Goal: Task Accomplishment & Management: Use online tool/utility

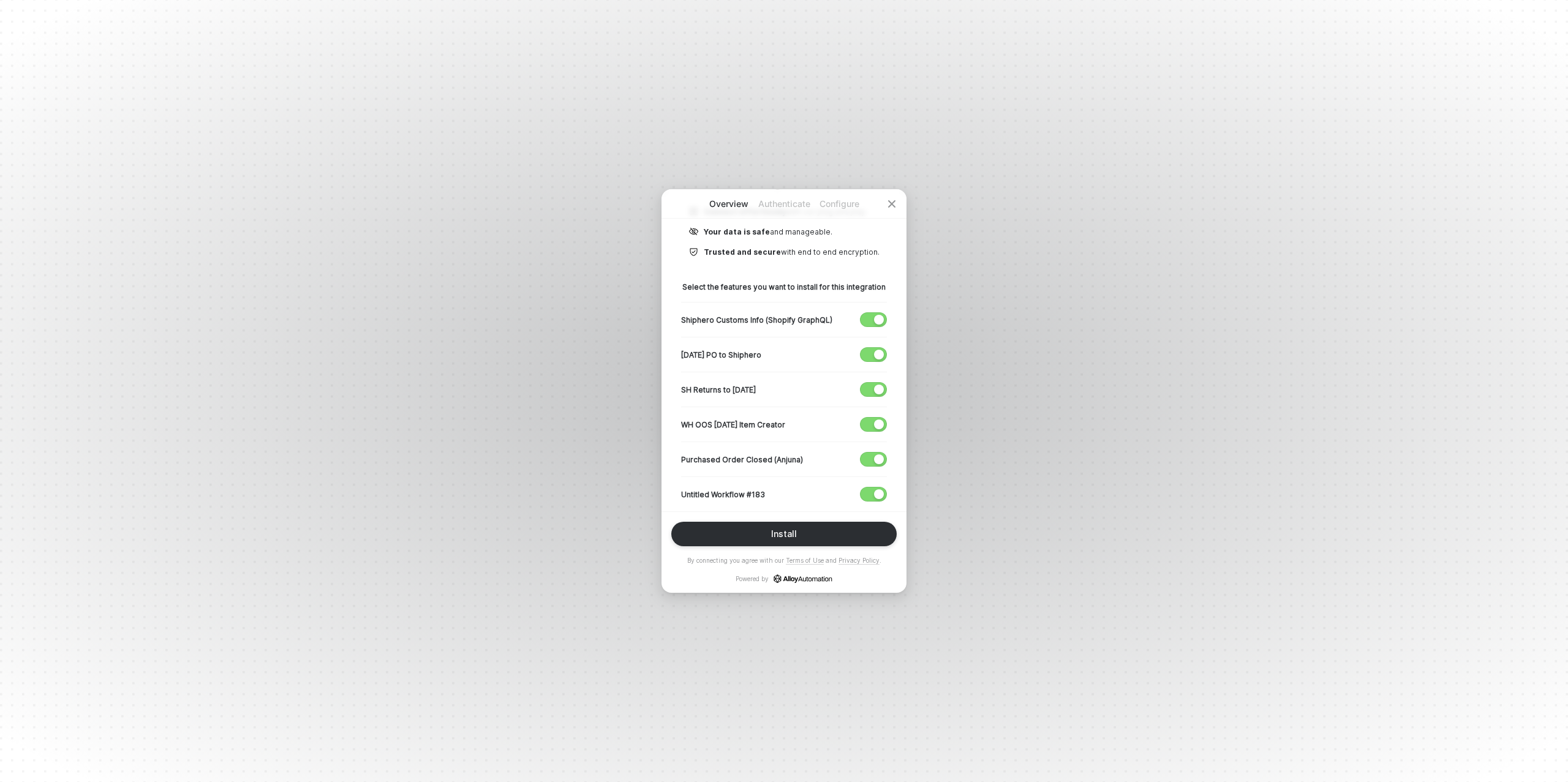
scroll to position [168, 0]
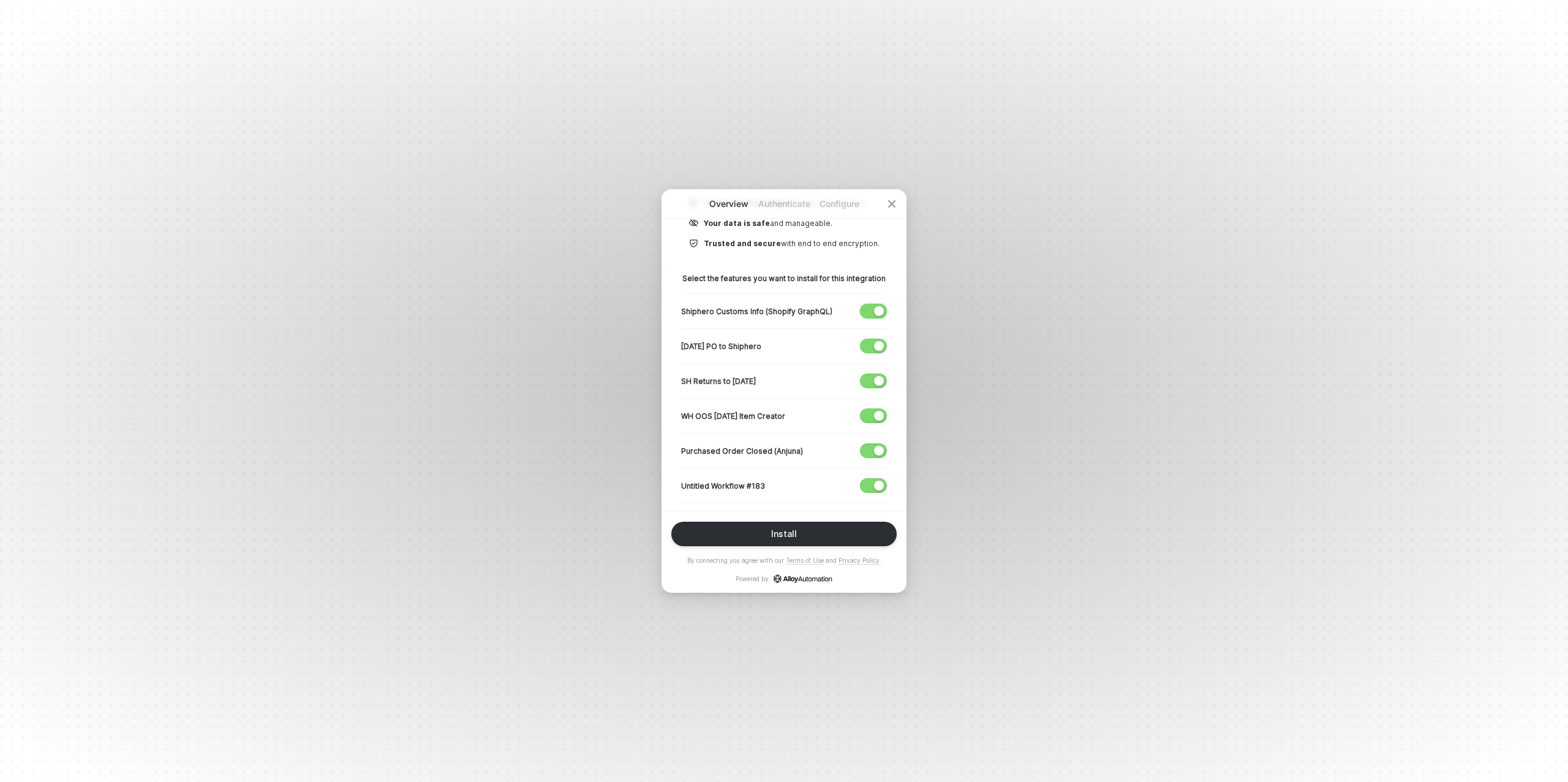
click at [883, 309] on div "button" at bounding box center [879, 311] width 10 height 10
click at [873, 340] on span "button" at bounding box center [871, 346] width 21 height 13
drag, startPoint x: 871, startPoint y: 384, endPoint x: 871, endPoint y: 396, distance: 12.0
click at [871, 384] on span "button" at bounding box center [871, 380] width 21 height 13
click at [871, 417] on span "button" at bounding box center [871, 416] width 21 height 13
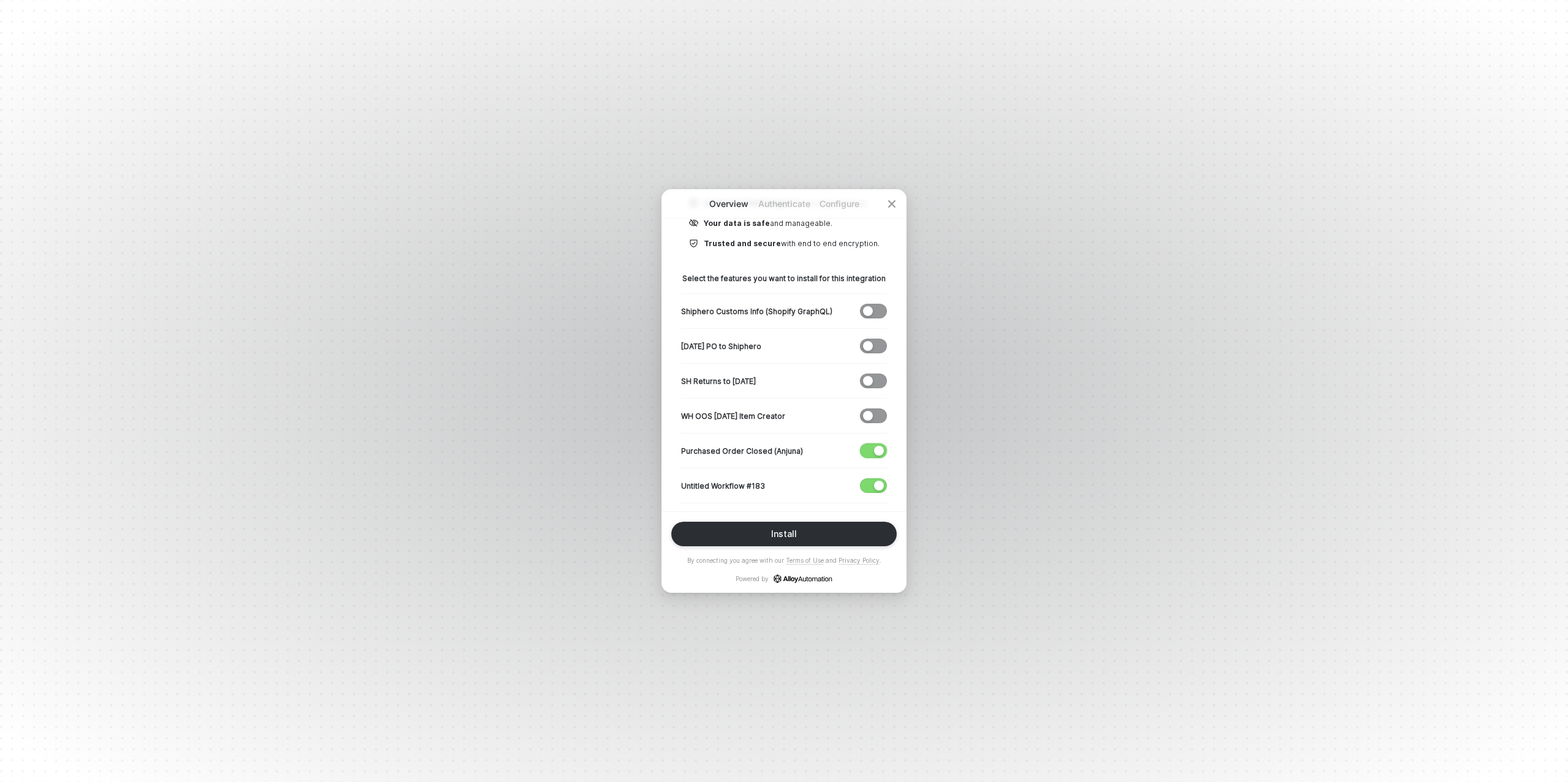
click at [873, 444] on span "button" at bounding box center [871, 451] width 21 height 13
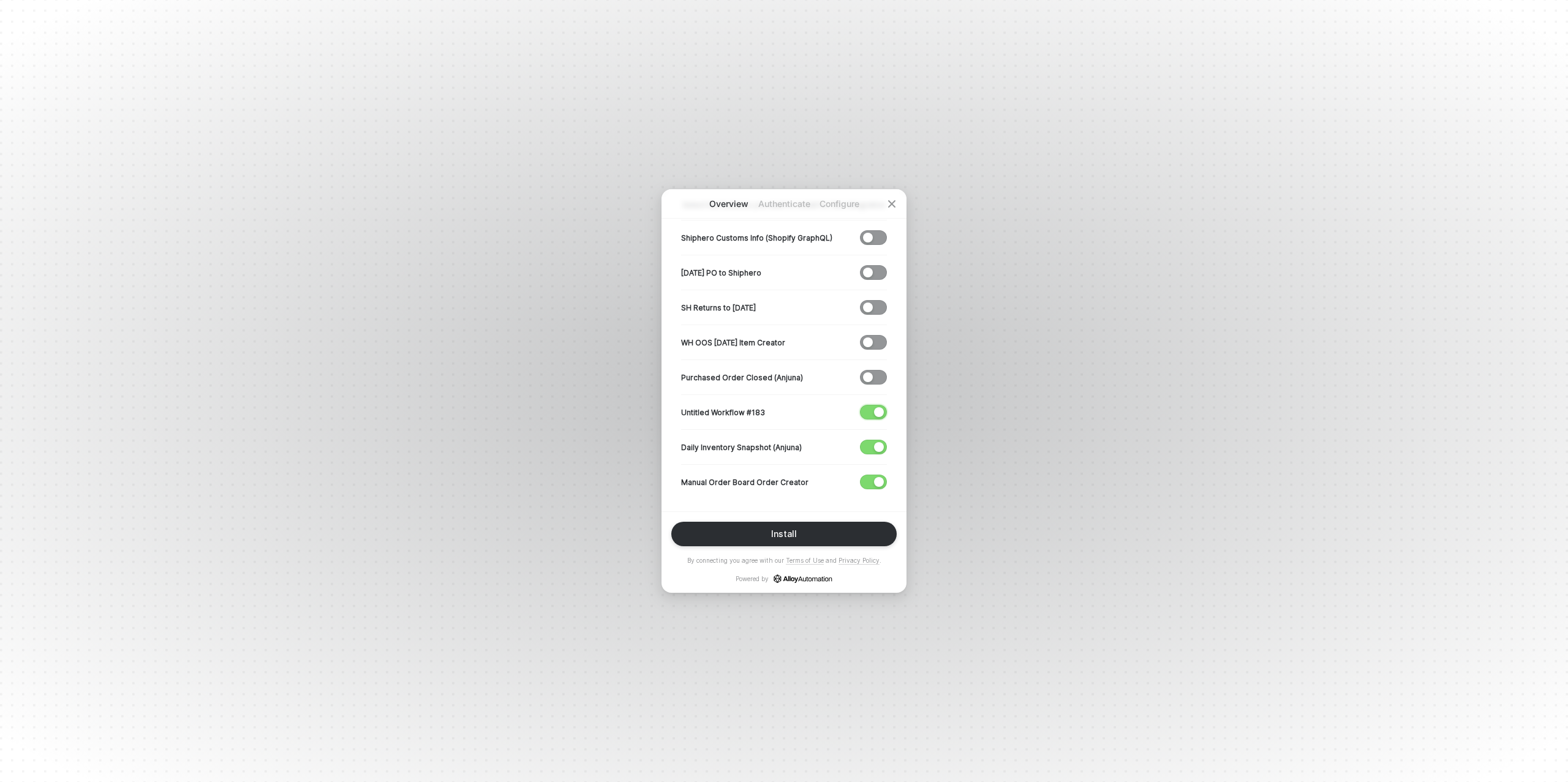
drag, startPoint x: 880, startPoint y: 406, endPoint x: 873, endPoint y: 425, distance: 20.2
click at [880, 407] on div "button" at bounding box center [879, 412] width 10 height 10
click at [873, 447] on span "button" at bounding box center [871, 447] width 21 height 13
click at [817, 533] on button "Install" at bounding box center [784, 534] width 226 height 25
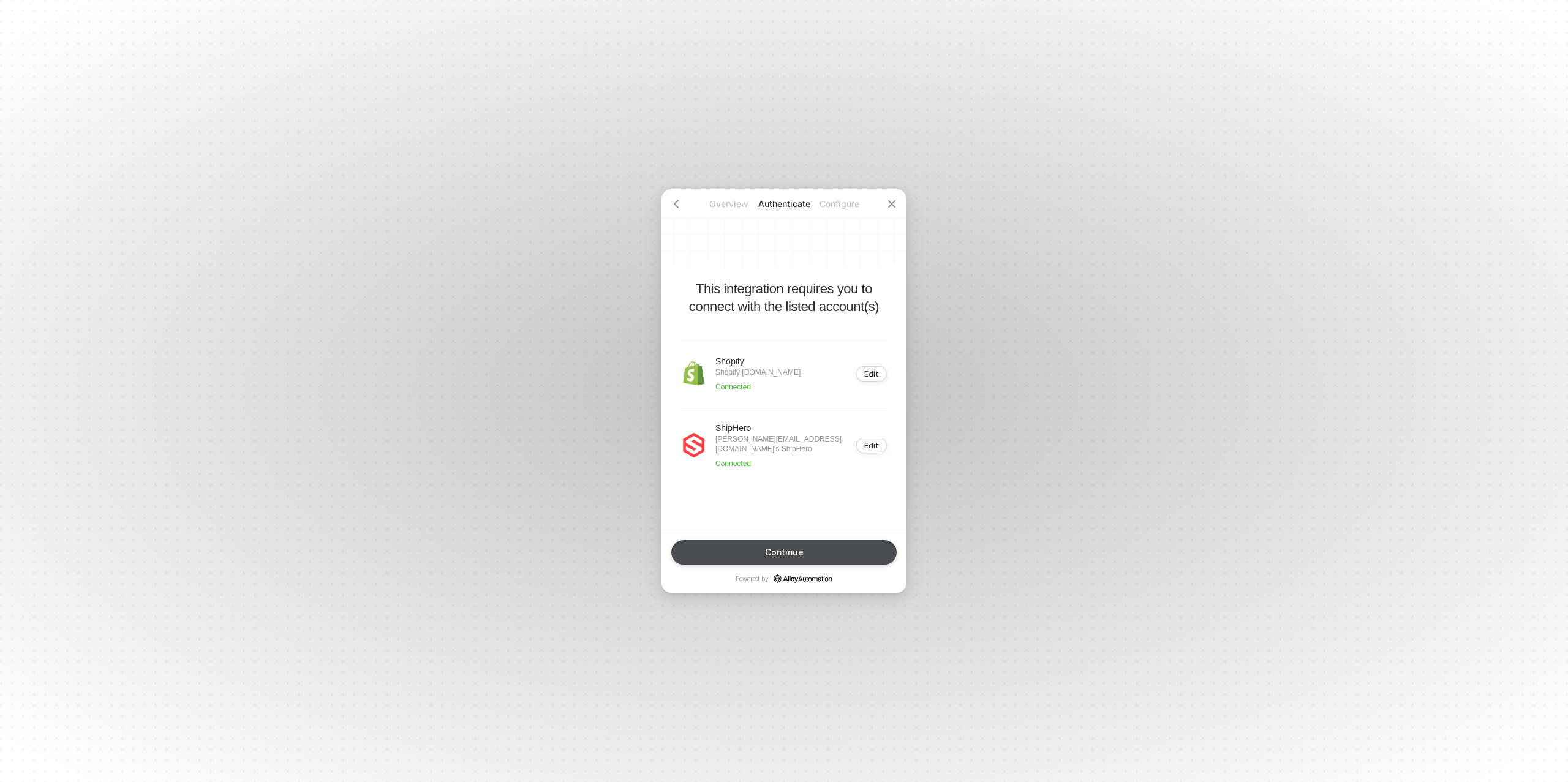
click at [783, 548] on div "Continue" at bounding box center [784, 552] width 39 height 10
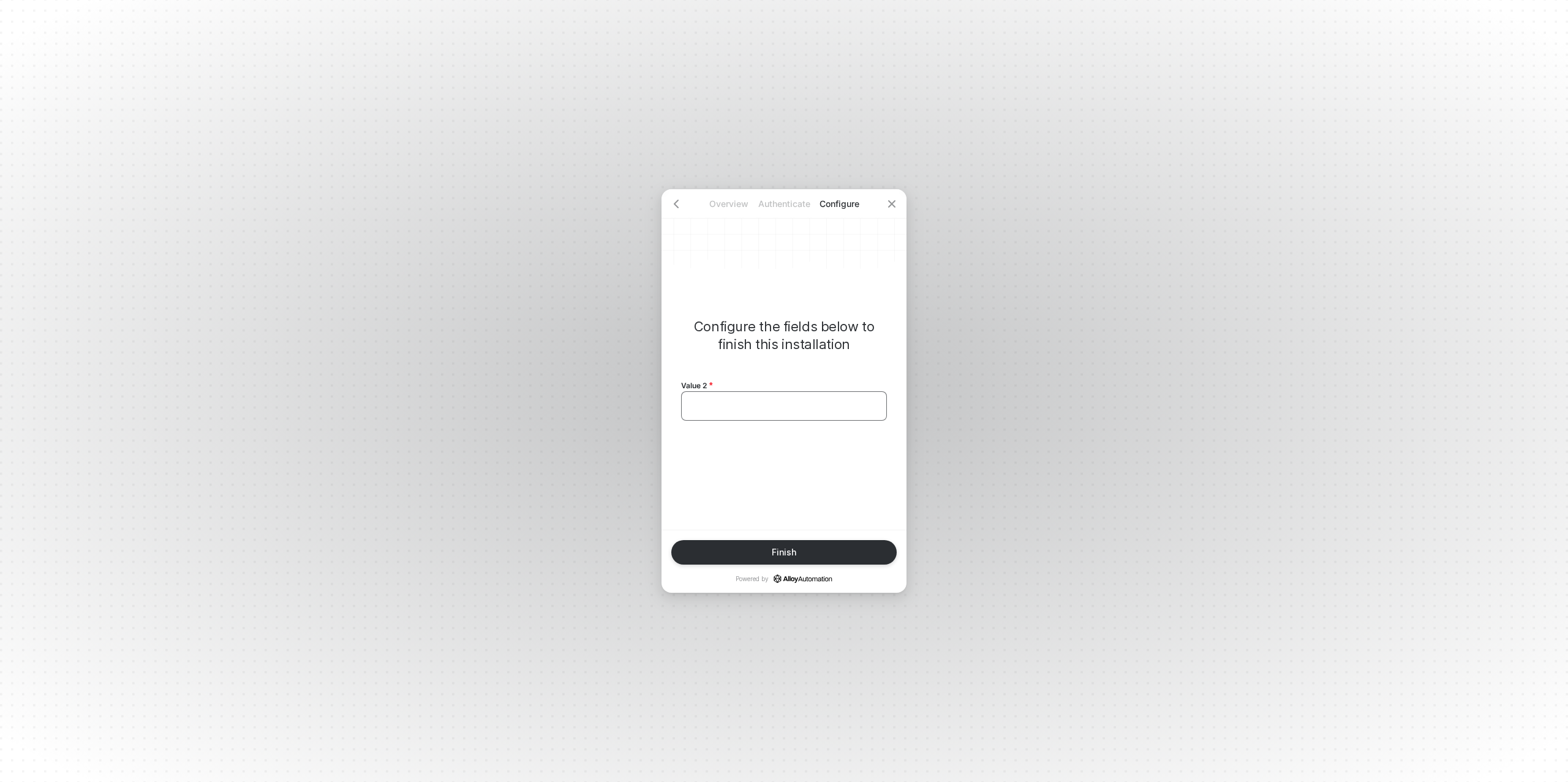
click at [750, 414] on div "﻿" at bounding box center [784, 406] width 206 height 30
click at [782, 552] on div "Finish" at bounding box center [784, 552] width 25 height 10
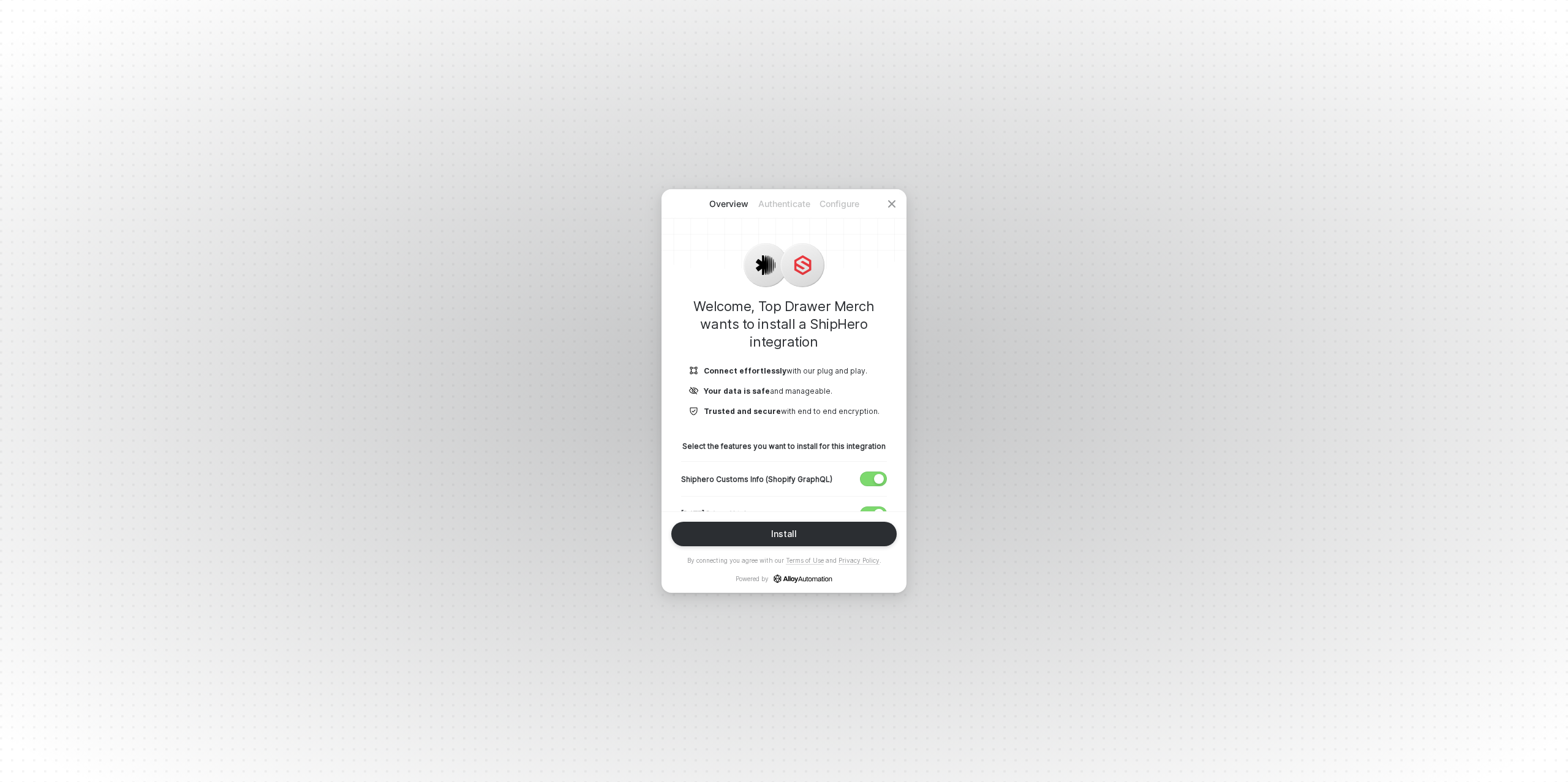
scroll to position [241, 0]
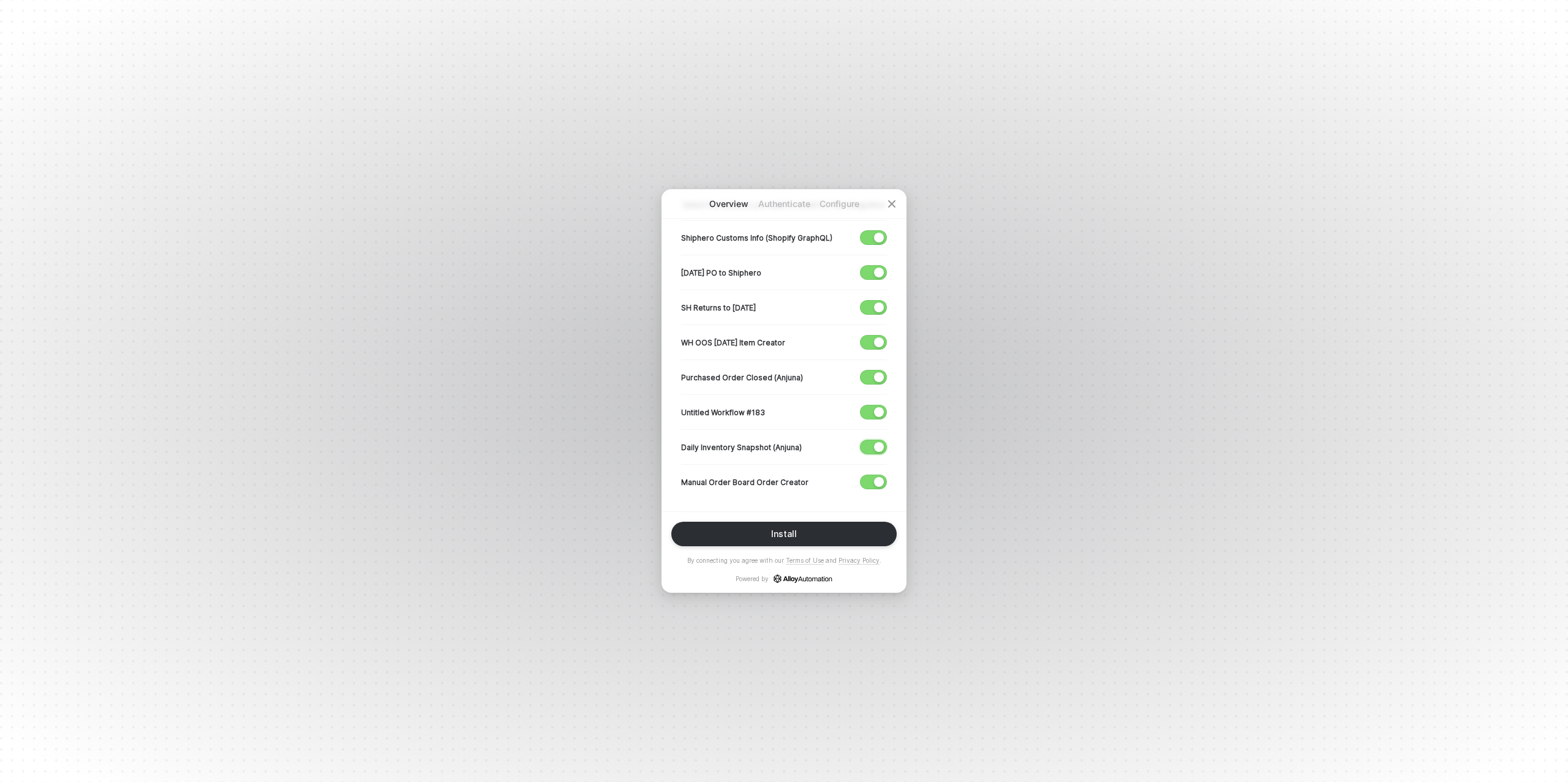
click at [873, 441] on span "button" at bounding box center [871, 447] width 21 height 13
click at [876, 407] on div "button" at bounding box center [879, 412] width 10 height 10
click at [877, 375] on div "button" at bounding box center [879, 377] width 10 height 10
click at [877, 338] on div "button" at bounding box center [879, 343] width 10 height 10
click at [873, 306] on button "button" at bounding box center [873, 307] width 27 height 15
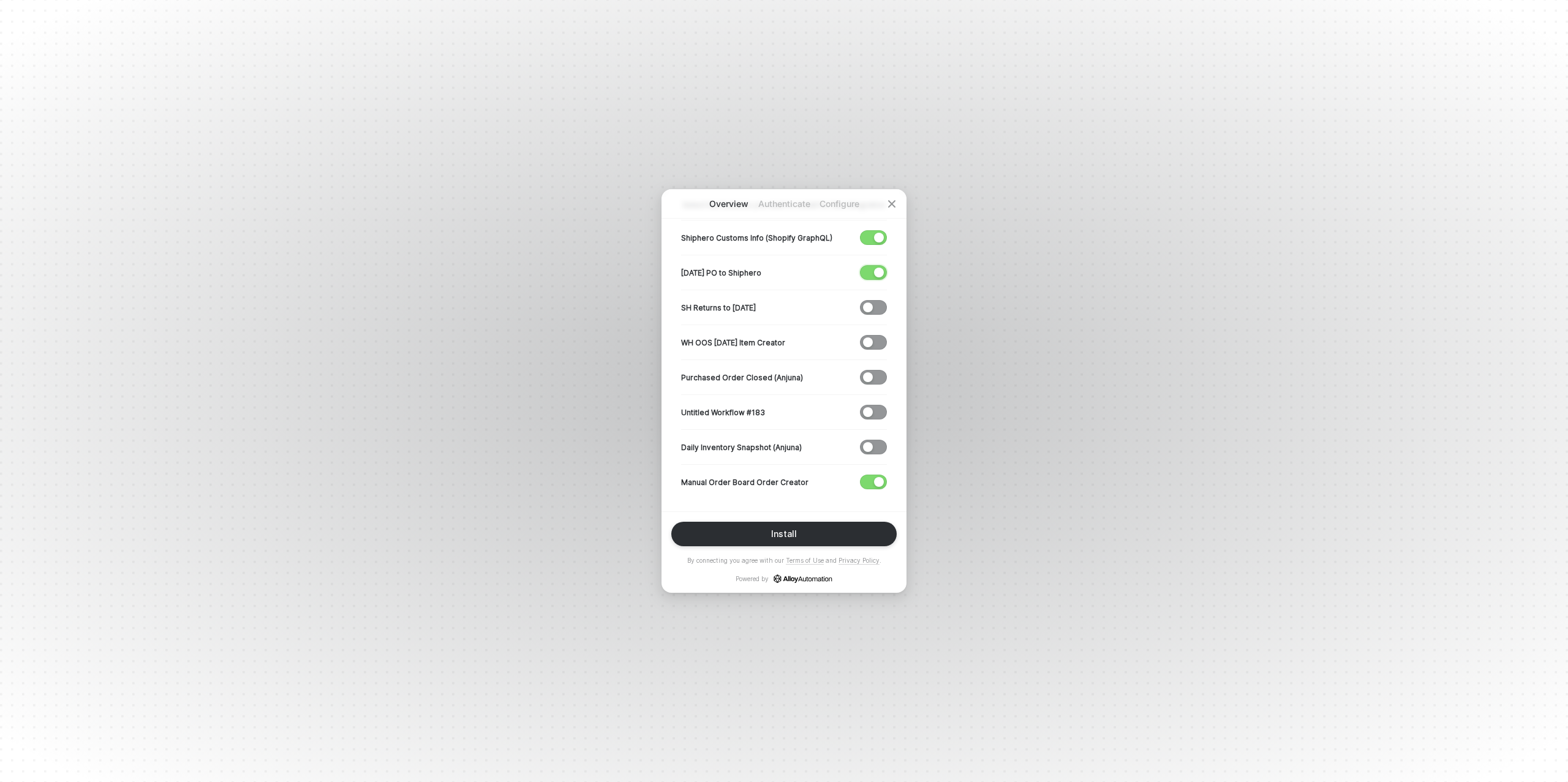
click at [873, 275] on span "button" at bounding box center [871, 272] width 21 height 13
click at [881, 239] on div "button" at bounding box center [879, 238] width 10 height 10
click at [762, 530] on button "Install" at bounding box center [784, 534] width 226 height 25
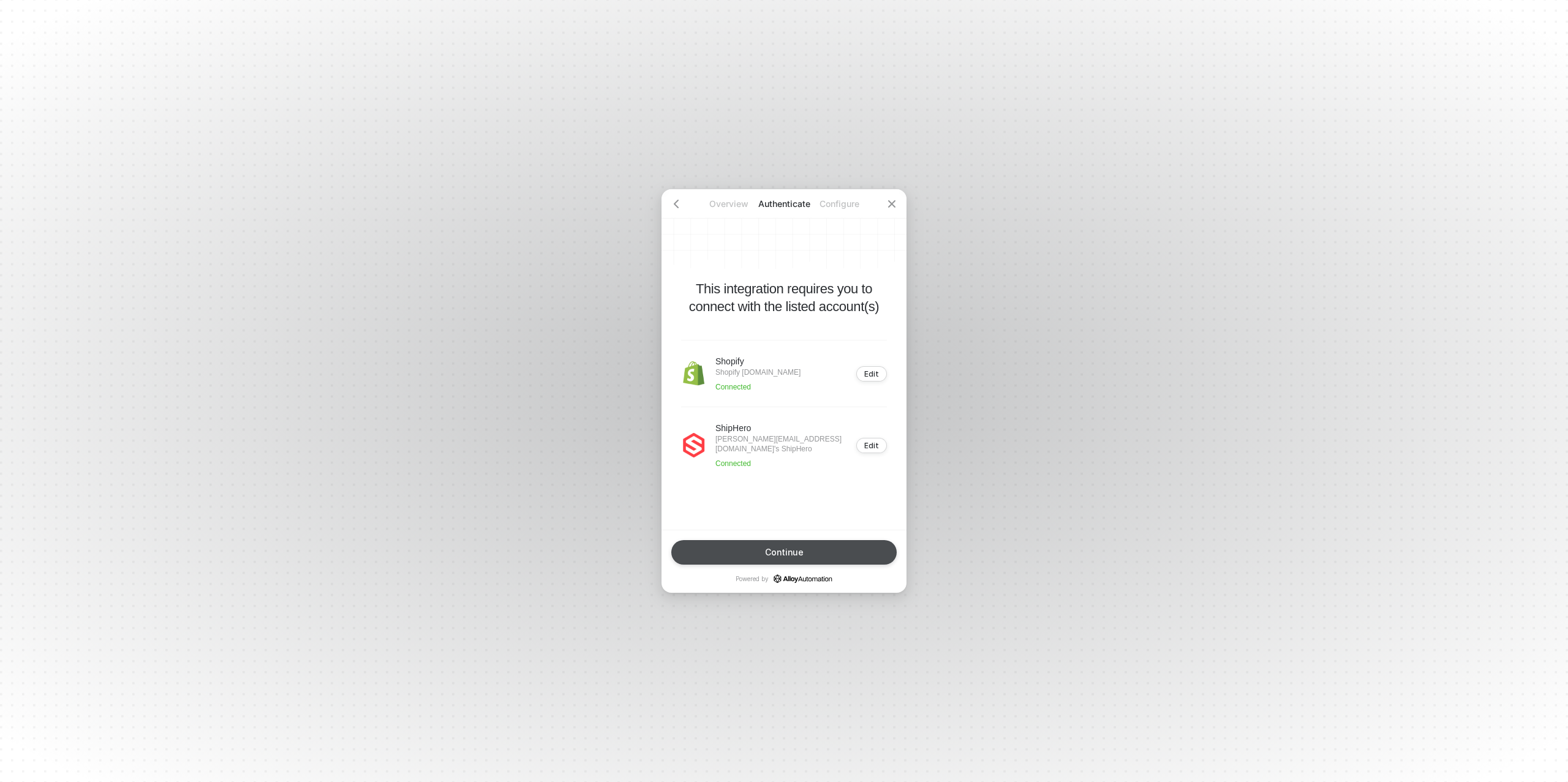
click at [777, 541] on button "Continue" at bounding box center [784, 552] width 226 height 25
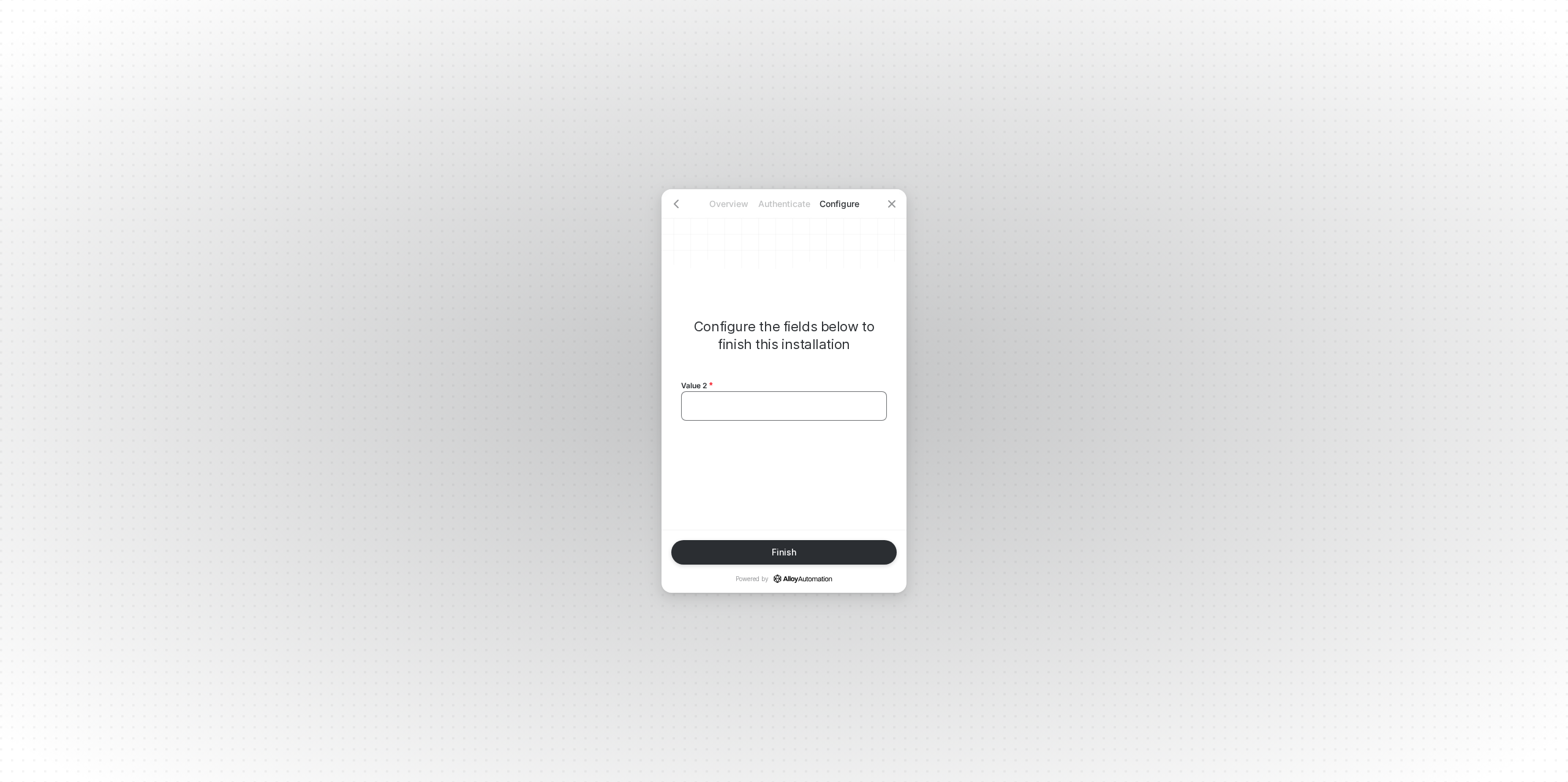
click at [759, 406] on div "﻿" at bounding box center [784, 406] width 185 height 11
click at [782, 548] on div "Finish" at bounding box center [784, 552] width 25 height 10
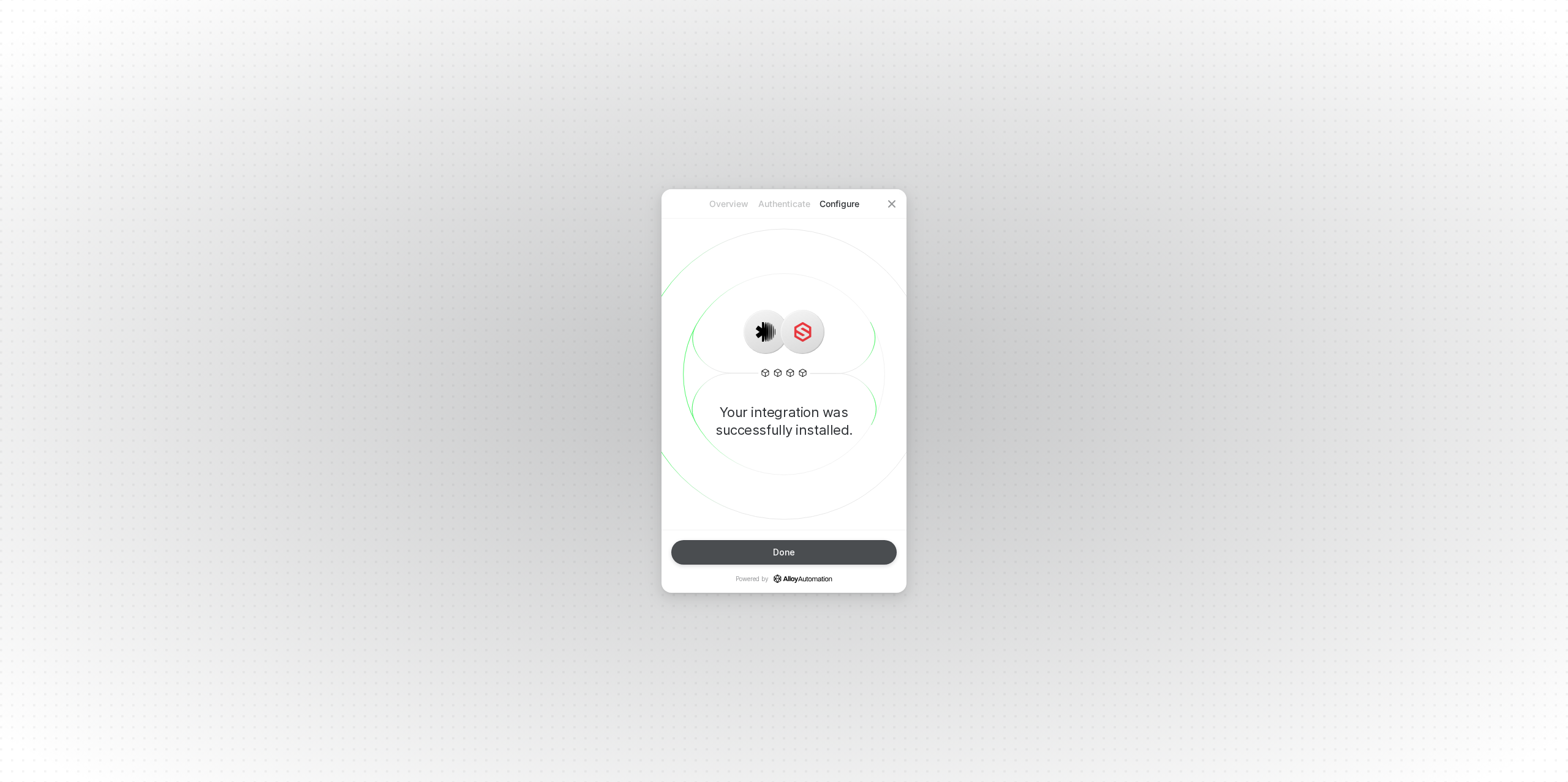
click at [803, 551] on button "Done" at bounding box center [784, 552] width 226 height 25
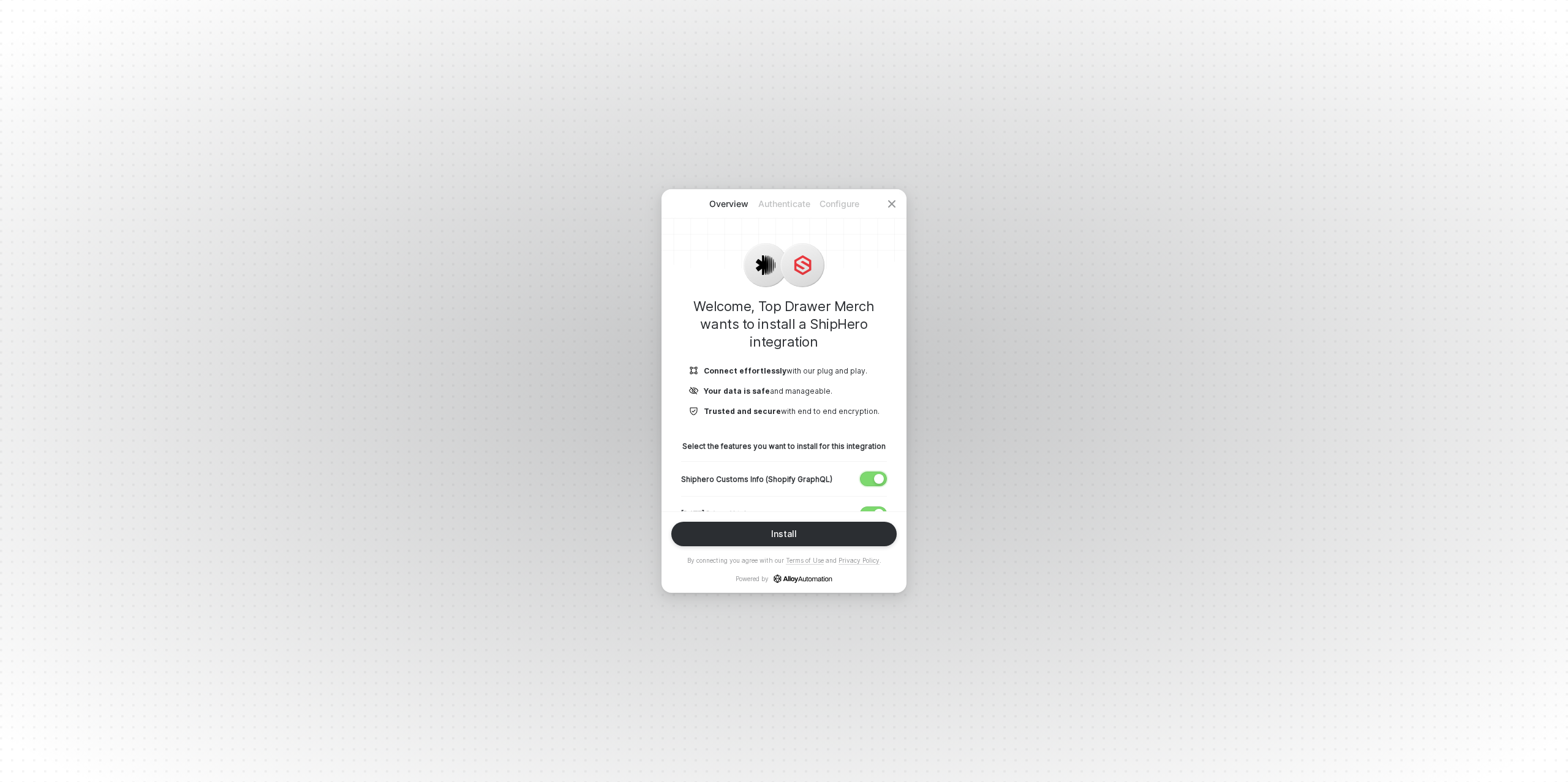
click at [875, 476] on div "button" at bounding box center [879, 479] width 10 height 10
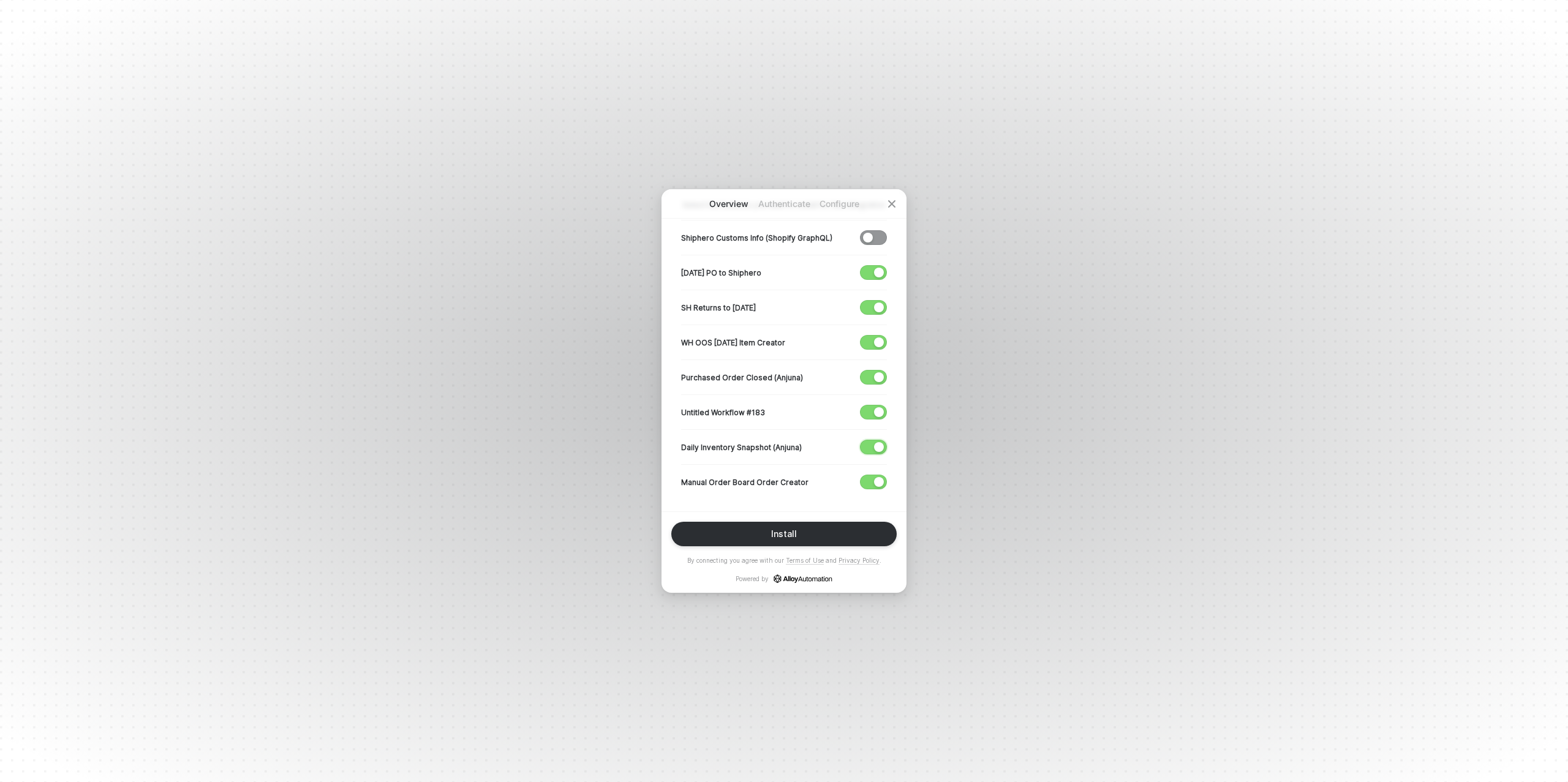
click at [877, 442] on div "button" at bounding box center [879, 447] width 10 height 10
click at [879, 412] on div "button" at bounding box center [879, 412] width 10 height 10
drag, startPoint x: 877, startPoint y: 380, endPoint x: 875, endPoint y: 373, distance: 7.3
click at [875, 376] on div "button" at bounding box center [879, 377] width 10 height 10
click at [875, 341] on div "button" at bounding box center [879, 343] width 10 height 10
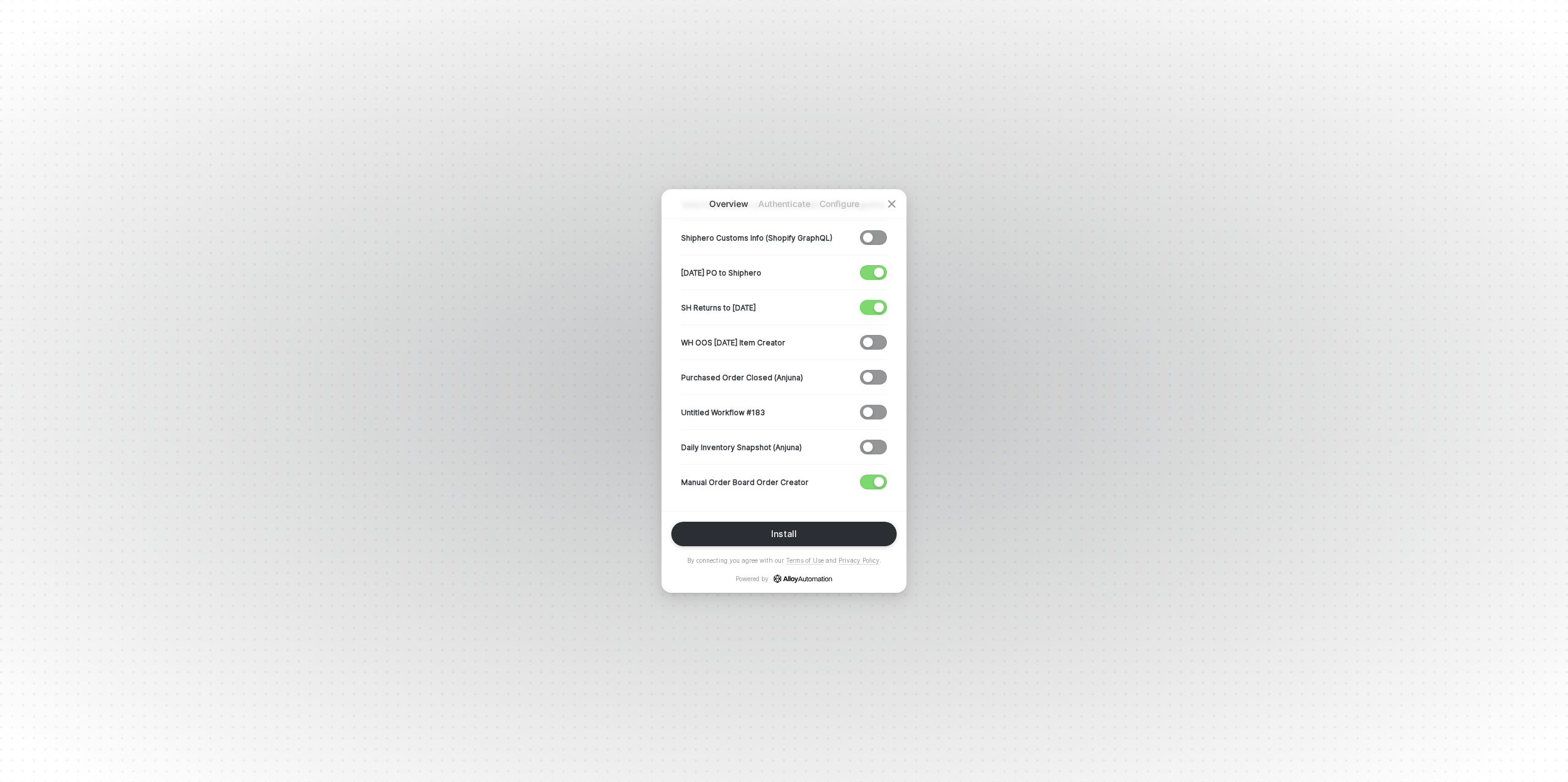
click at [875, 308] on div "button" at bounding box center [879, 307] width 10 height 10
click at [869, 273] on span "button" at bounding box center [871, 272] width 21 height 13
click at [768, 540] on button "Install" at bounding box center [784, 534] width 226 height 25
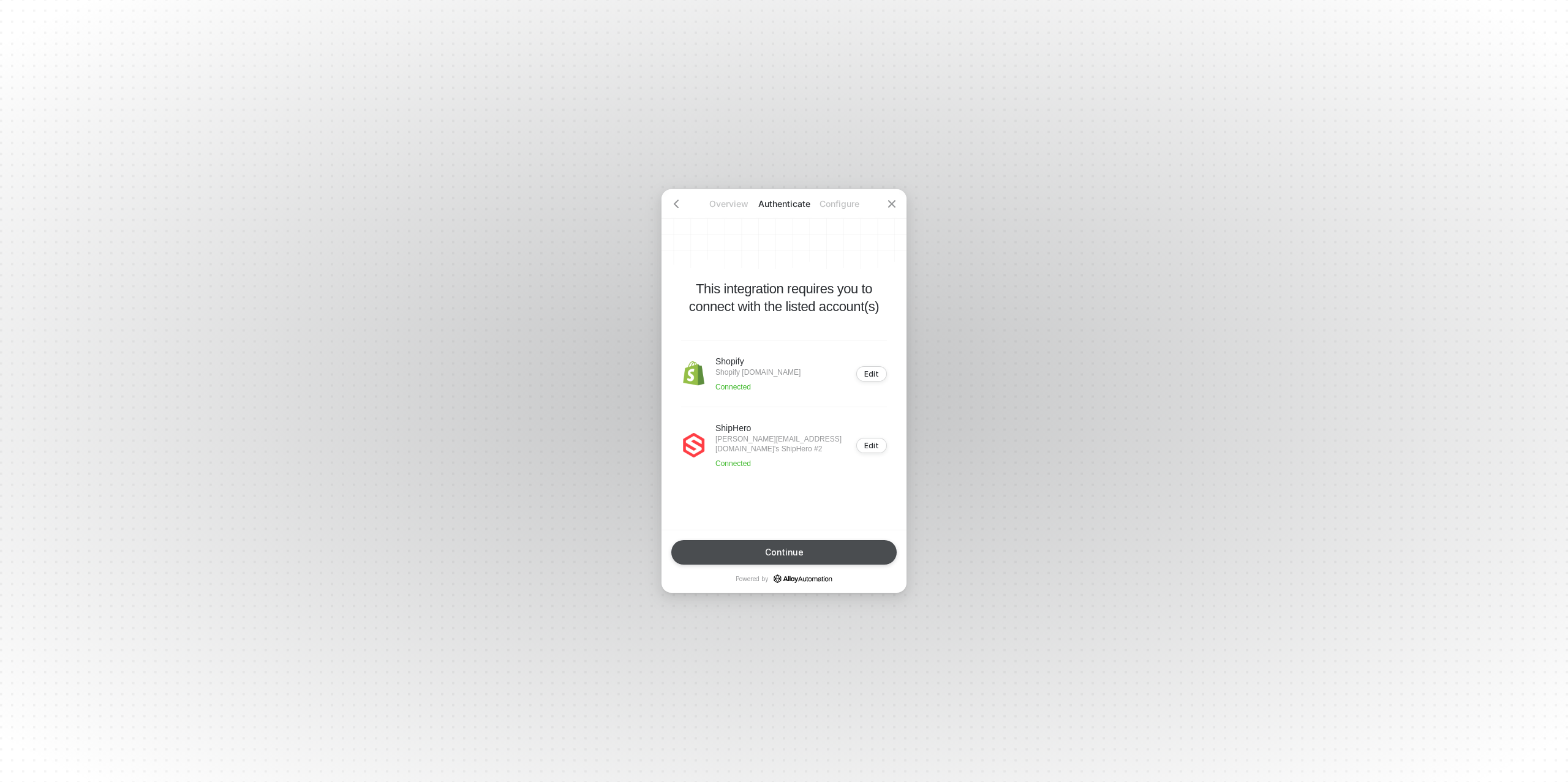
click at [783, 548] on div "Continue" at bounding box center [784, 552] width 39 height 10
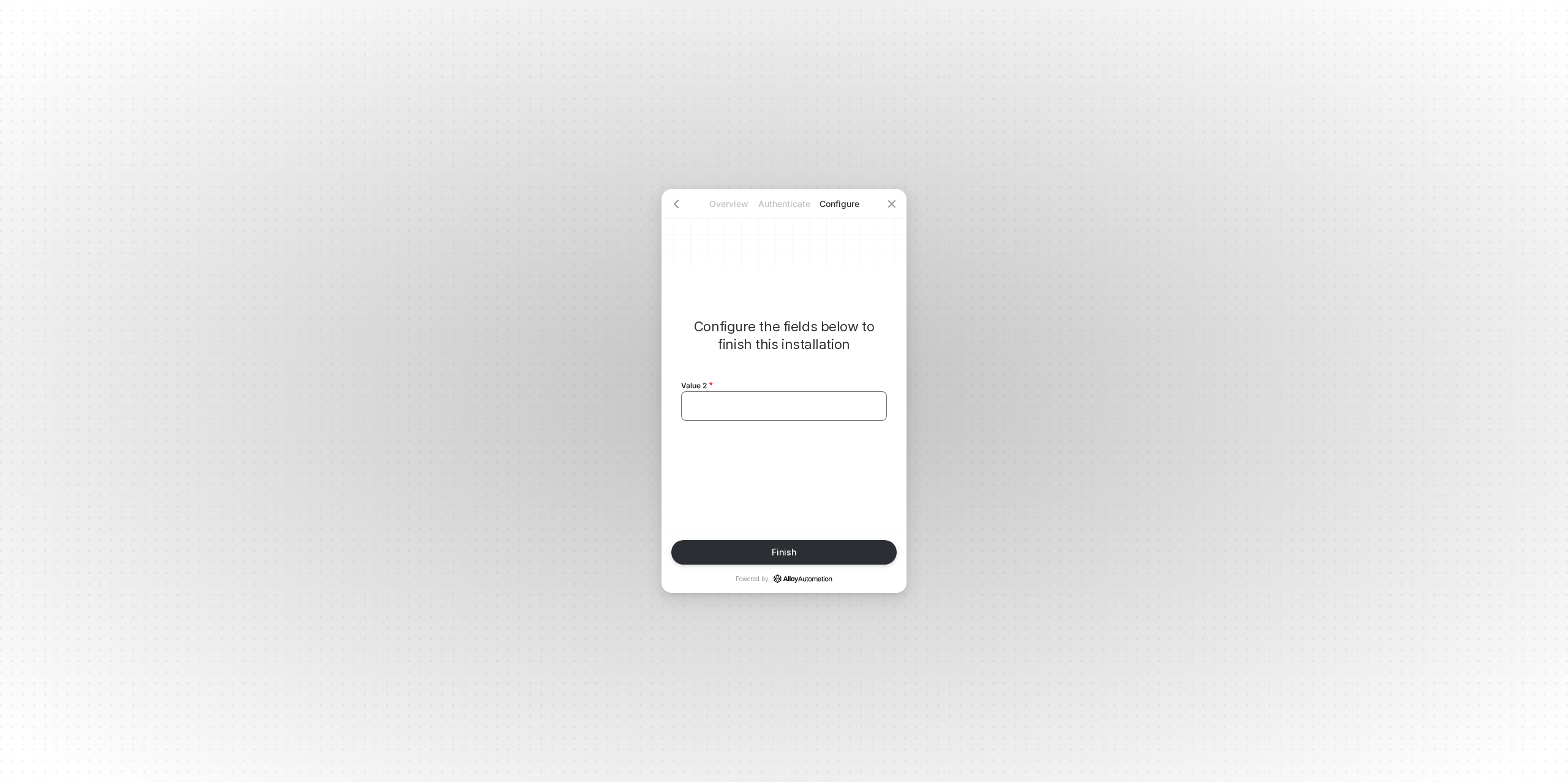
click at [756, 398] on div "﻿" at bounding box center [784, 406] width 206 height 30
click at [791, 555] on div "Finish" at bounding box center [784, 552] width 25 height 10
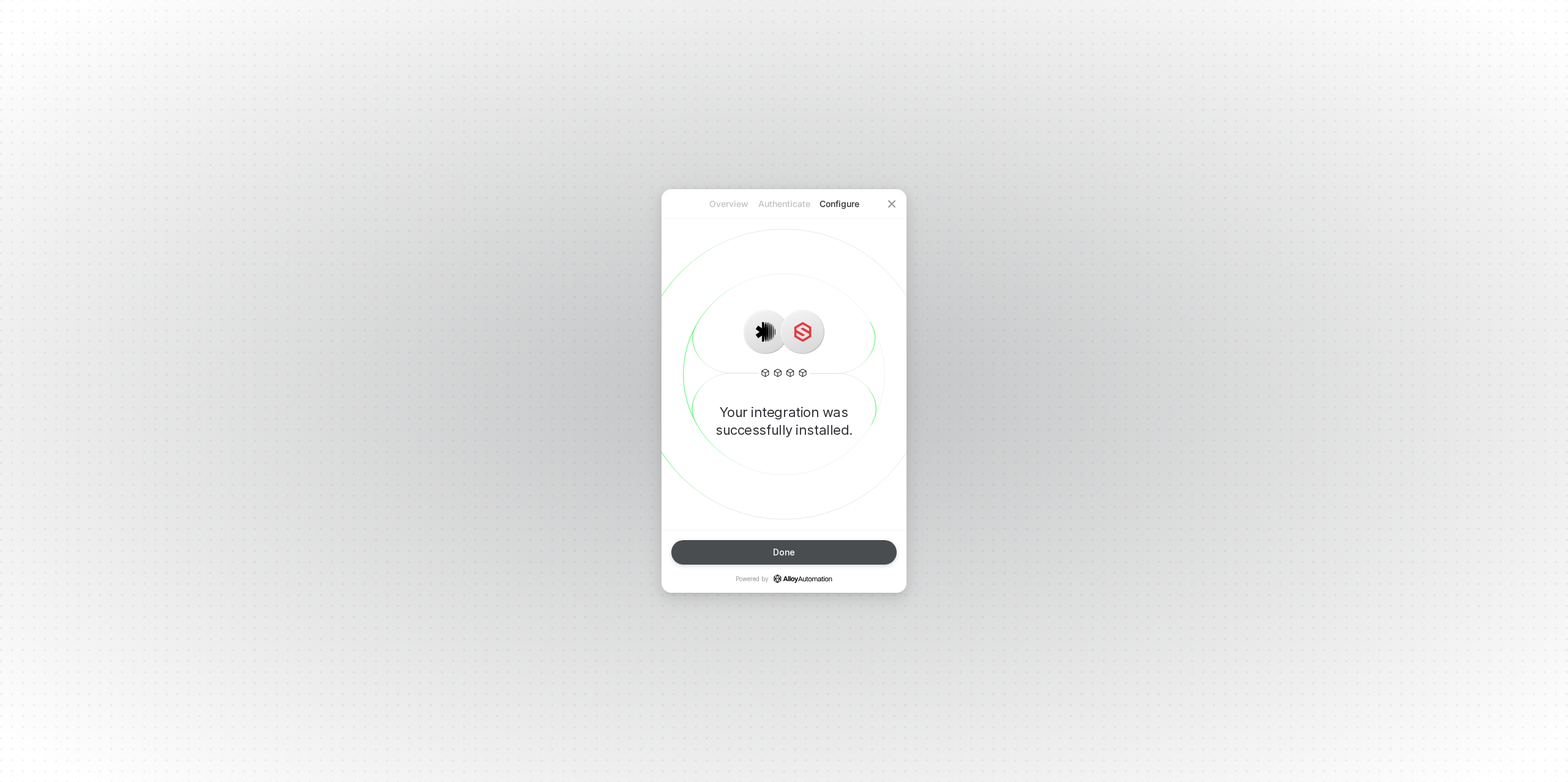
click at [788, 554] on div "Done" at bounding box center [784, 552] width 22 height 10
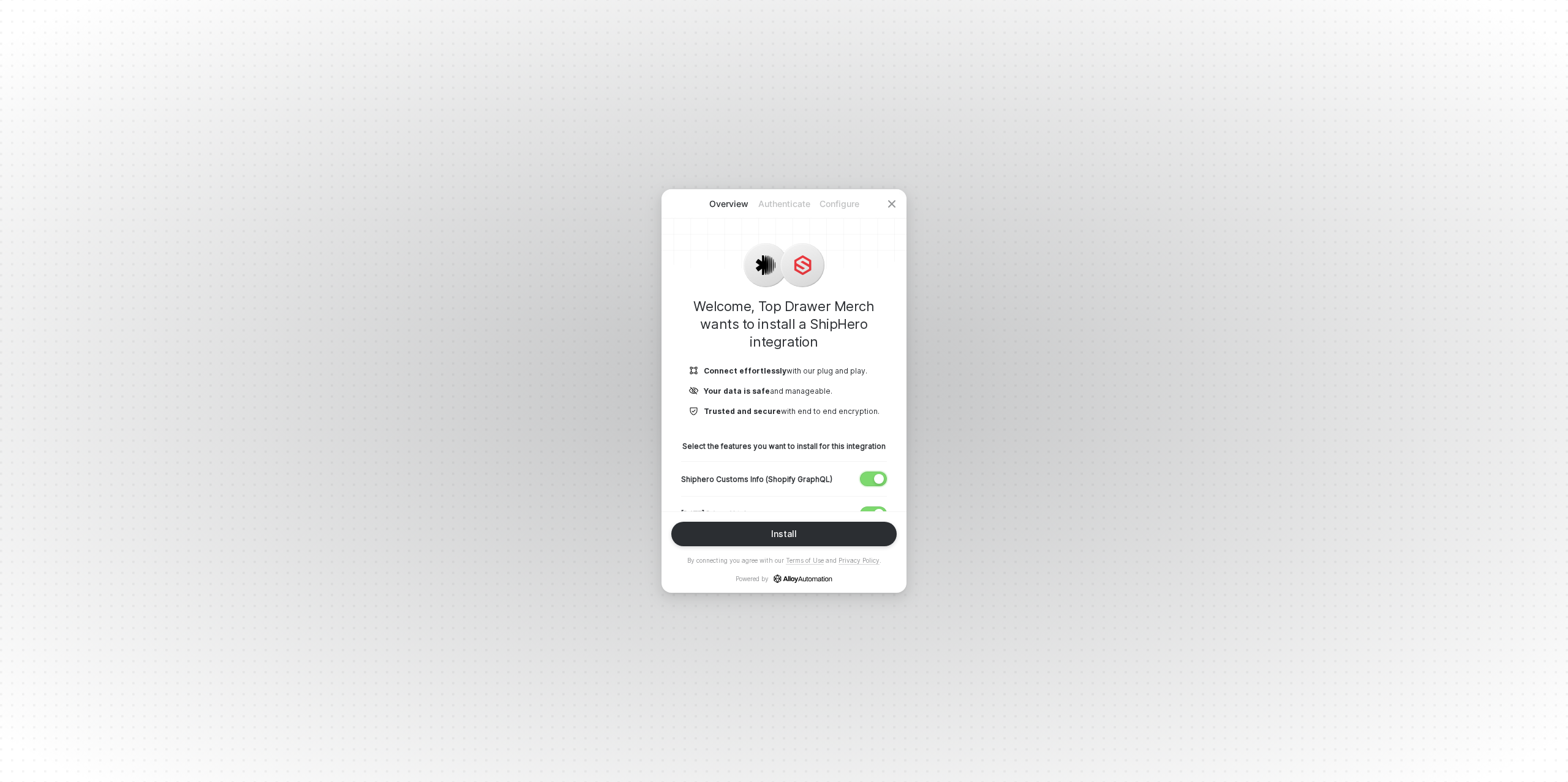
click at [870, 473] on span "button" at bounding box center [871, 479] width 21 height 13
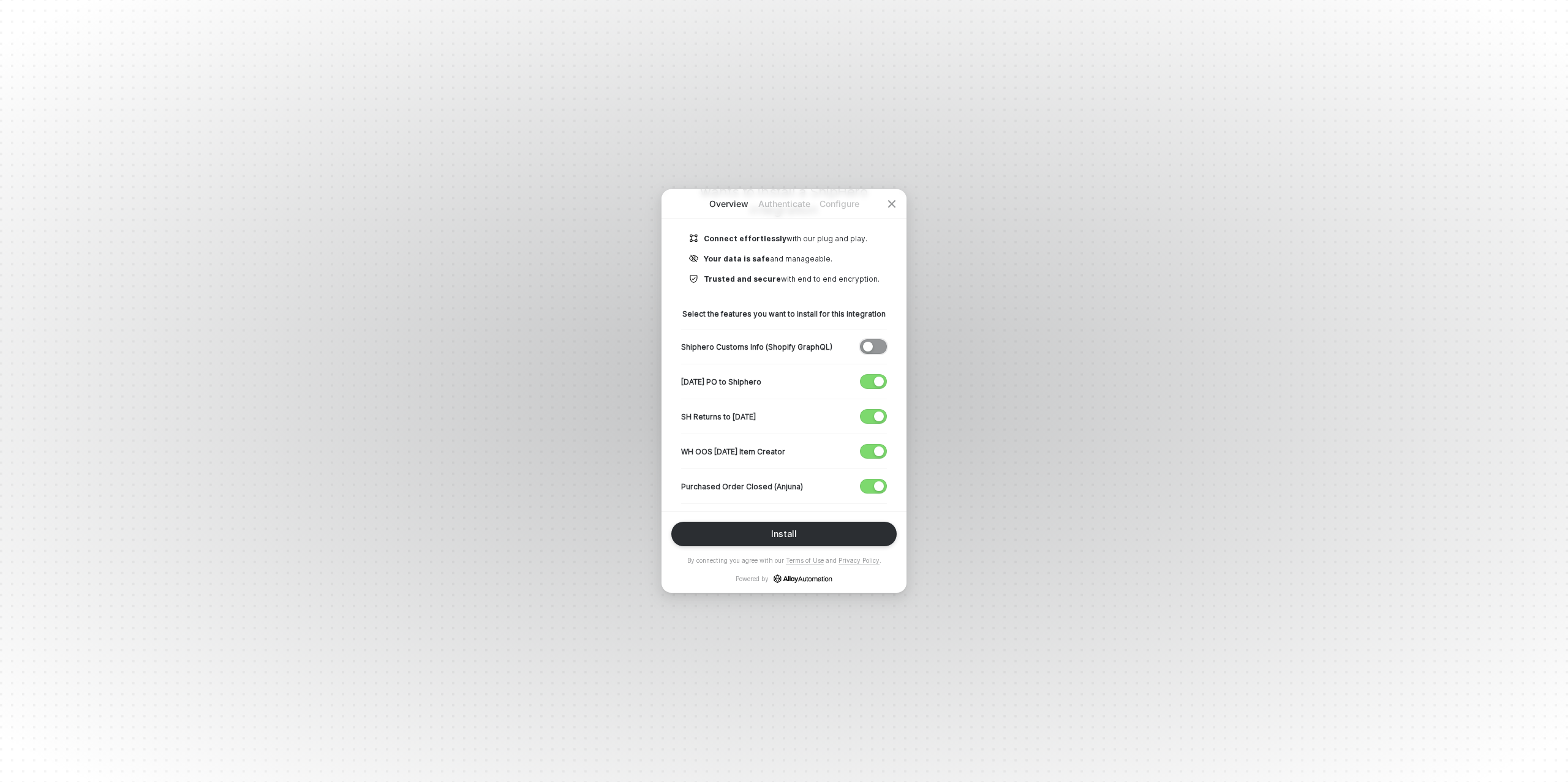
scroll to position [143, 0]
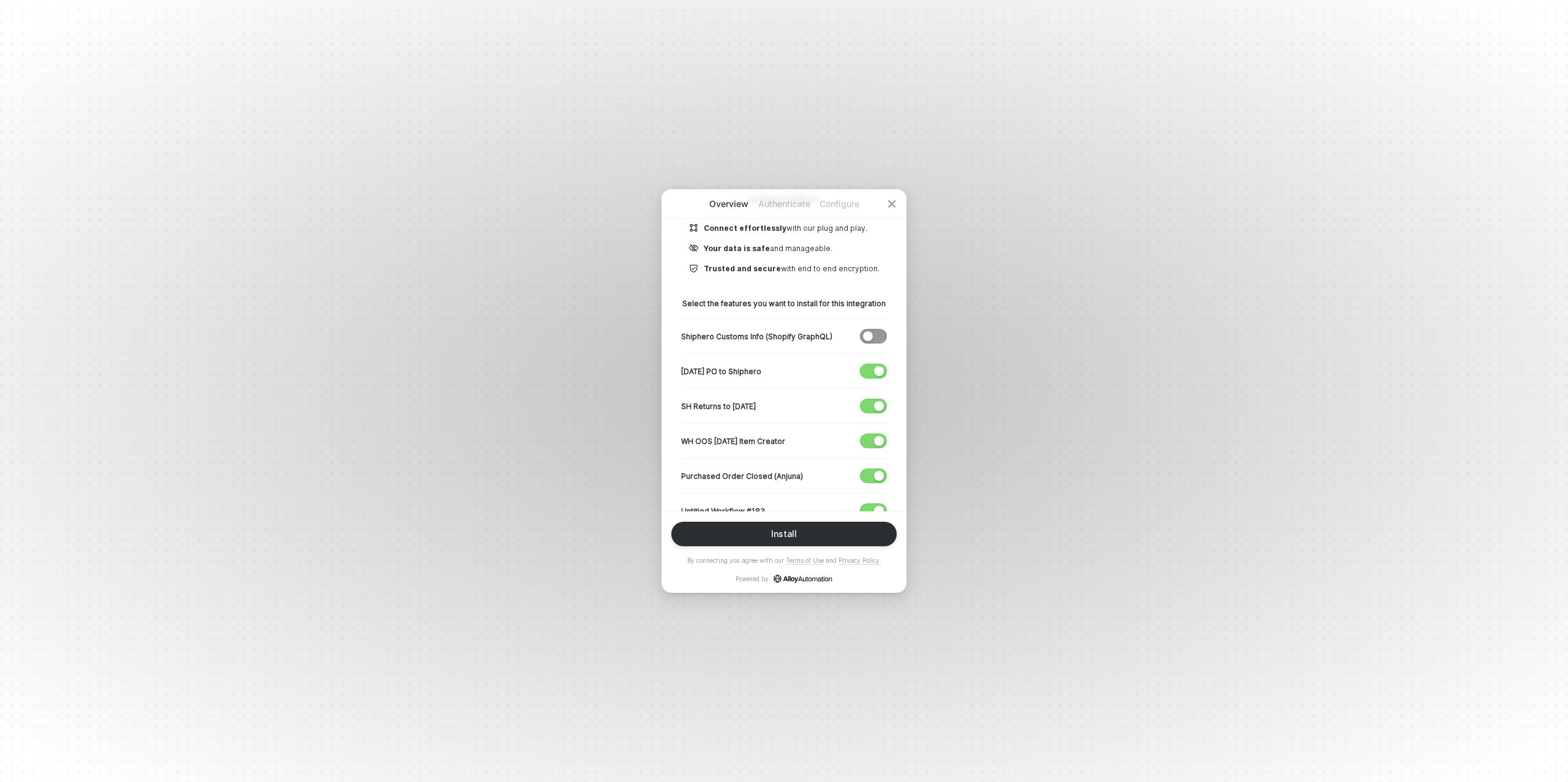
click at [875, 371] on div "button" at bounding box center [879, 371] width 10 height 10
click at [876, 402] on div "button" at bounding box center [879, 406] width 10 height 10
click at [873, 434] on span "button" at bounding box center [871, 441] width 21 height 13
click at [868, 475] on span "button" at bounding box center [871, 475] width 21 height 13
click at [873, 507] on span "button" at bounding box center [871, 511] width 21 height 13
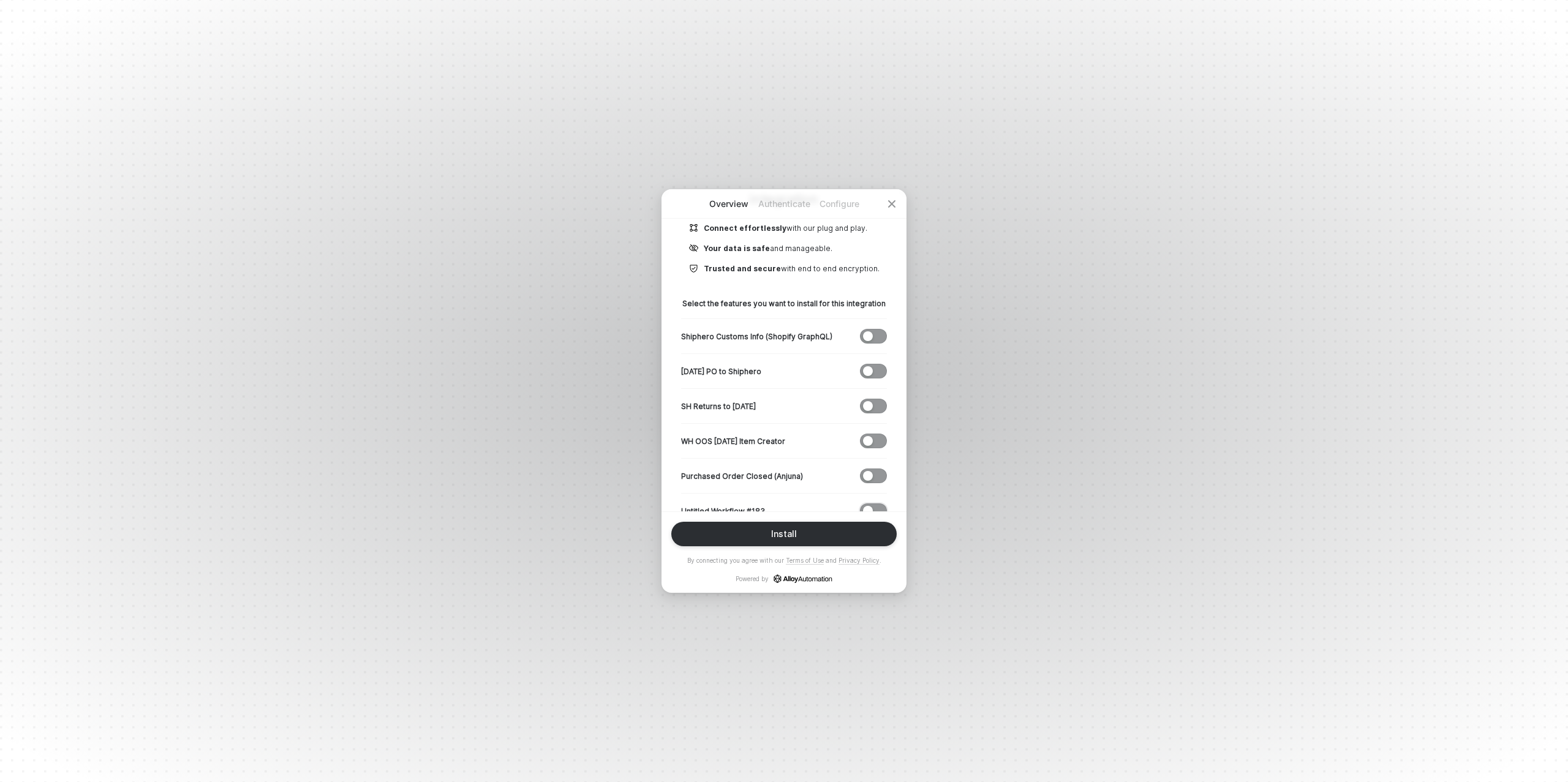
scroll to position [241, 0]
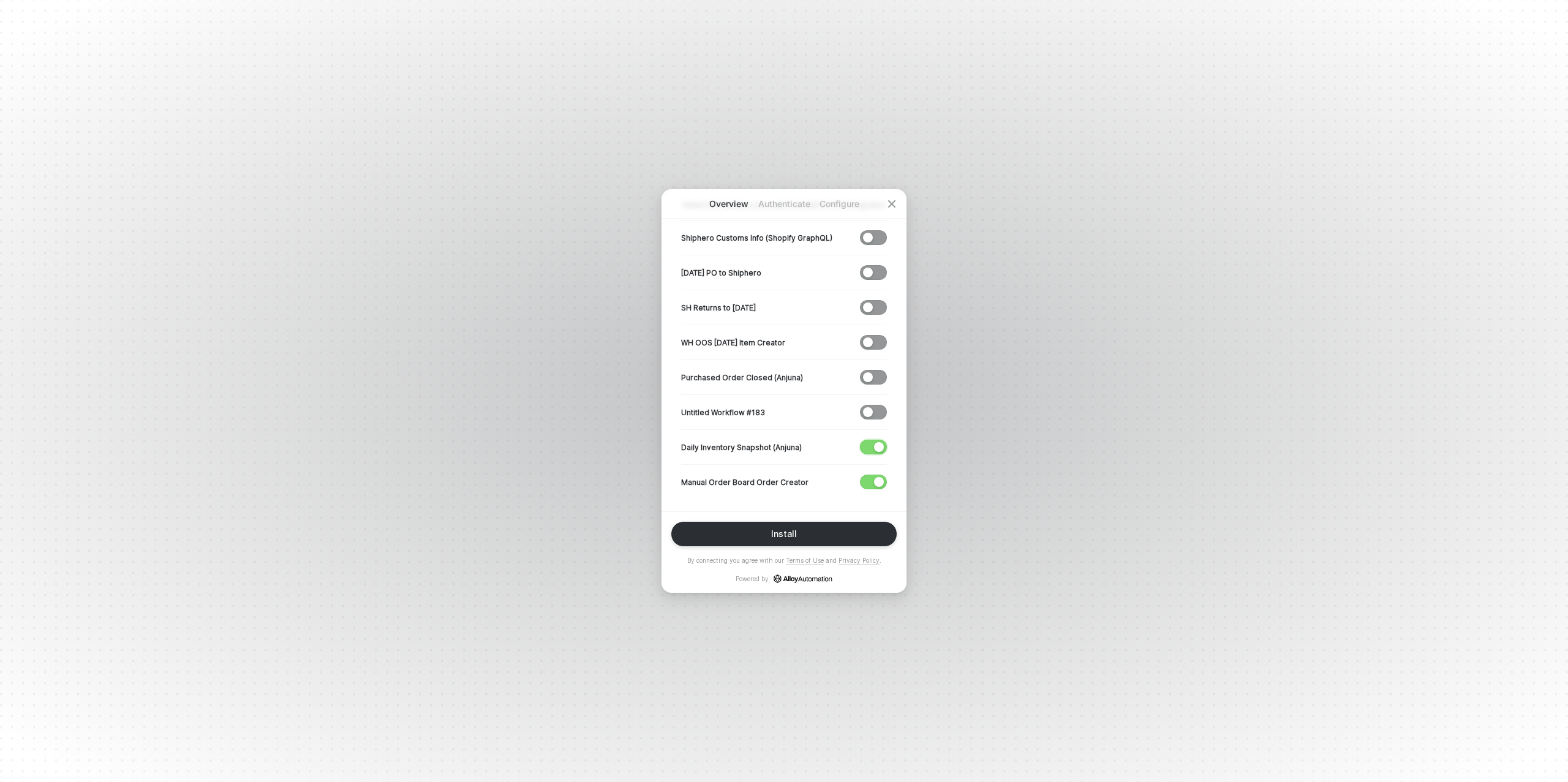
click at [875, 447] on div "button" at bounding box center [879, 447] width 10 height 10
click at [782, 534] on div "Install" at bounding box center [783, 534] width 25 height 10
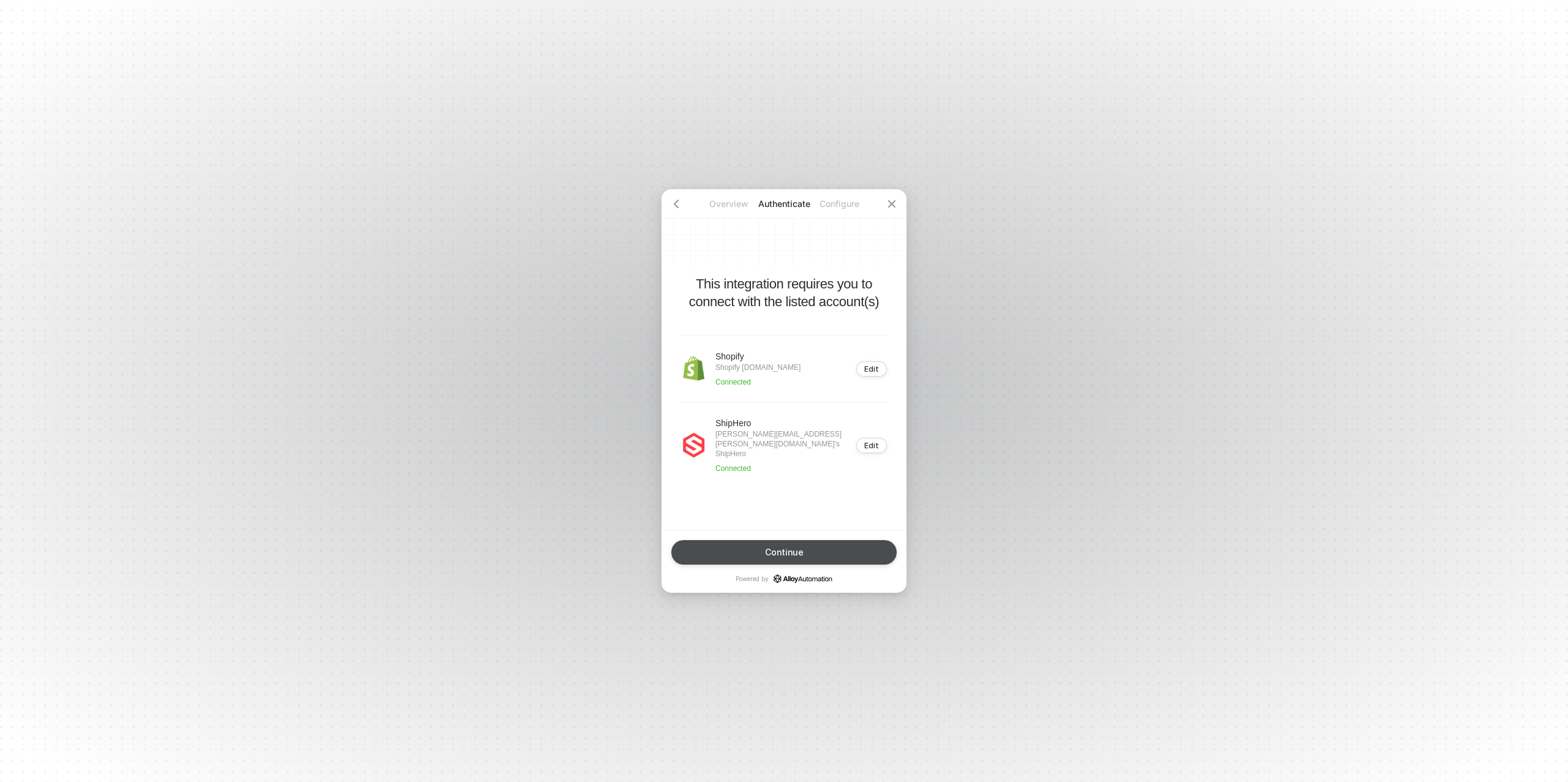
click at [789, 552] on div "Continue" at bounding box center [784, 552] width 39 height 10
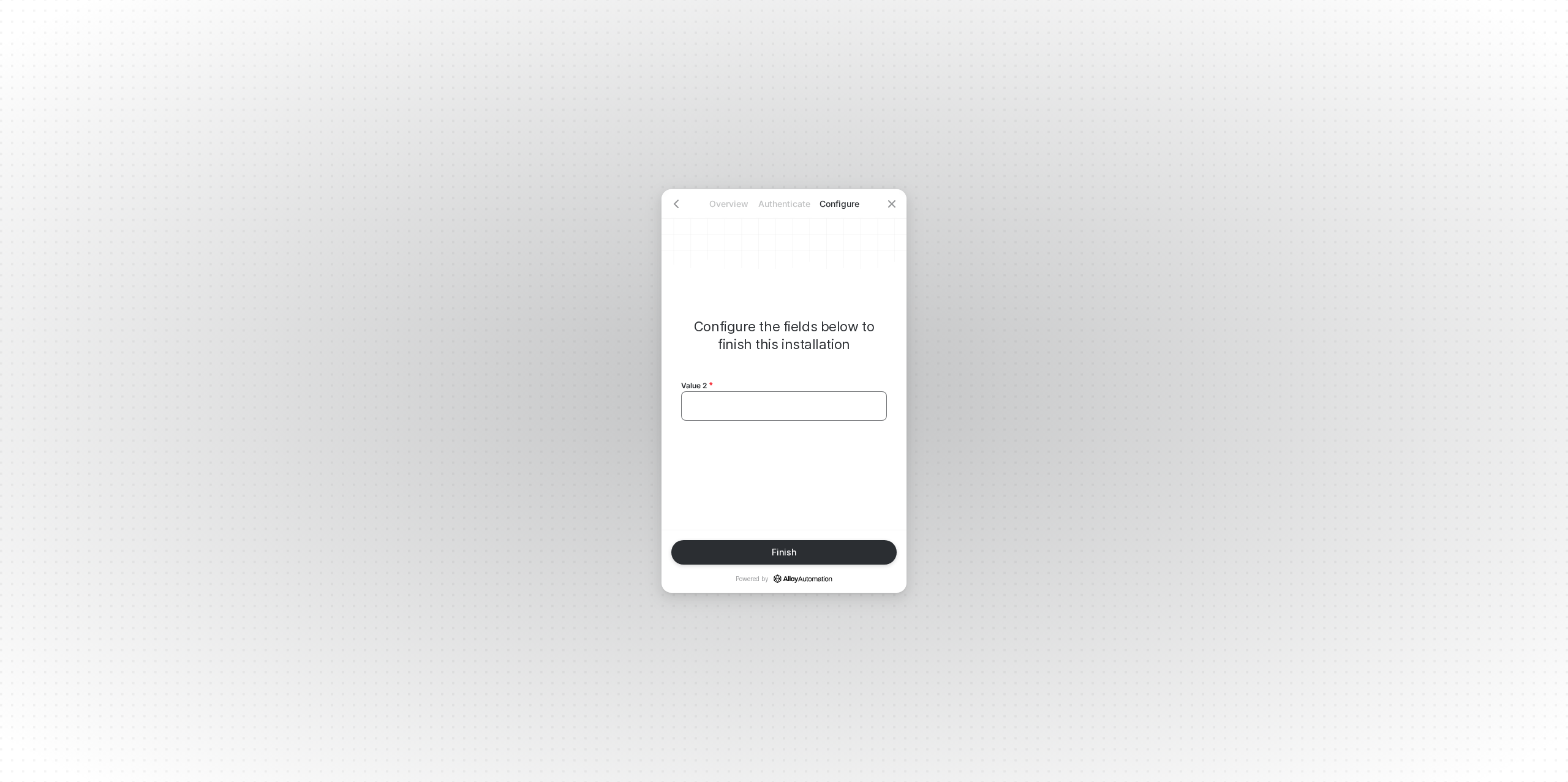
click at [741, 408] on div "﻿" at bounding box center [784, 406] width 185 height 11
click at [783, 552] on div "Finish" at bounding box center [784, 552] width 25 height 10
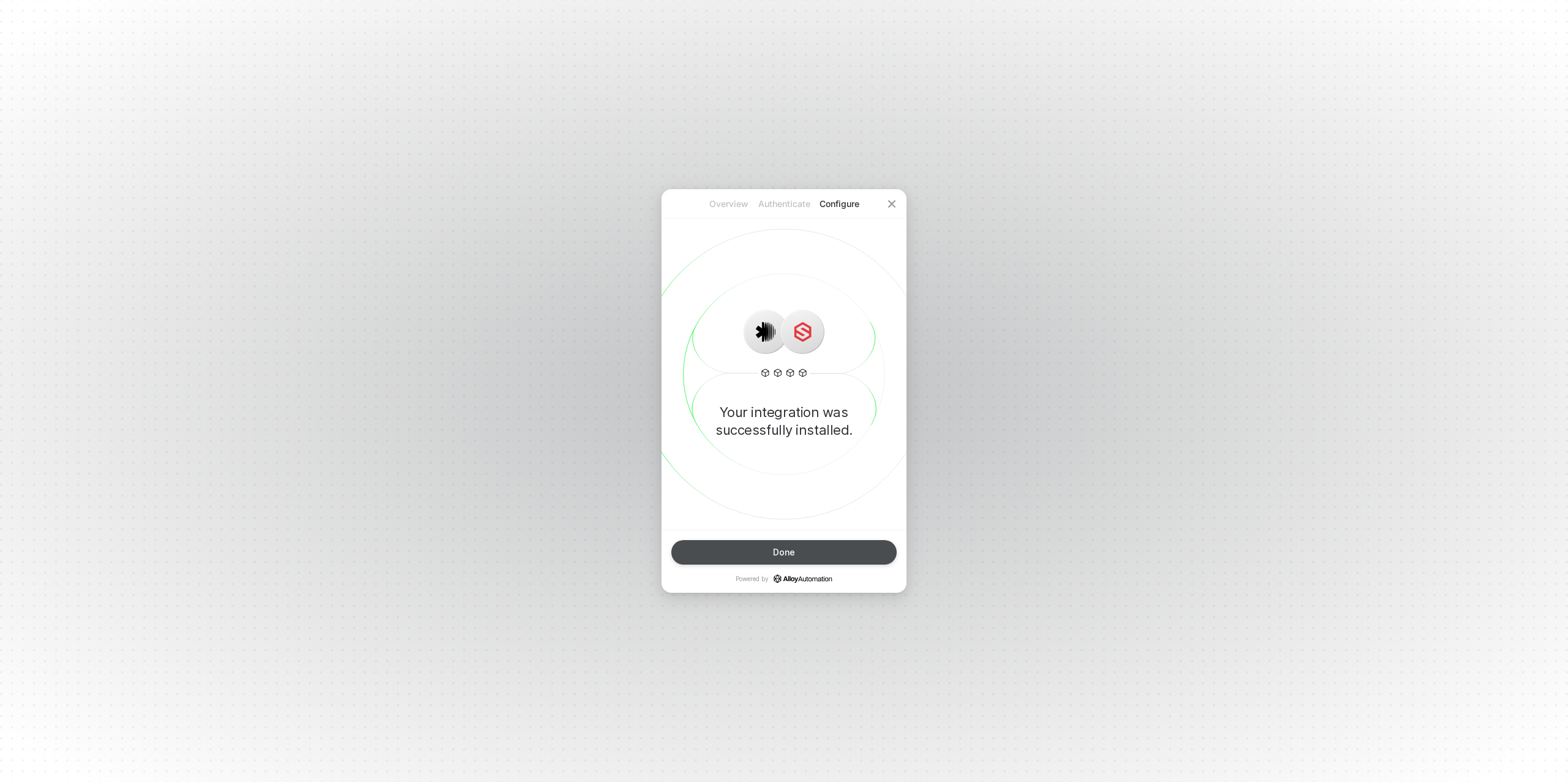
click at [782, 548] on div "Done" at bounding box center [784, 552] width 22 height 10
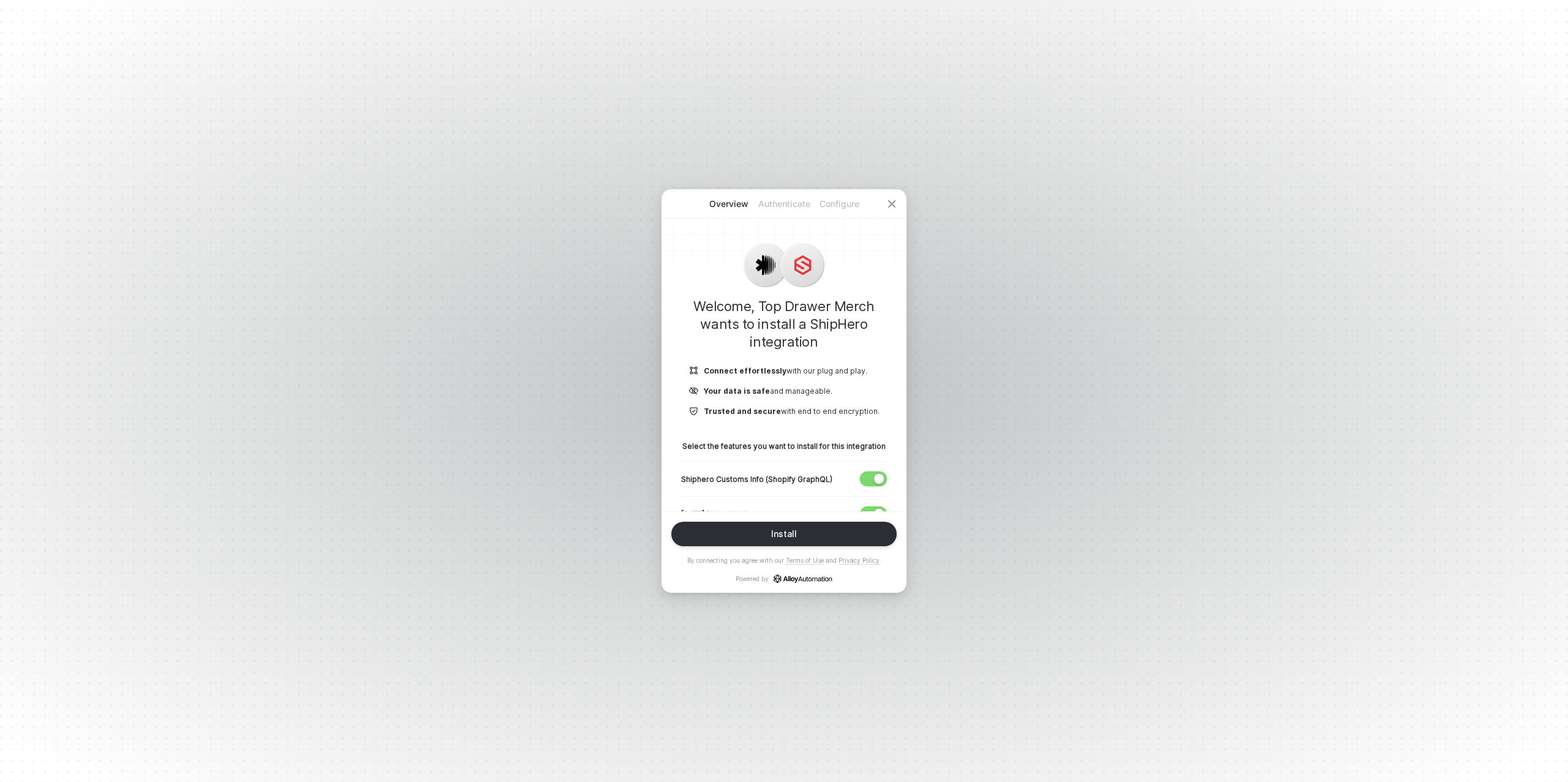
click at [872, 476] on span "button" at bounding box center [871, 479] width 21 height 13
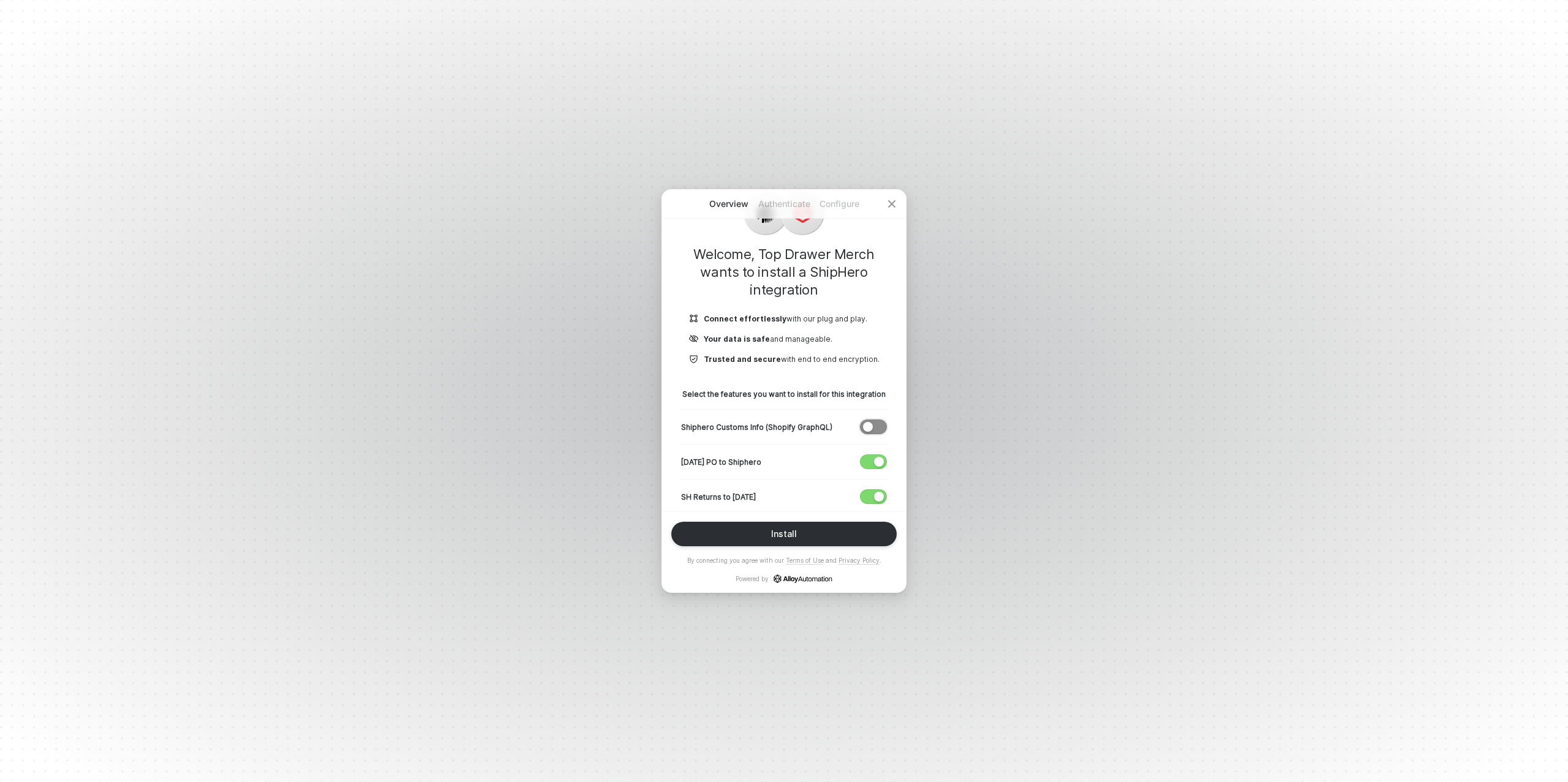
scroll to position [99, 0]
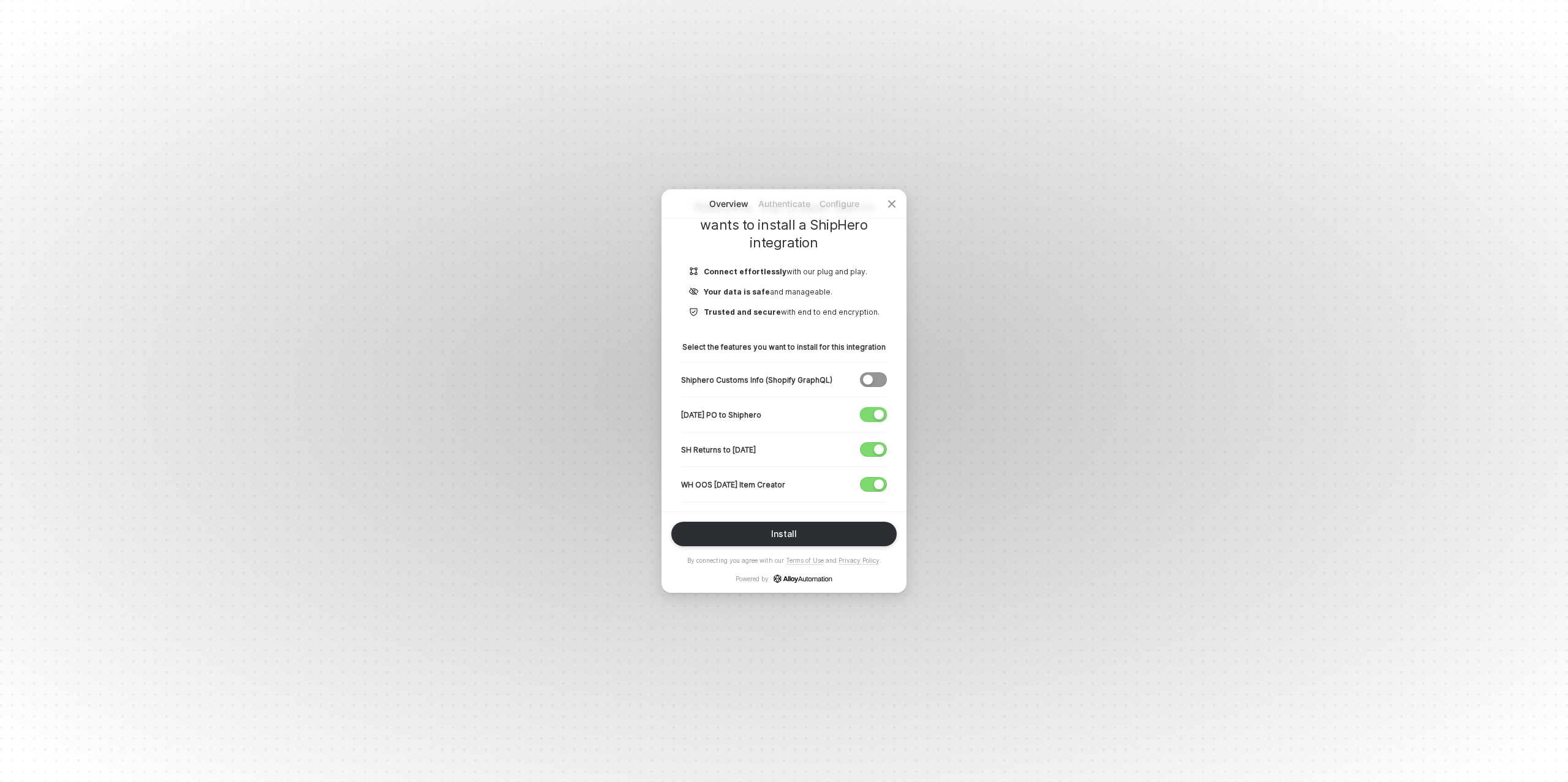
click at [868, 410] on span "button" at bounding box center [871, 415] width 21 height 13
drag, startPoint x: 870, startPoint y: 457, endPoint x: 875, endPoint y: 452, distance: 7.1
click at [870, 457] on div "SH Returns to [DATE]" at bounding box center [784, 449] width 206 height 35
click at [876, 448] on div "button" at bounding box center [879, 449] width 10 height 10
drag, startPoint x: 869, startPoint y: 486, endPoint x: 857, endPoint y: 473, distance: 17.7
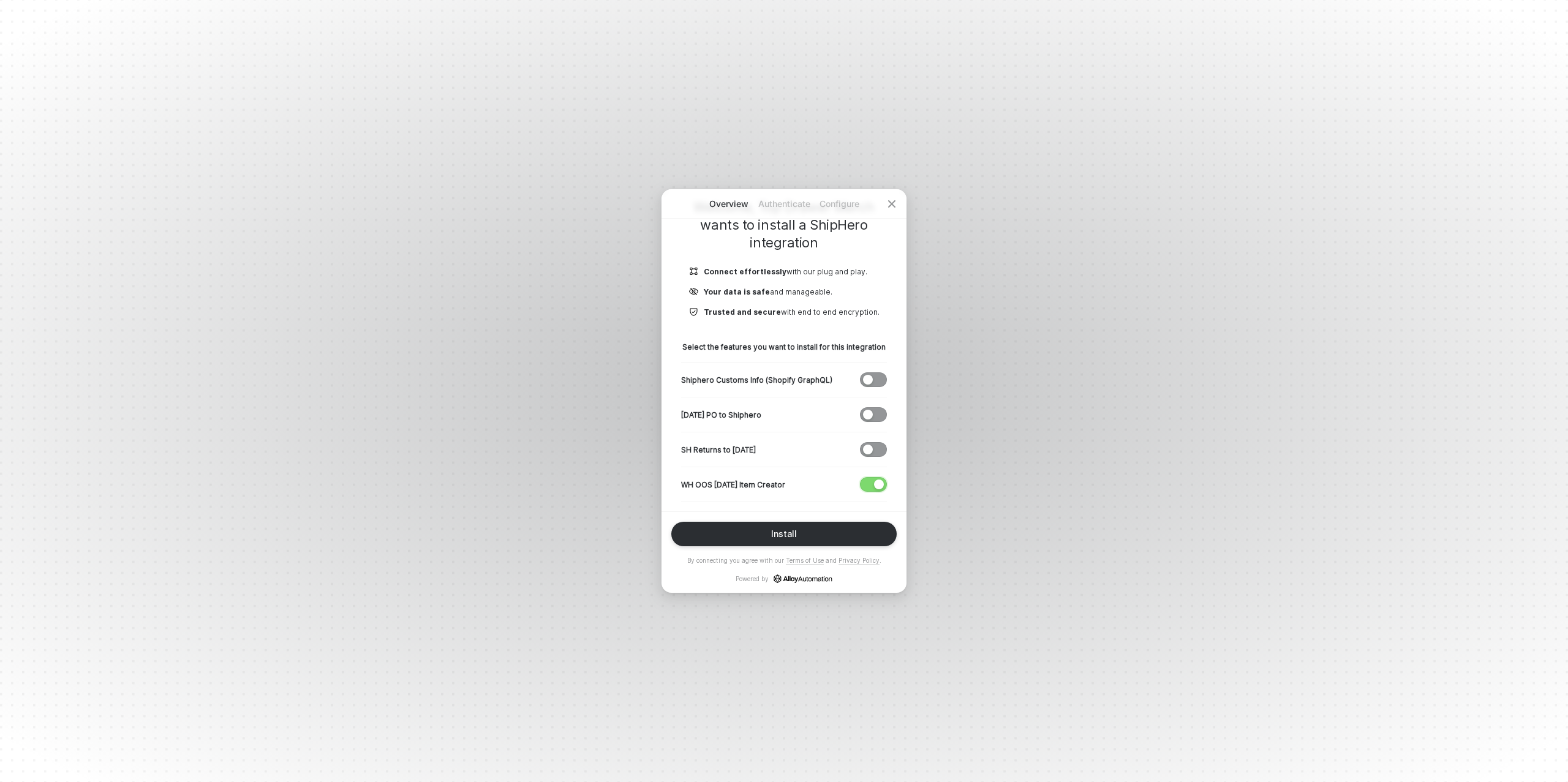
click at [868, 486] on span "button" at bounding box center [871, 484] width 21 height 13
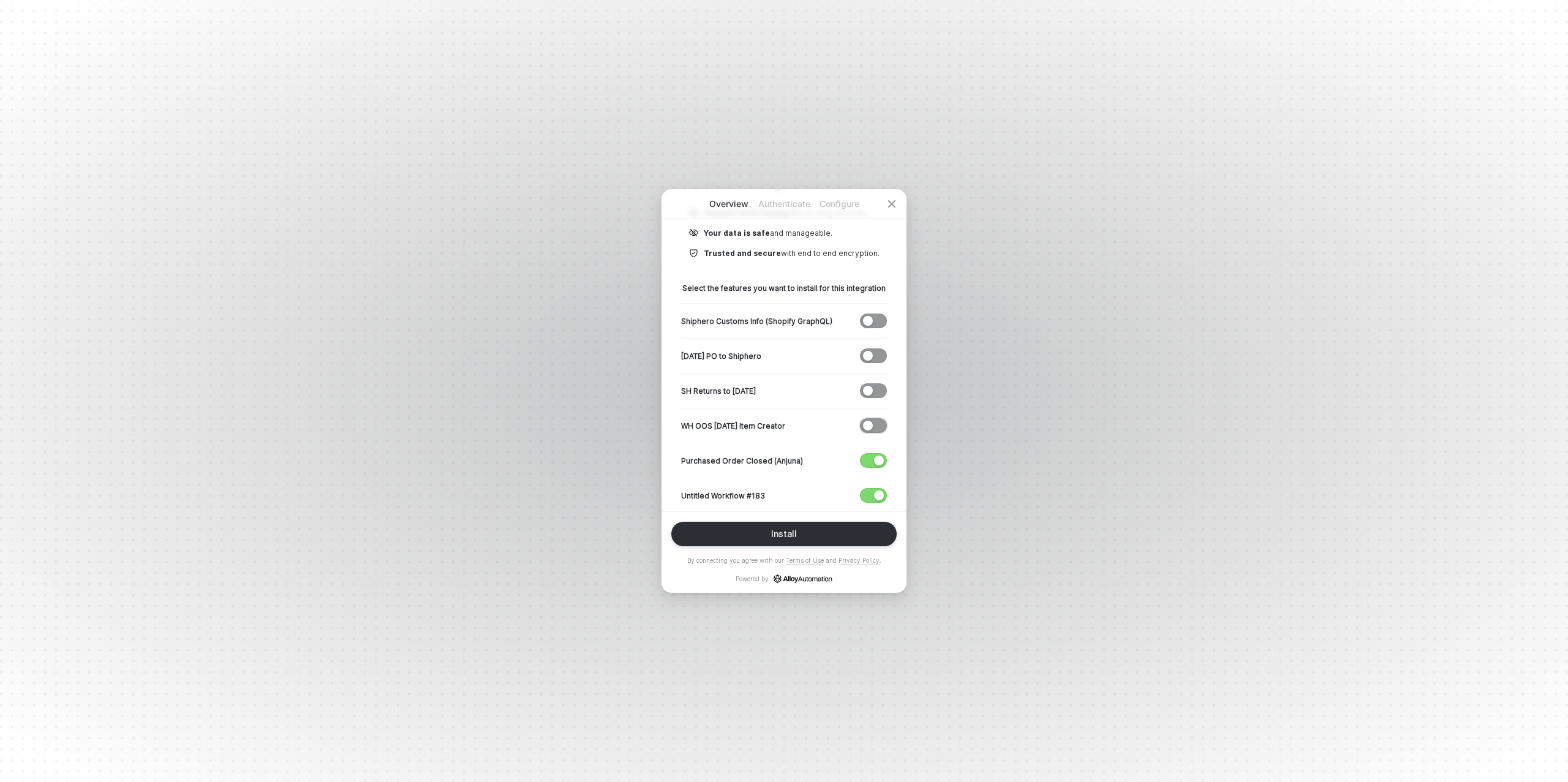
scroll to position [208, 0]
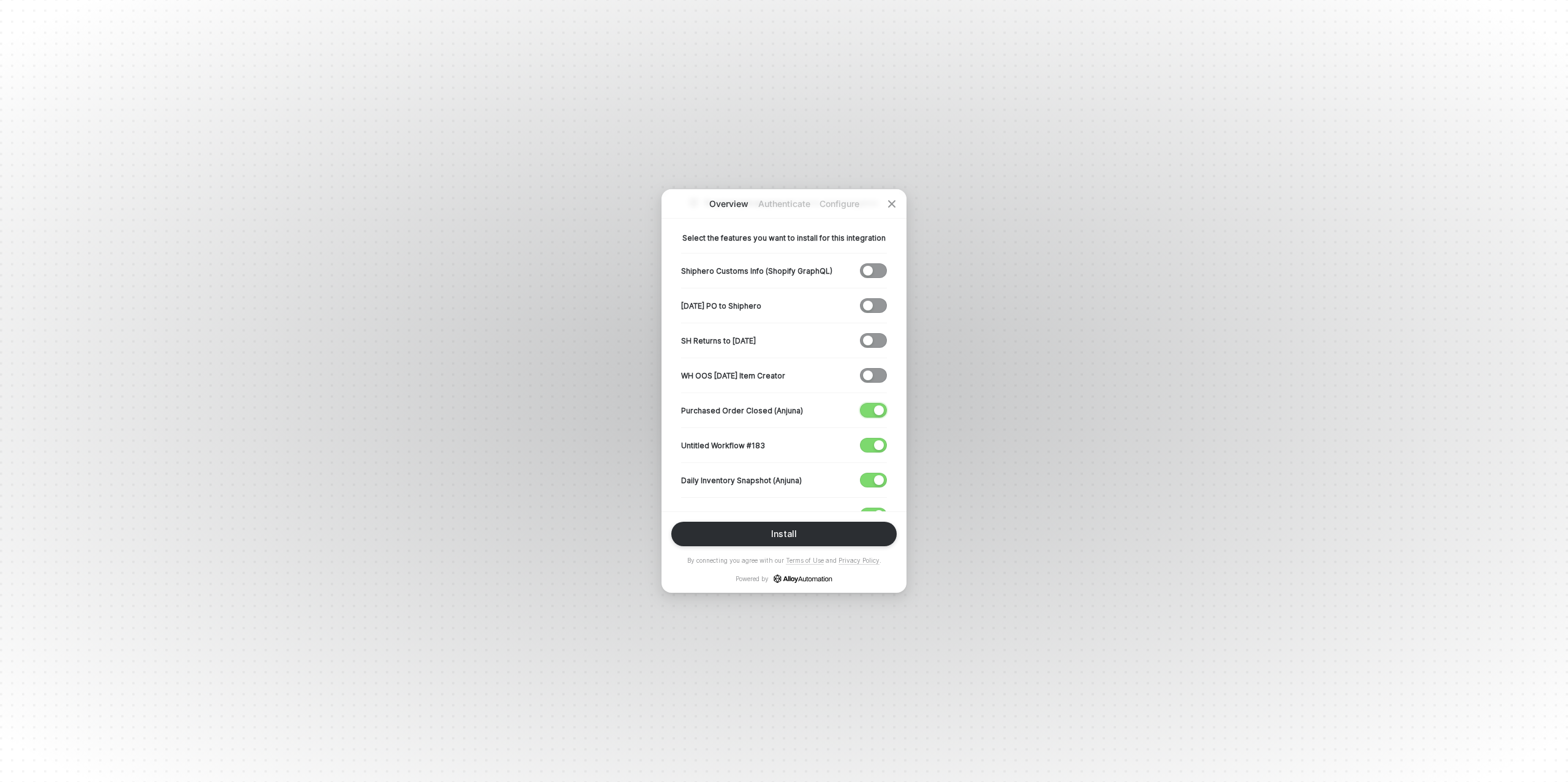
click at [873, 409] on span "button" at bounding box center [871, 410] width 21 height 13
click at [880, 442] on div "button" at bounding box center [879, 445] width 10 height 10
click at [873, 473] on span "button" at bounding box center [871, 480] width 21 height 13
click at [782, 534] on div "Install" at bounding box center [783, 534] width 25 height 10
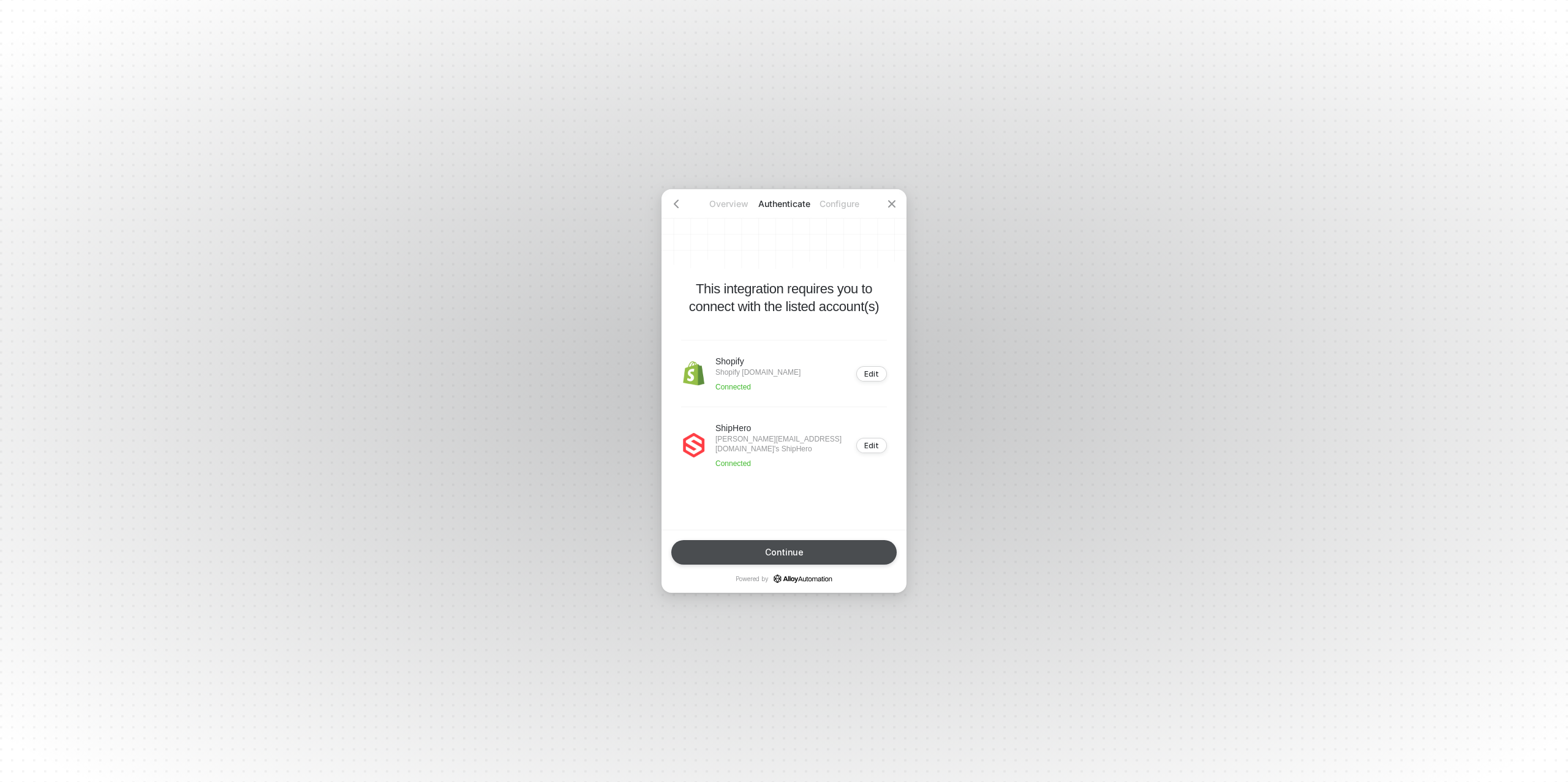
click at [785, 541] on button "Continue" at bounding box center [784, 552] width 226 height 25
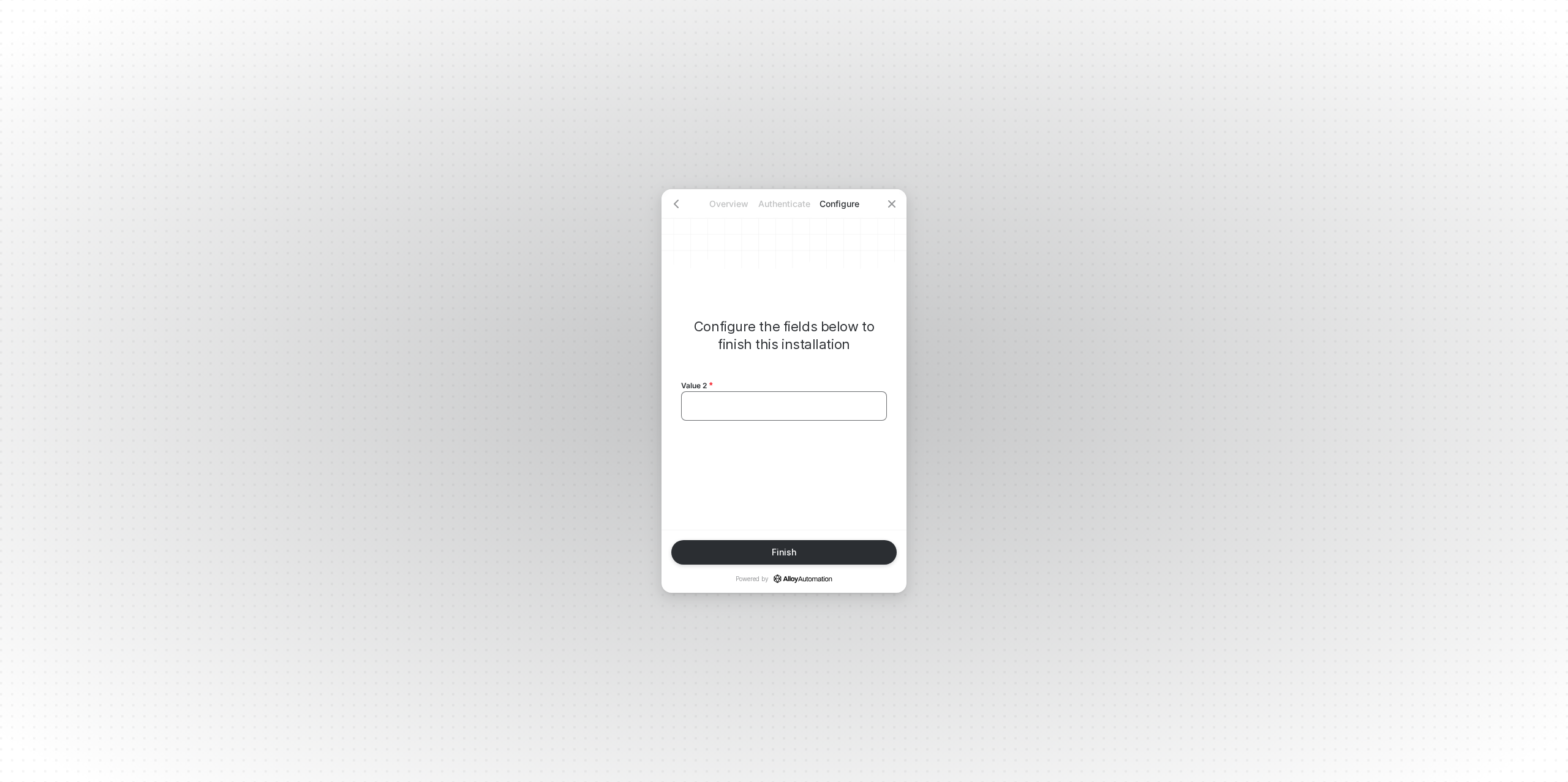
click at [730, 409] on div "﻿" at bounding box center [784, 406] width 185 height 11
click at [777, 551] on div "Finish" at bounding box center [784, 552] width 25 height 10
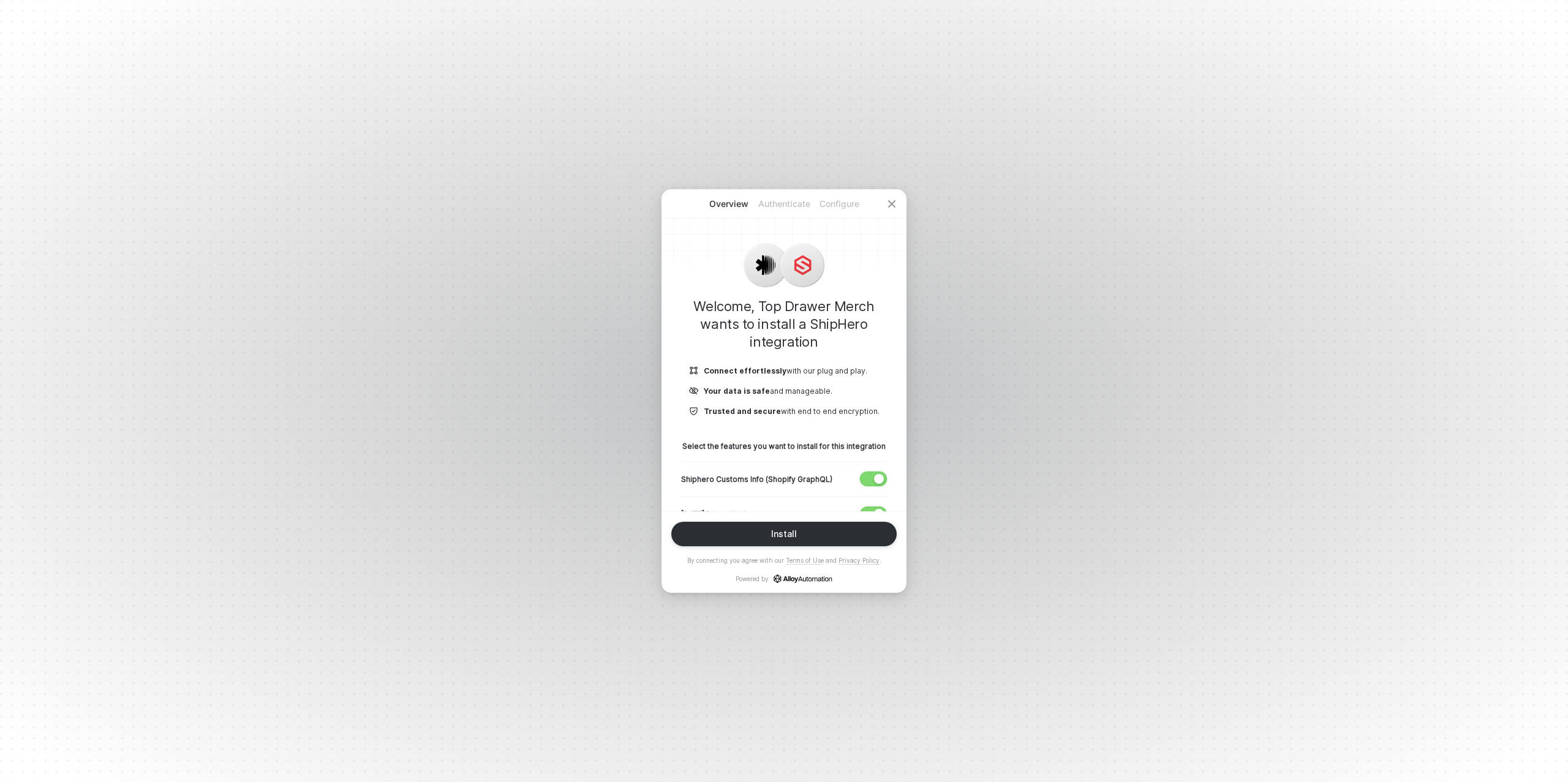
click at [874, 481] on div "button" at bounding box center [879, 479] width 10 height 10
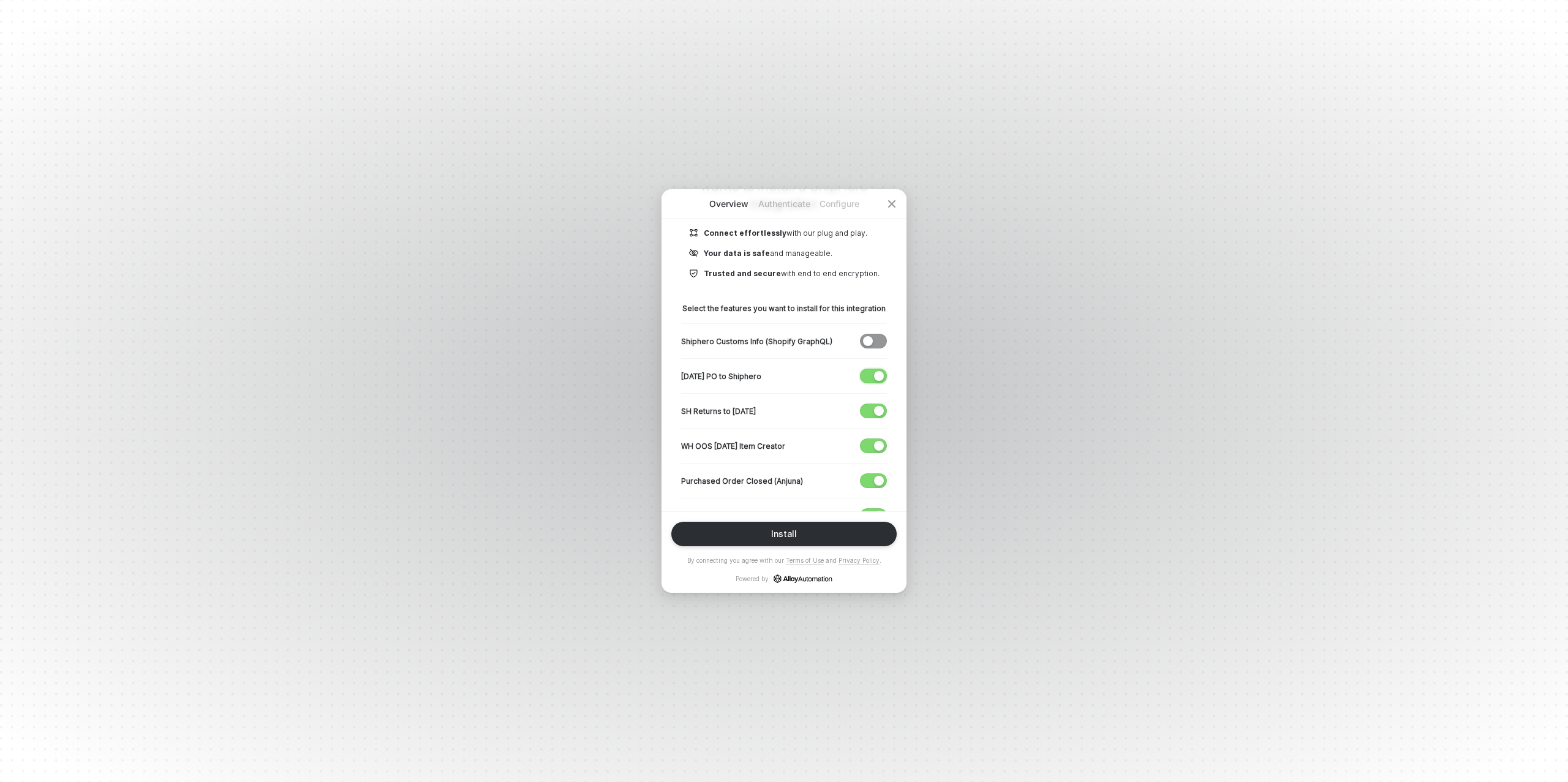
click at [873, 378] on span "button" at bounding box center [871, 375] width 21 height 13
click at [870, 410] on span "button" at bounding box center [871, 411] width 21 height 13
click at [870, 443] on span "button" at bounding box center [871, 446] width 21 height 13
click at [868, 475] on span "button" at bounding box center [871, 480] width 21 height 13
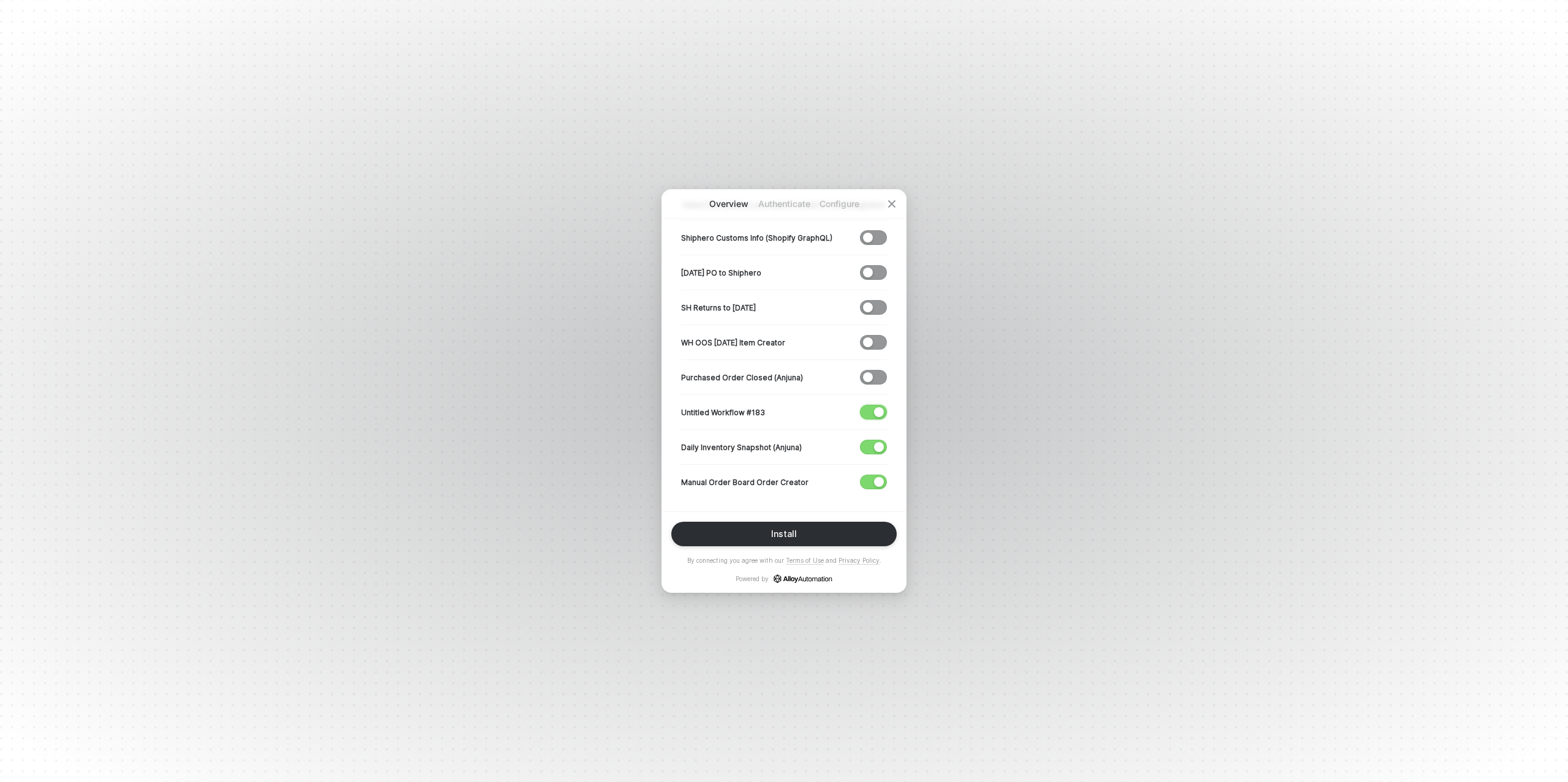
drag, startPoint x: 877, startPoint y: 412, endPoint x: 874, endPoint y: 440, distance: 28.2
click at [877, 412] on div "button" at bounding box center [879, 412] width 10 height 10
click at [874, 448] on div "button" at bounding box center [879, 447] width 10 height 10
click at [757, 531] on button "Install" at bounding box center [784, 534] width 226 height 25
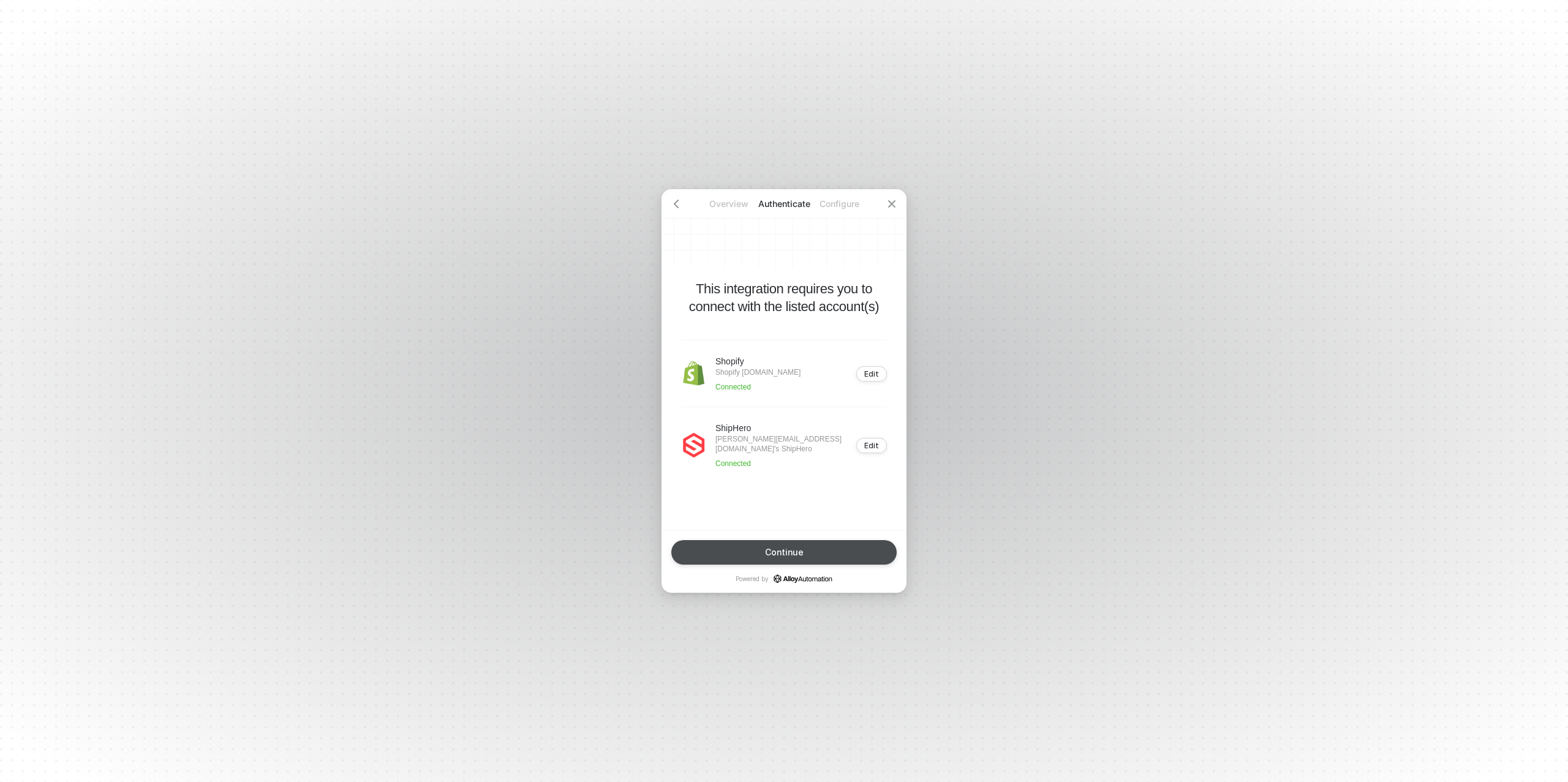
click at [777, 548] on div "Continue" at bounding box center [784, 552] width 39 height 10
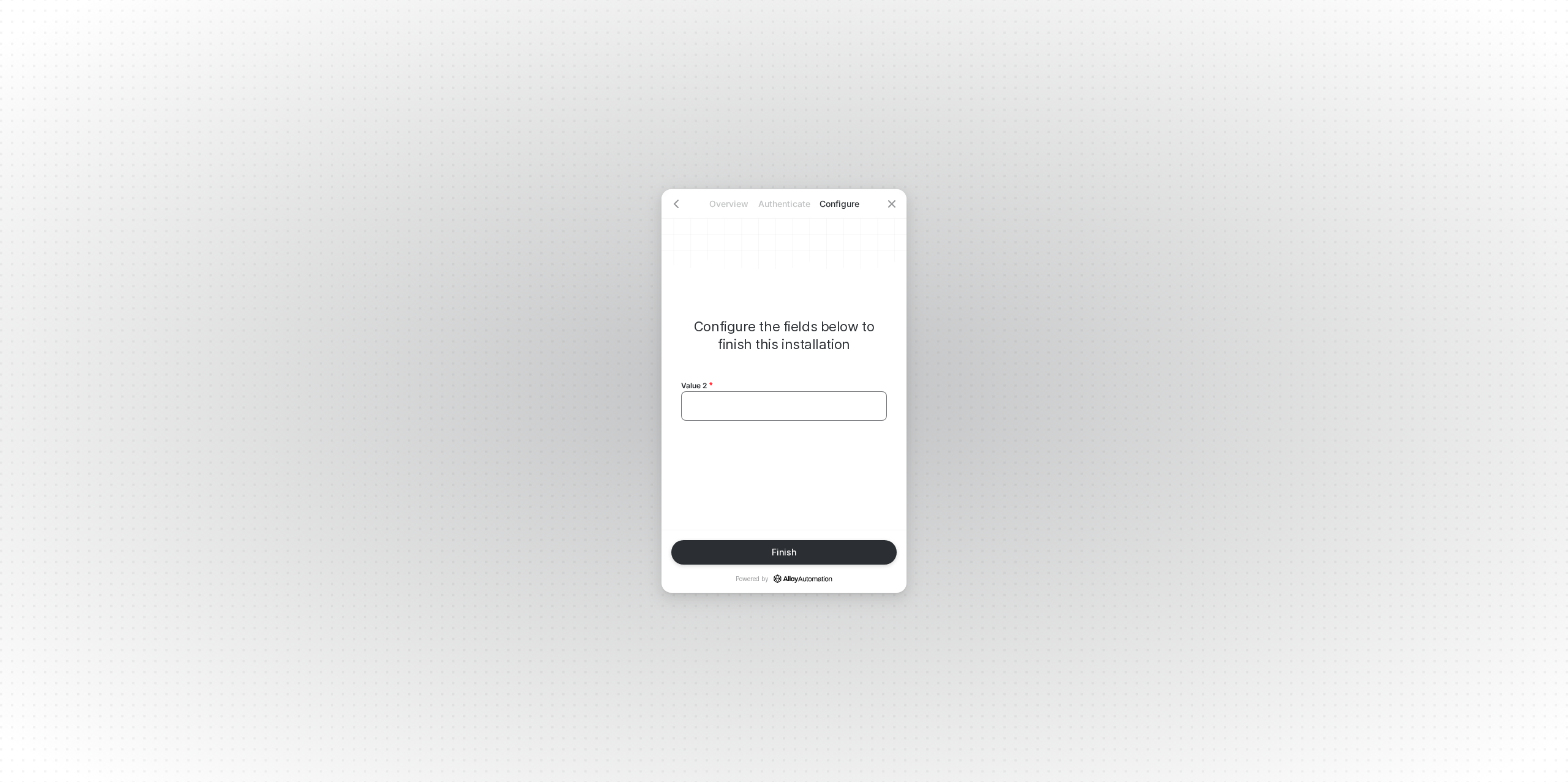
click at [733, 408] on div "﻿" at bounding box center [784, 406] width 185 height 11
click at [788, 548] on div "Finish" at bounding box center [784, 552] width 25 height 10
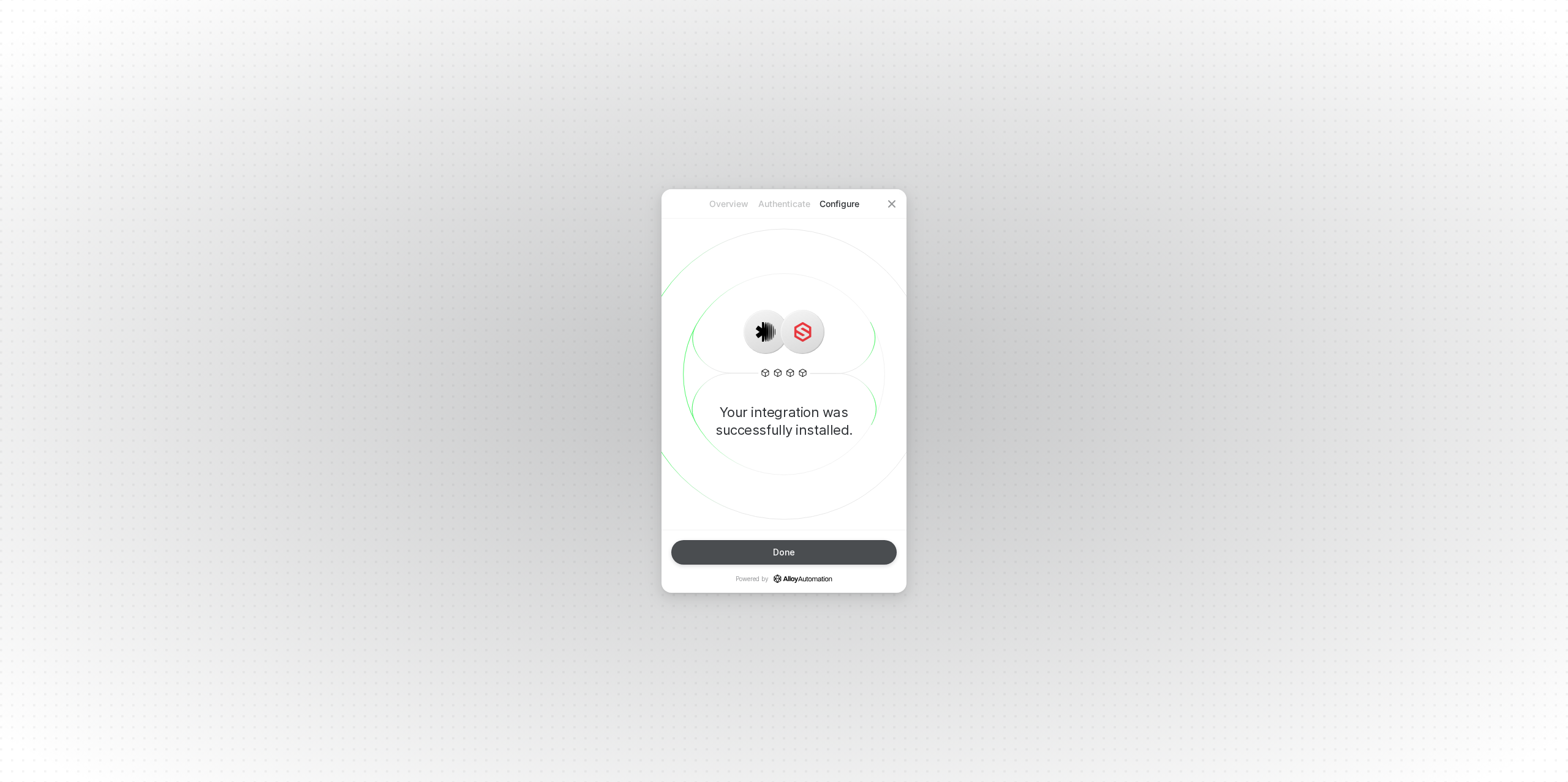
click at [791, 548] on div "Done" at bounding box center [784, 552] width 22 height 10
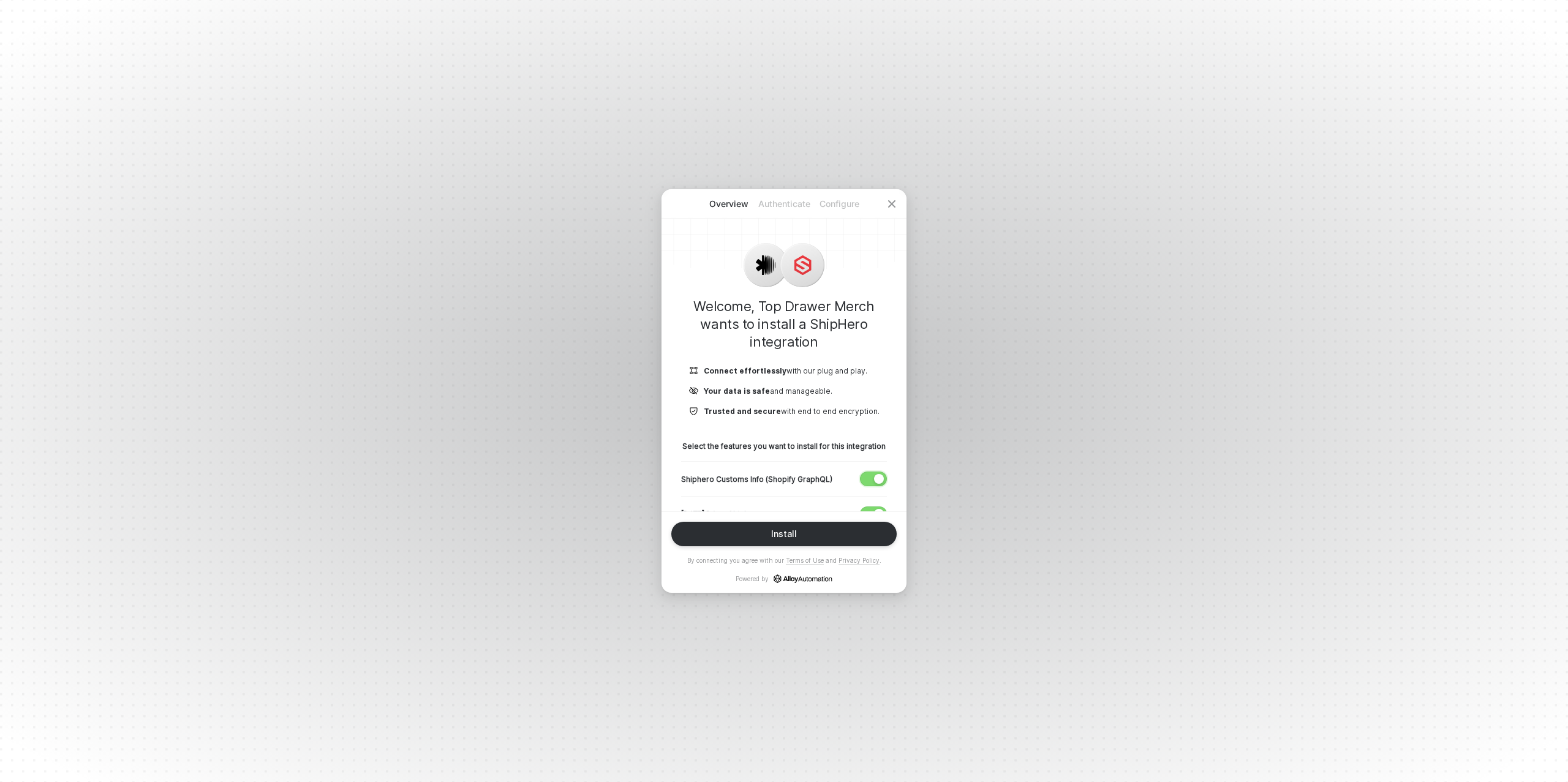
click at [876, 480] on div "button" at bounding box center [879, 479] width 10 height 10
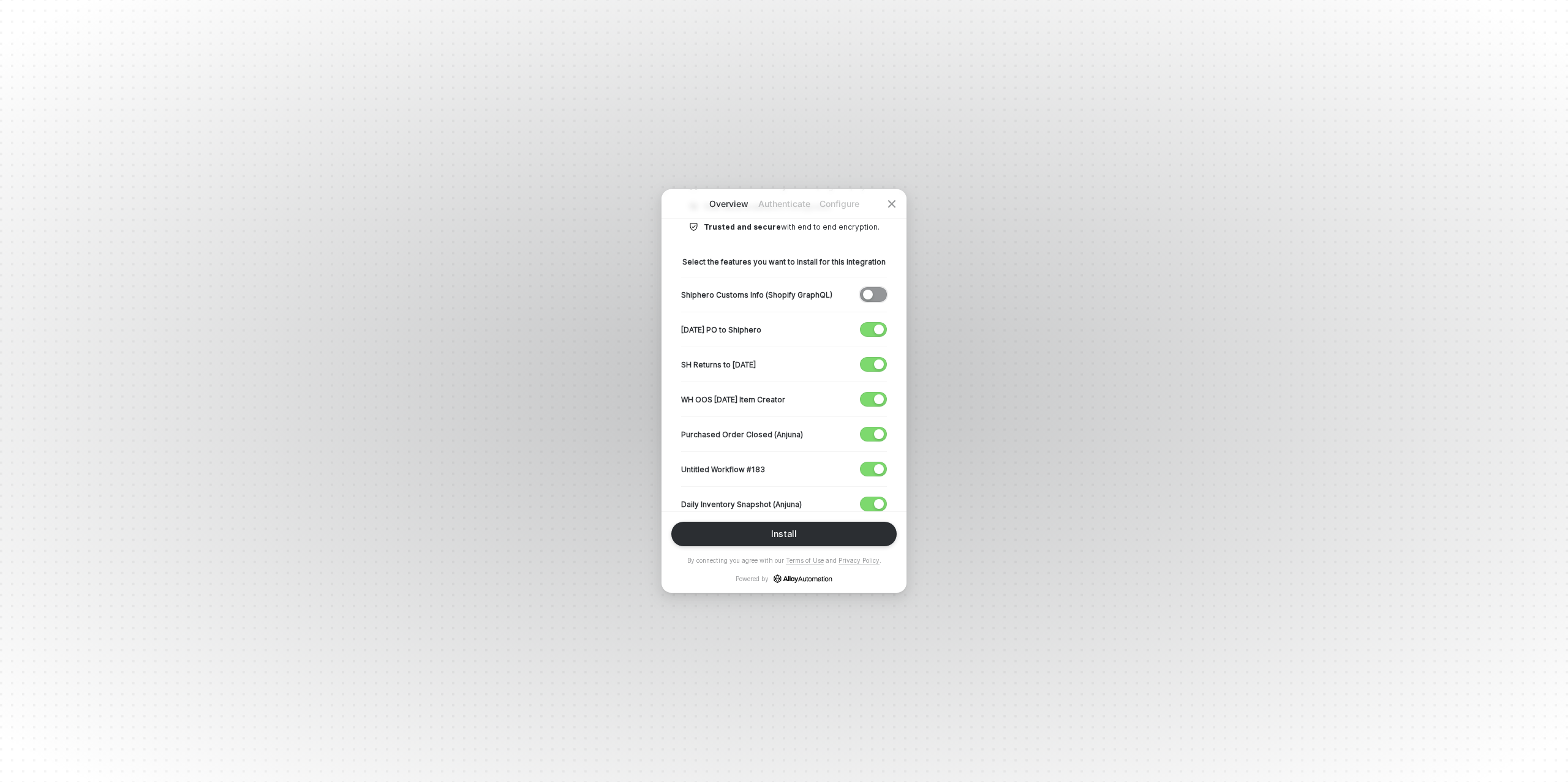
scroll to position [198, 0]
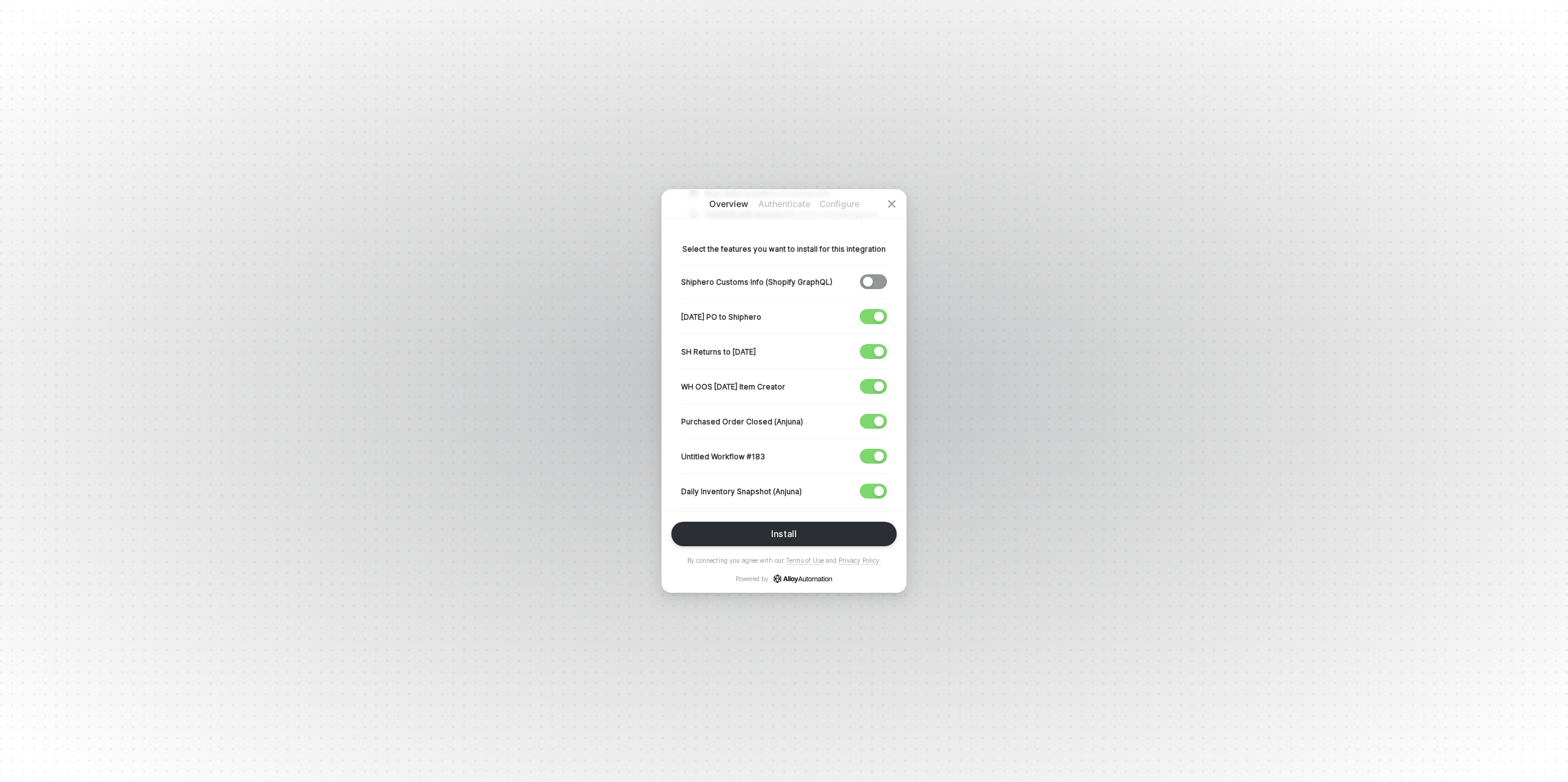
click at [874, 321] on div "button" at bounding box center [879, 316] width 10 height 10
drag, startPoint x: 875, startPoint y: 346, endPoint x: 875, endPoint y: 361, distance: 15.0
click at [875, 347] on div "button" at bounding box center [879, 352] width 10 height 10
click at [875, 385] on div "button" at bounding box center [879, 386] width 10 height 10
click at [873, 416] on span "button" at bounding box center [871, 421] width 21 height 13
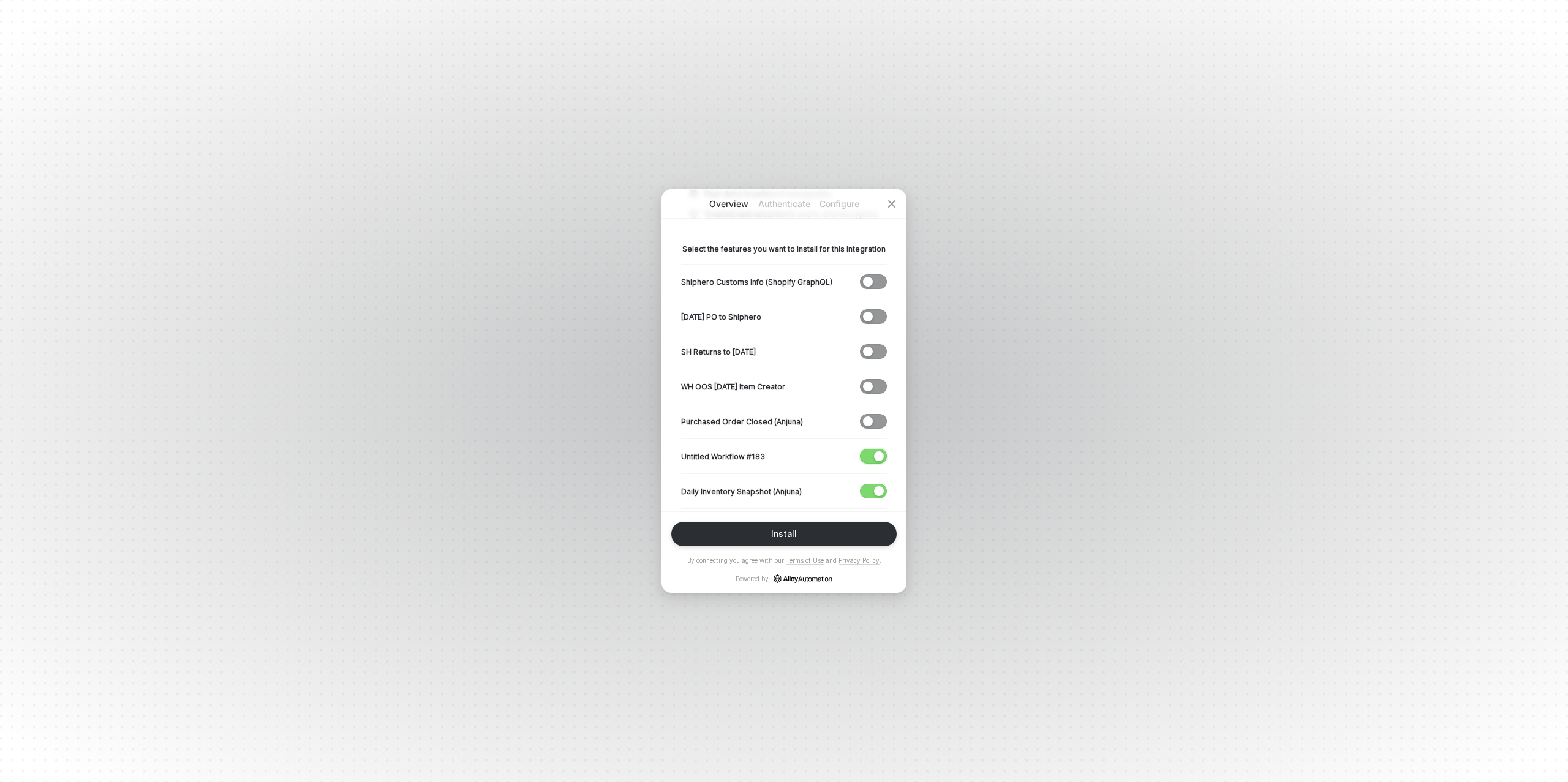
click at [875, 454] on div "button" at bounding box center [879, 457] width 10 height 10
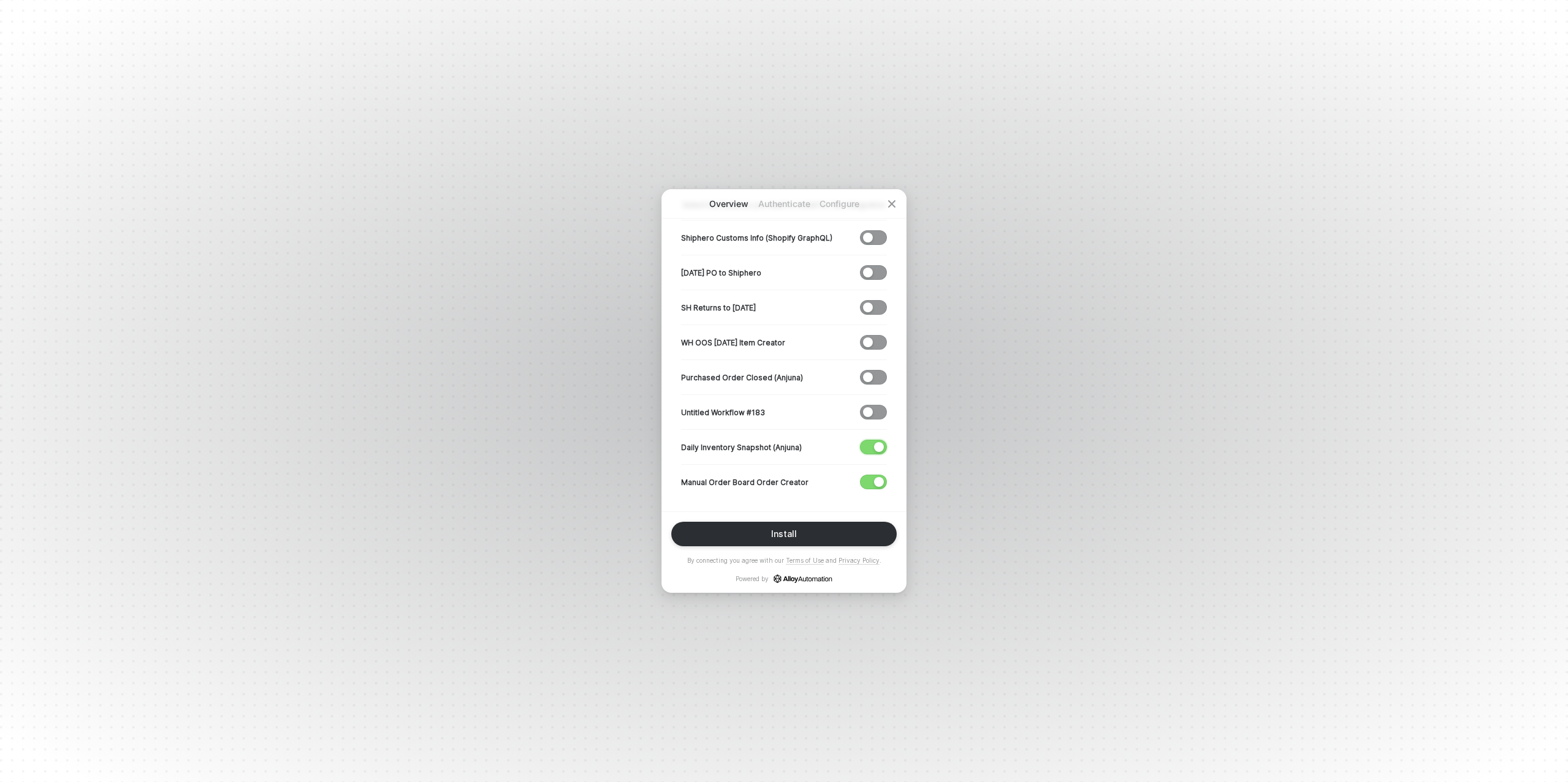
click at [879, 444] on div "button" at bounding box center [879, 447] width 10 height 10
click at [777, 534] on div "Install" at bounding box center [783, 534] width 25 height 10
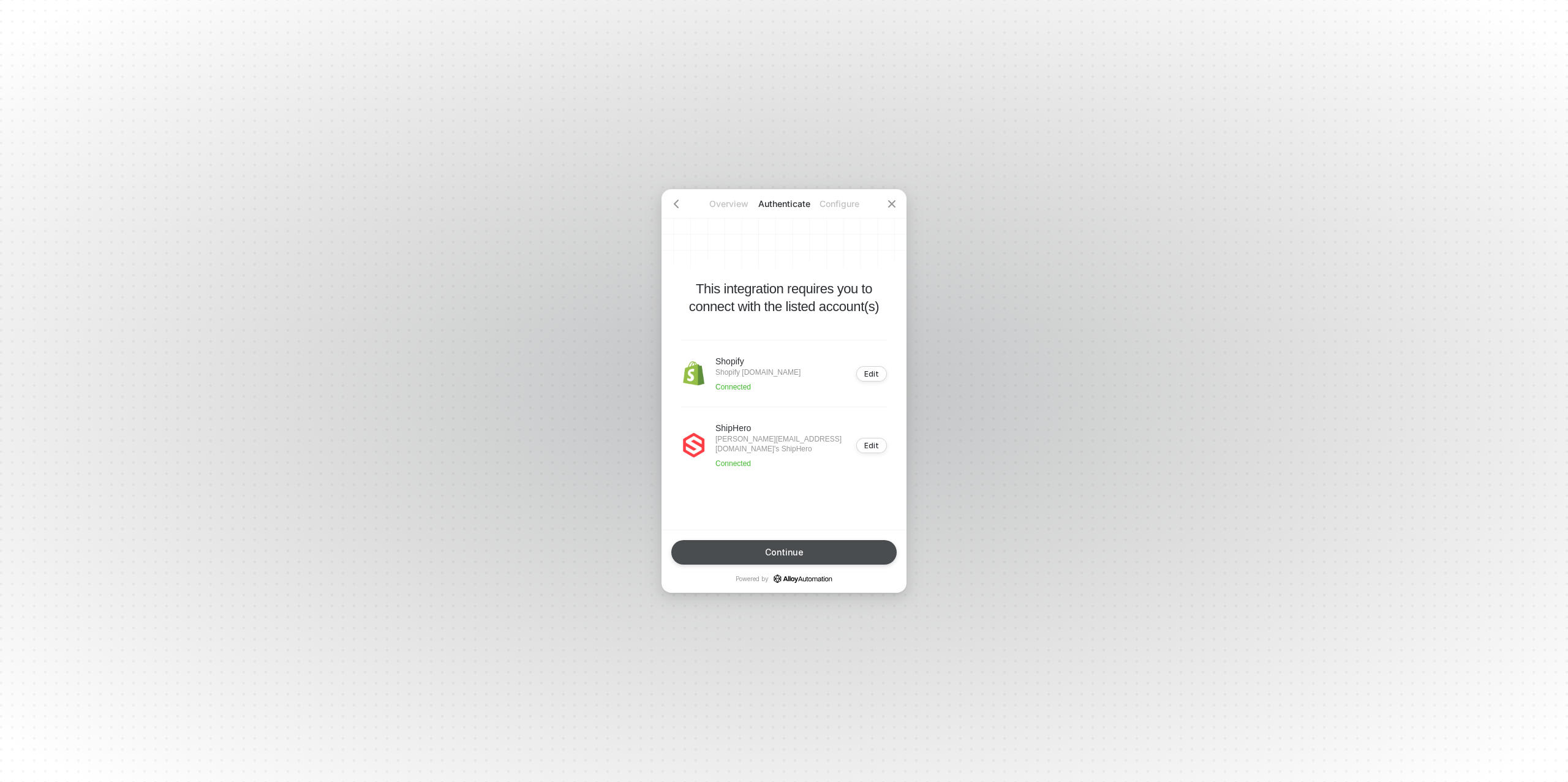
click at [788, 551] on div "Continue" at bounding box center [784, 552] width 39 height 10
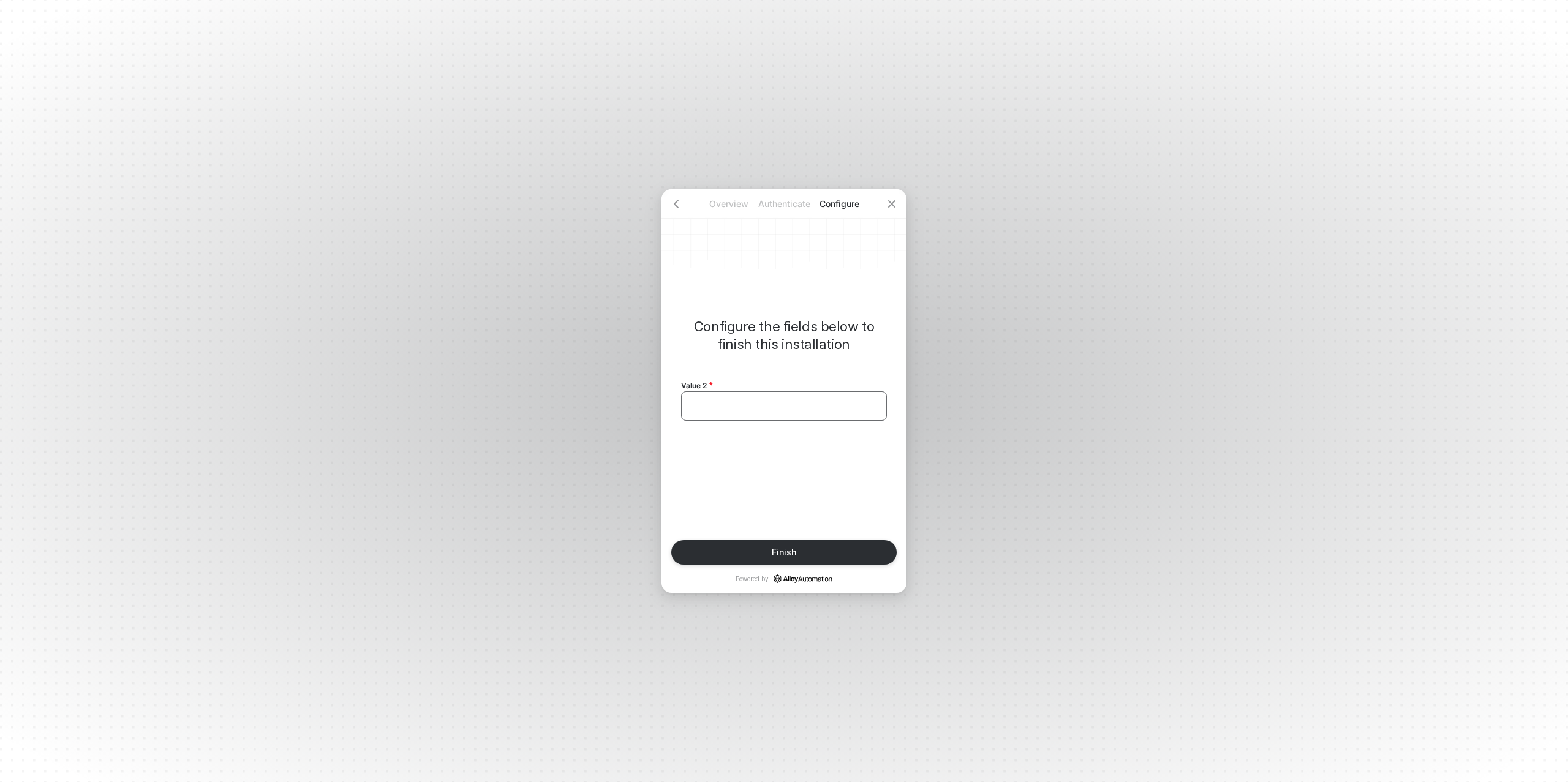
click at [730, 415] on div "﻿" at bounding box center [784, 406] width 206 height 30
click at [782, 548] on div "Finish" at bounding box center [784, 552] width 25 height 10
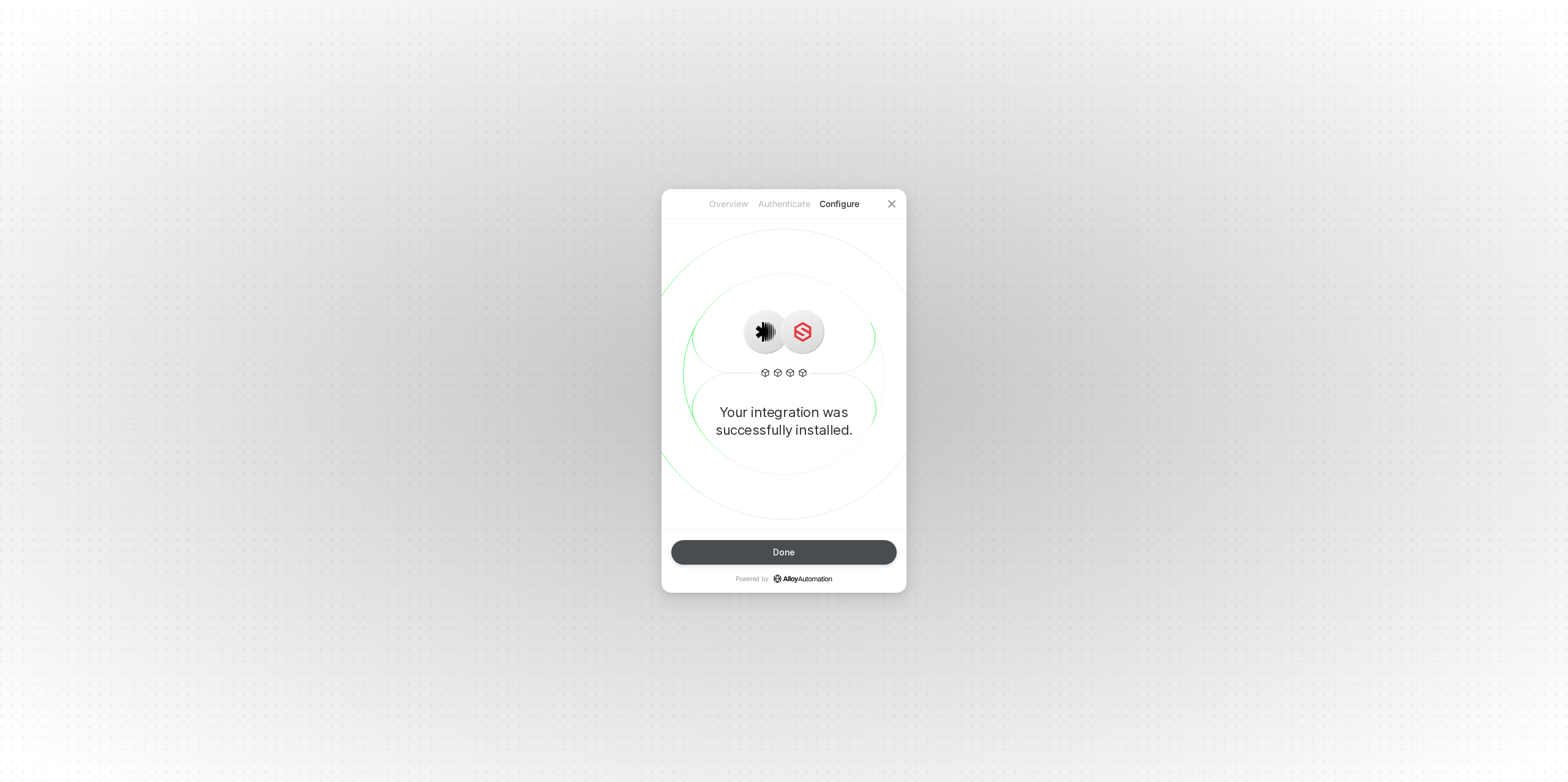
click at [781, 553] on div "Done" at bounding box center [784, 552] width 22 height 10
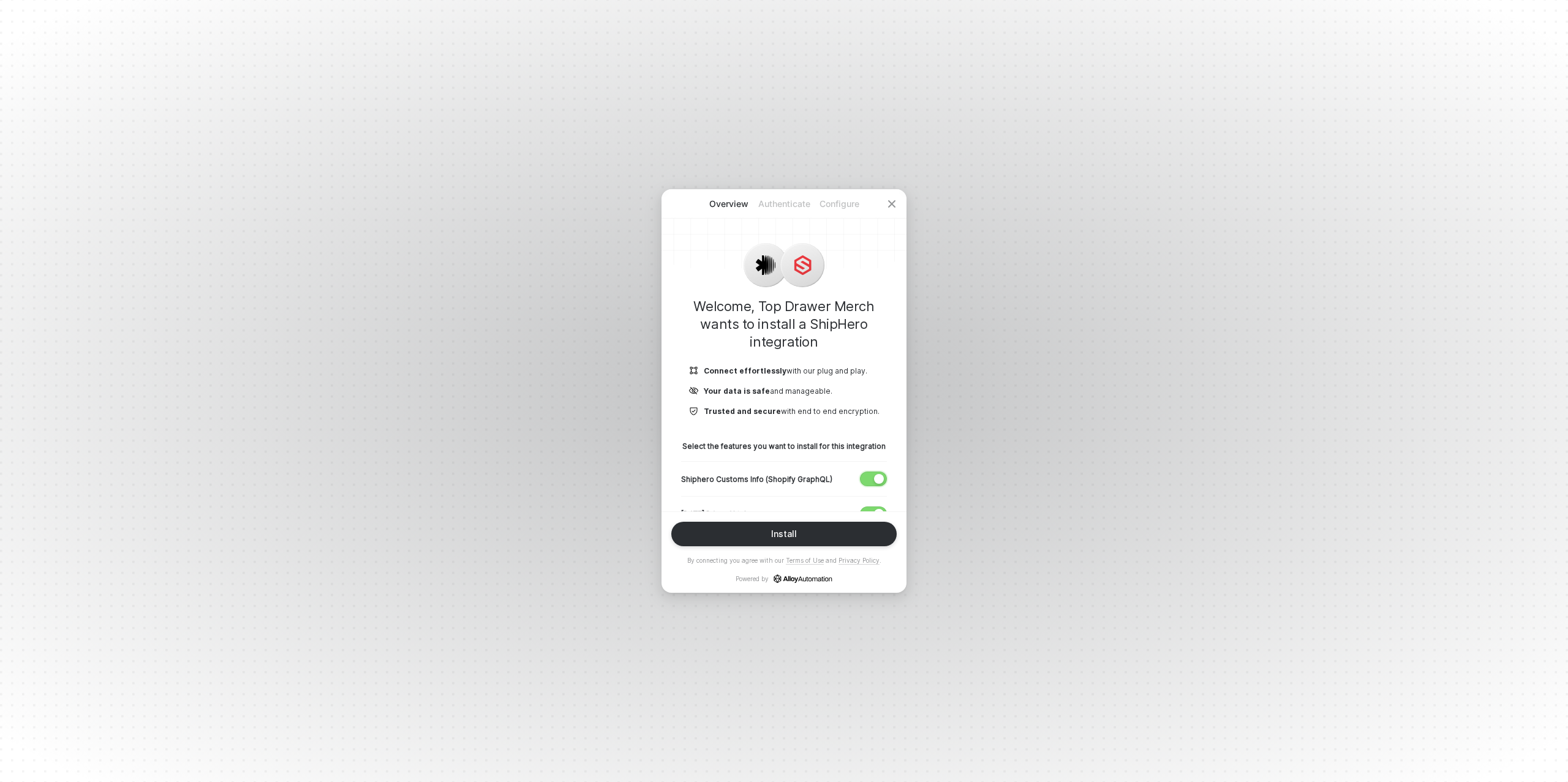
click at [868, 475] on span "button" at bounding box center [871, 479] width 21 height 13
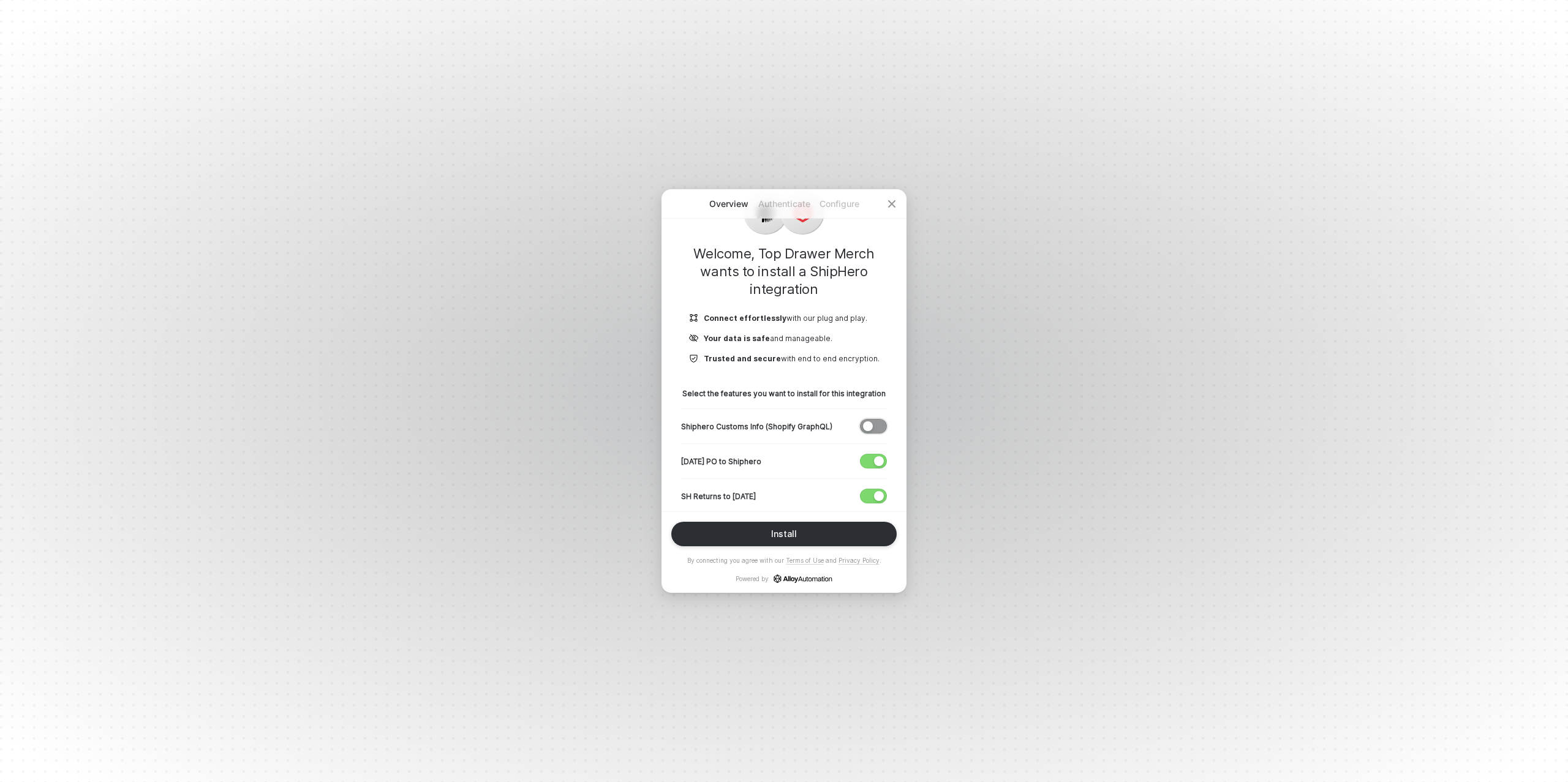
scroll to position [128, 0]
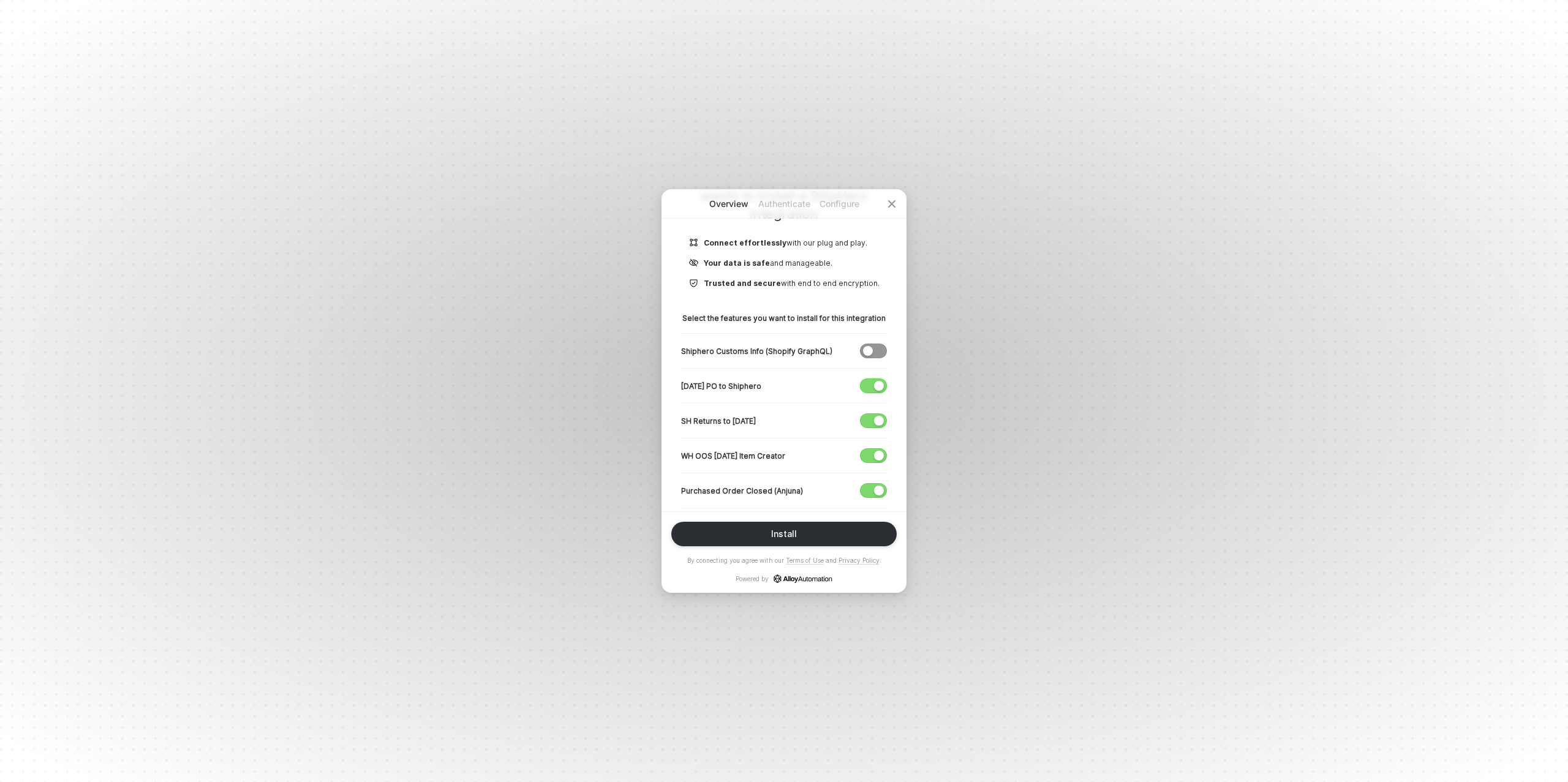
click at [876, 384] on div "button" at bounding box center [879, 386] width 10 height 10
click at [871, 418] on span "button" at bounding box center [871, 421] width 21 height 13
drag, startPoint x: 873, startPoint y: 453, endPoint x: 873, endPoint y: 495, distance: 42.0
click at [873, 453] on span "button" at bounding box center [871, 456] width 21 height 13
click at [873, 498] on div "Purchased Order Closed (Anjuna)" at bounding box center [784, 490] width 206 height 35
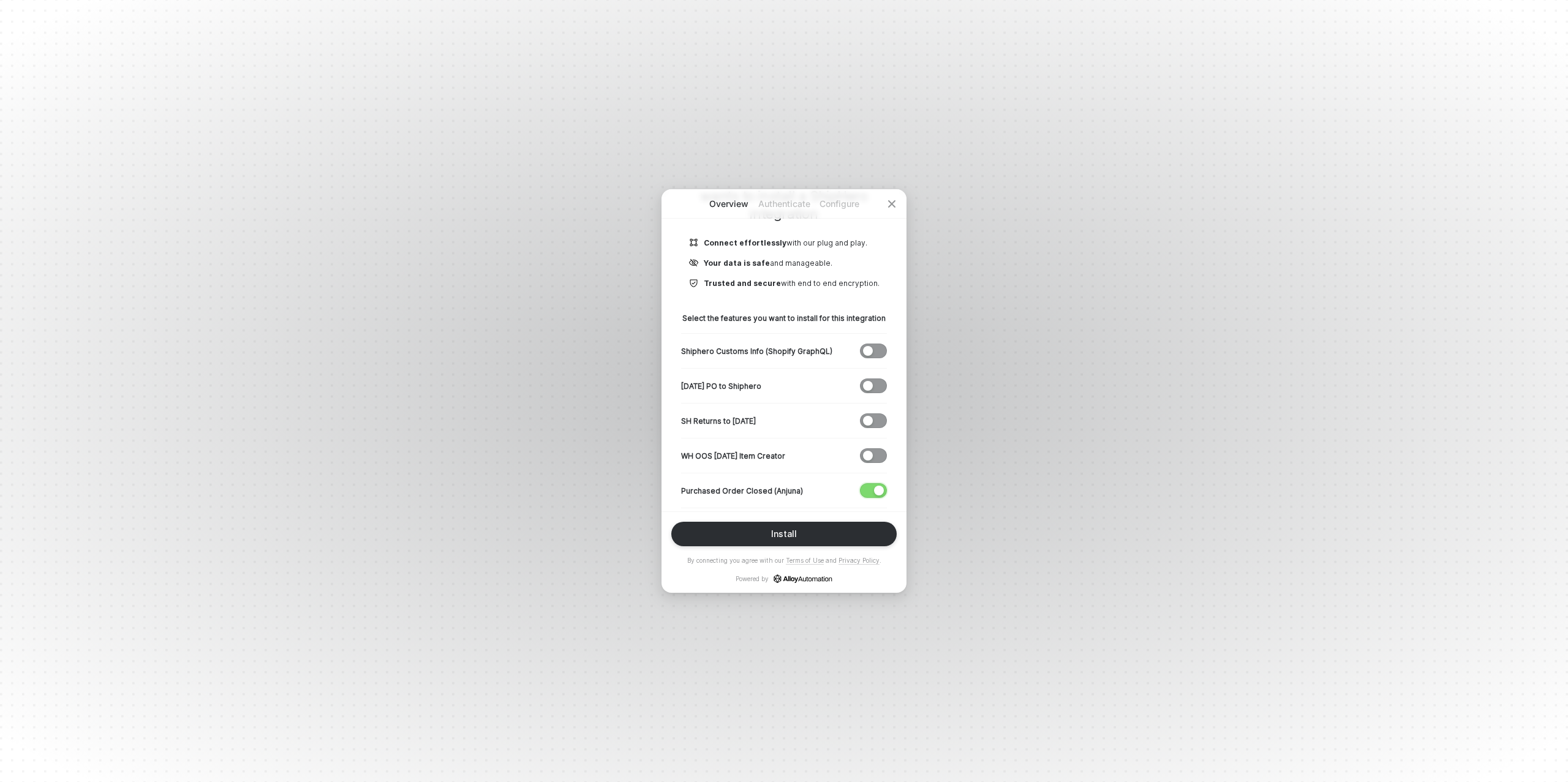
drag, startPoint x: 873, startPoint y: 492, endPoint x: 840, endPoint y: 465, distance: 42.6
click at [873, 492] on span "button" at bounding box center [871, 490] width 21 height 13
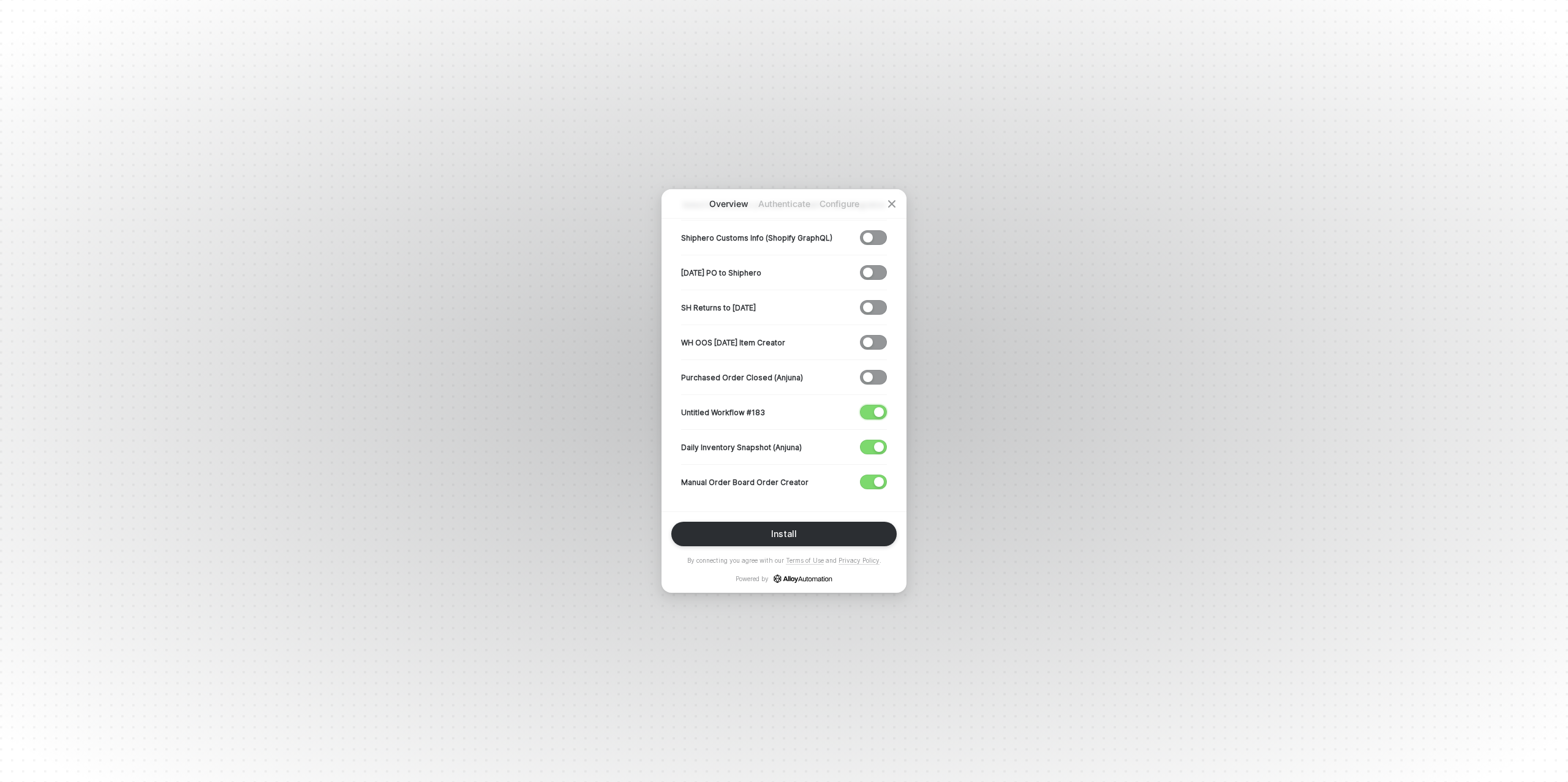
click at [873, 412] on span "button" at bounding box center [871, 412] width 21 height 13
click at [873, 442] on span "button" at bounding box center [871, 447] width 21 height 13
click at [769, 534] on button "Install" at bounding box center [784, 534] width 226 height 25
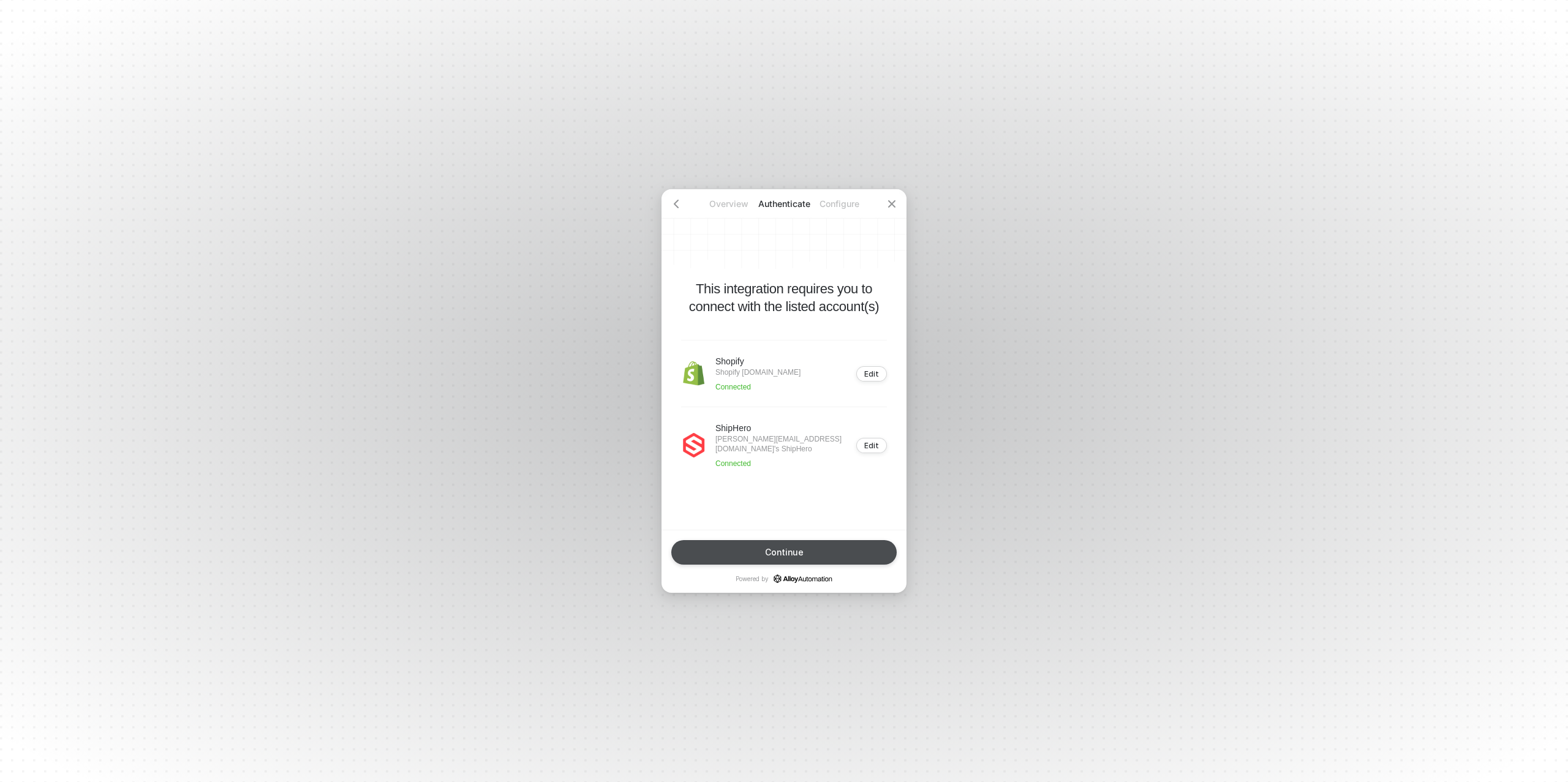
click at [776, 548] on div "Continue" at bounding box center [784, 552] width 39 height 10
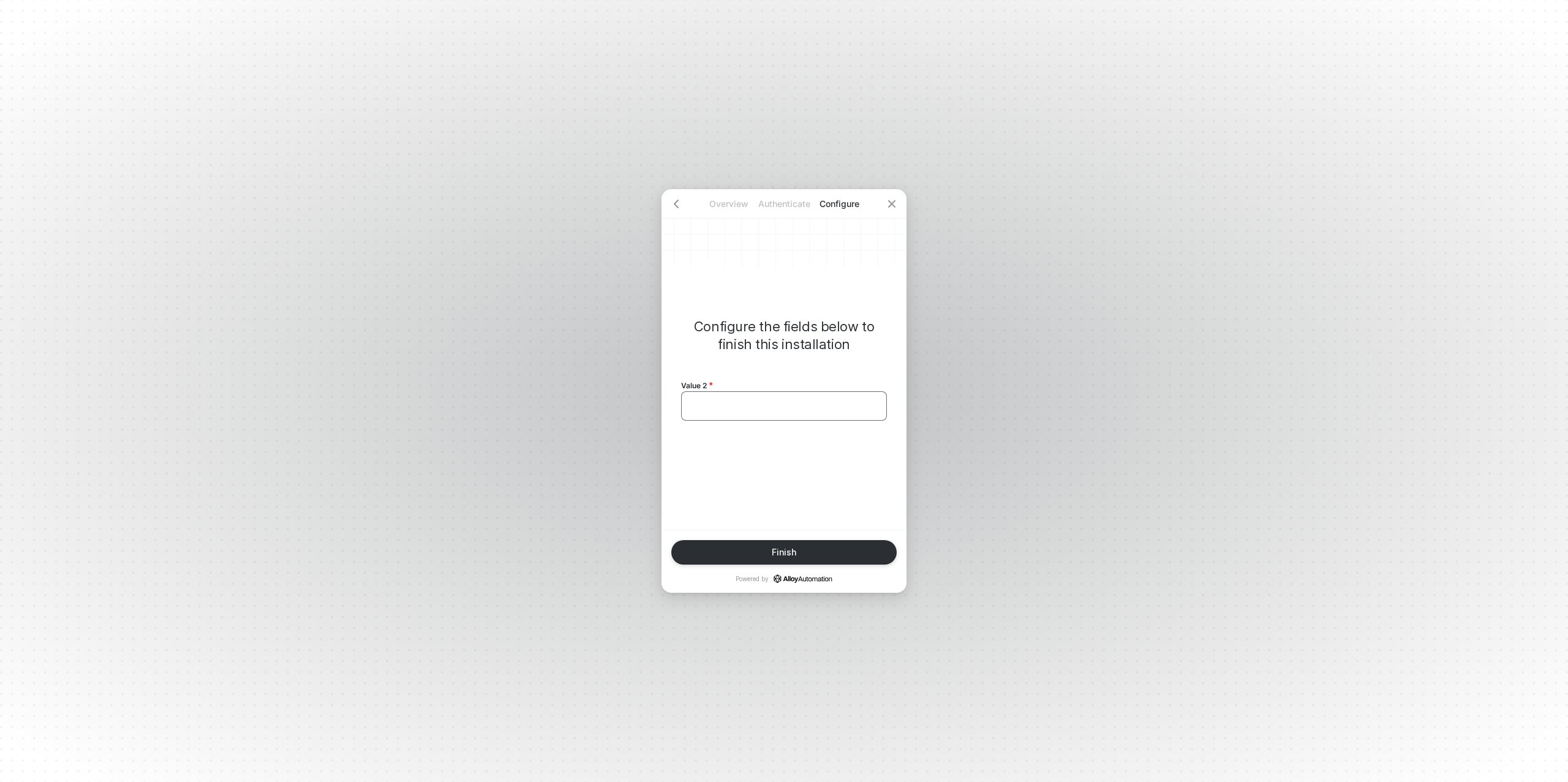
click at [757, 417] on div "﻿" at bounding box center [784, 406] width 206 height 30
click at [794, 555] on div "Finish" at bounding box center [784, 552] width 25 height 10
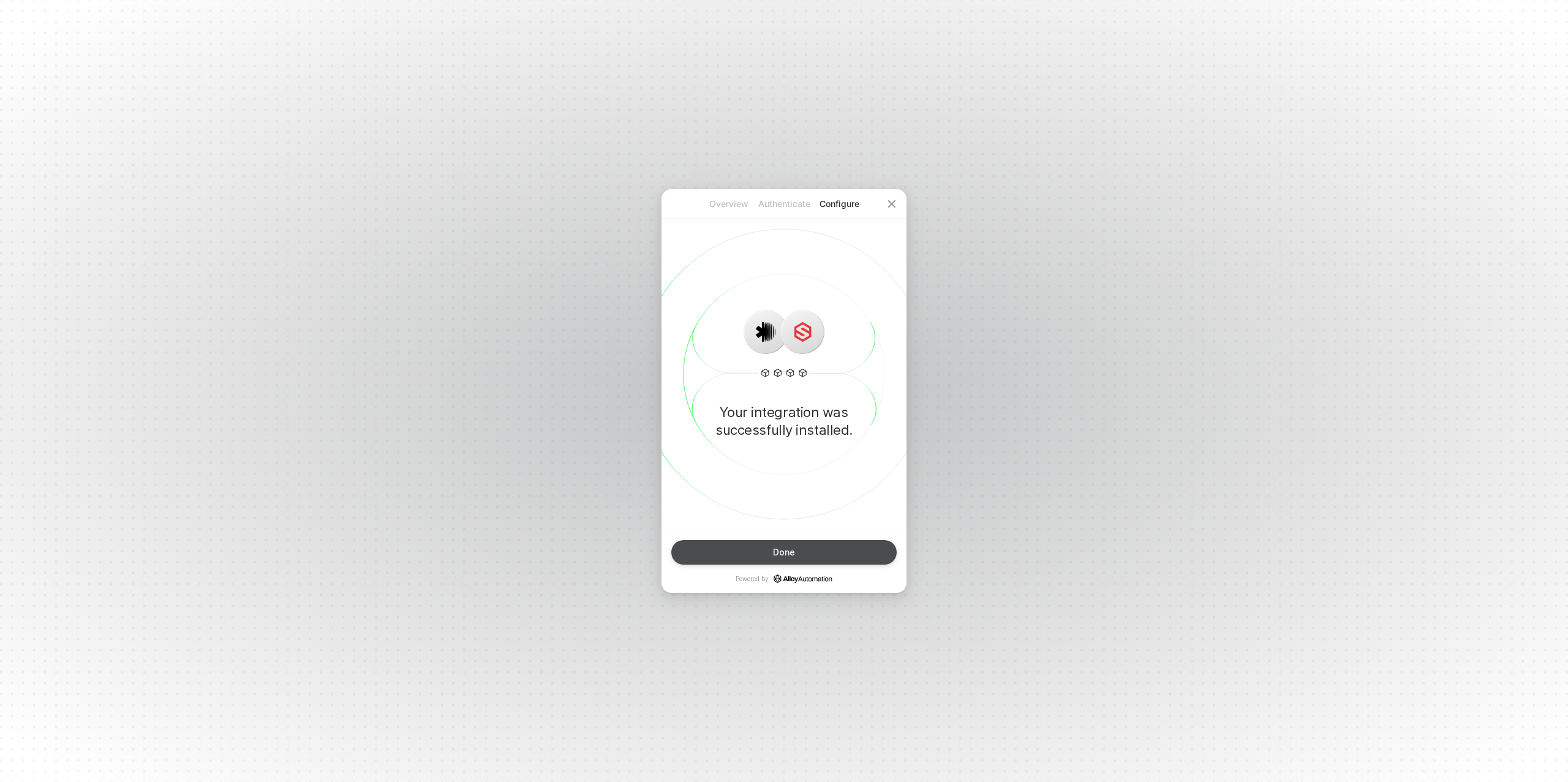
click at [793, 551] on div "Done" at bounding box center [784, 552] width 22 height 10
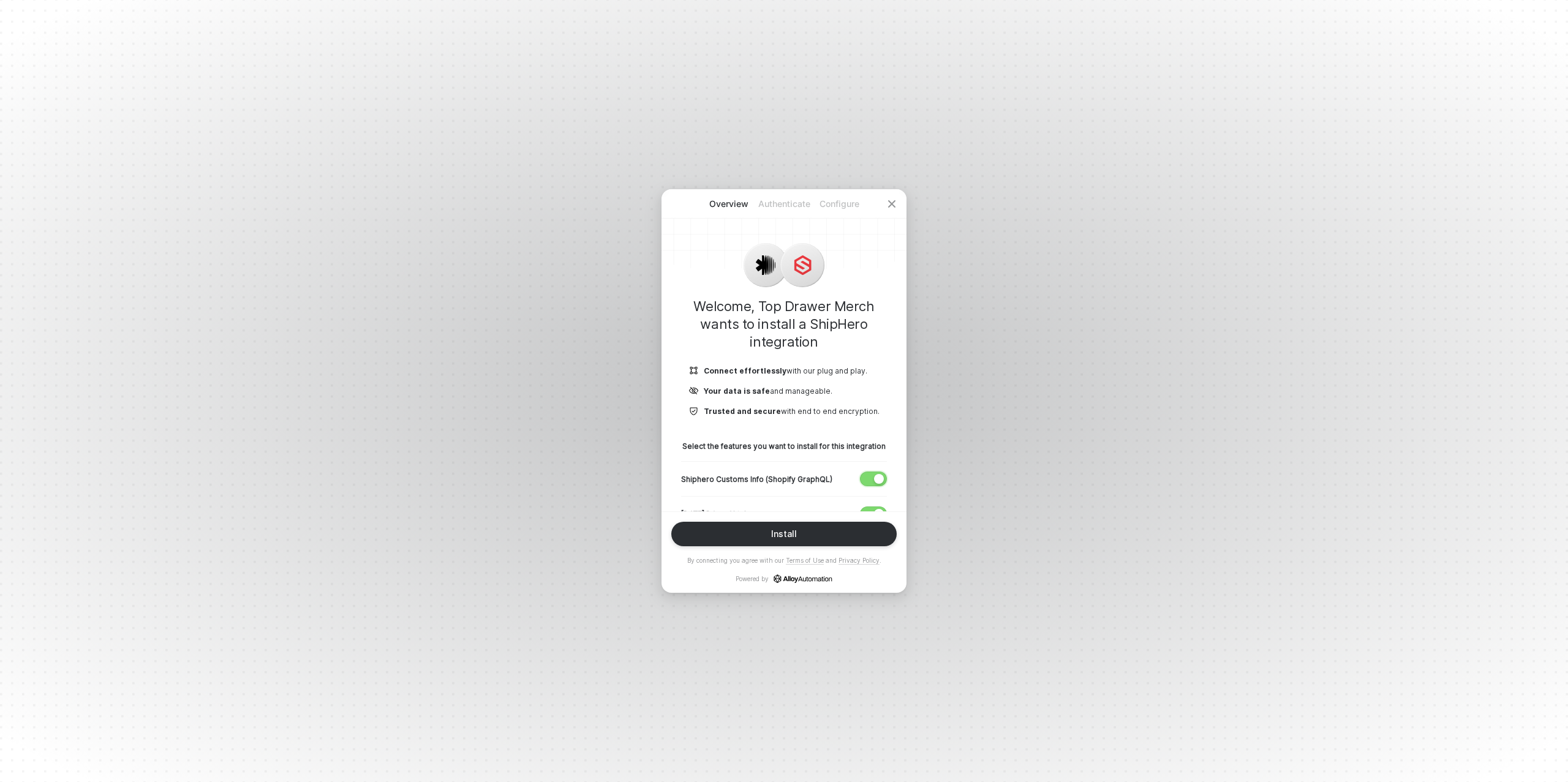
click at [873, 475] on button "button" at bounding box center [873, 479] width 27 height 15
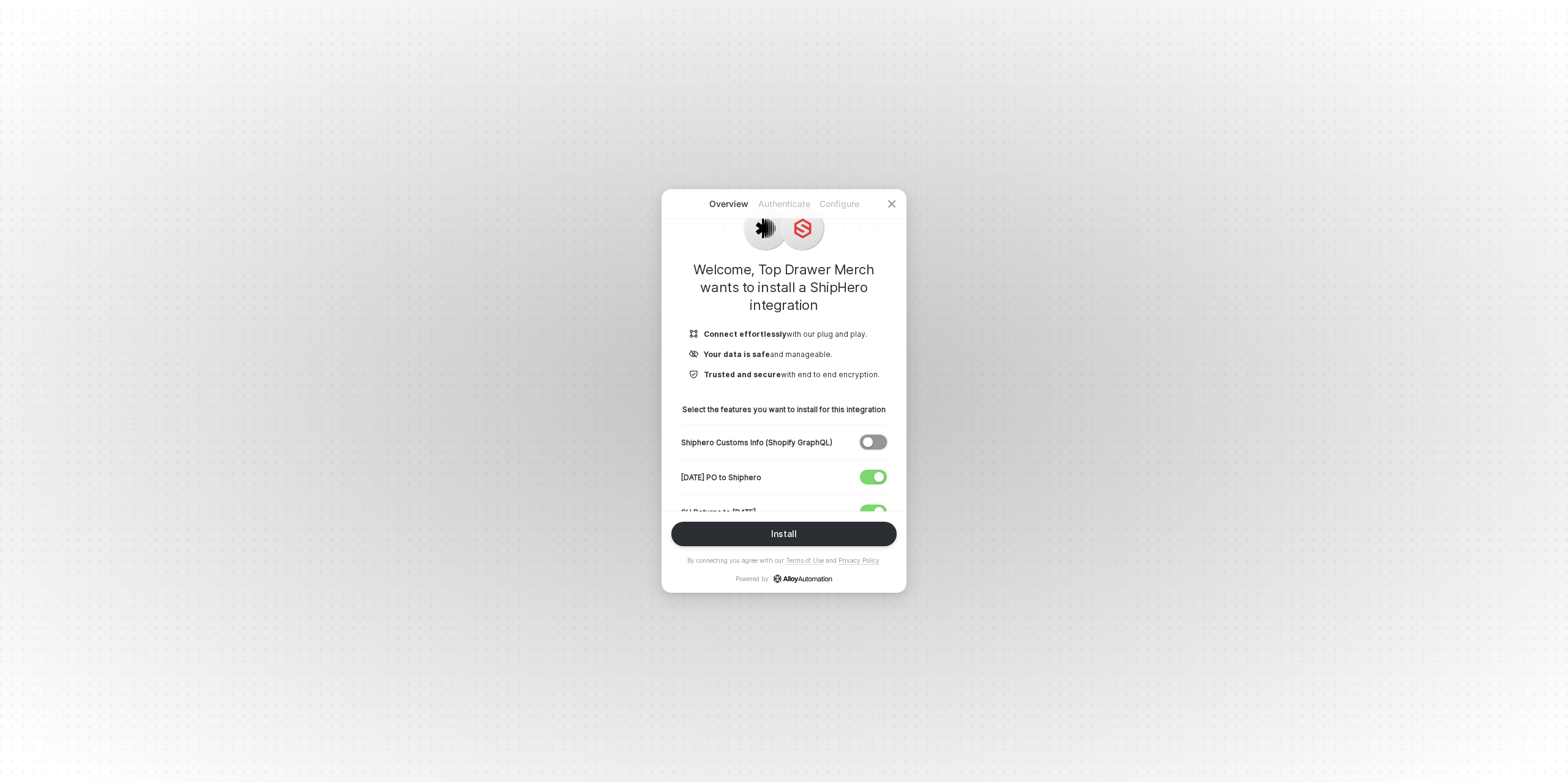
scroll to position [70, 0]
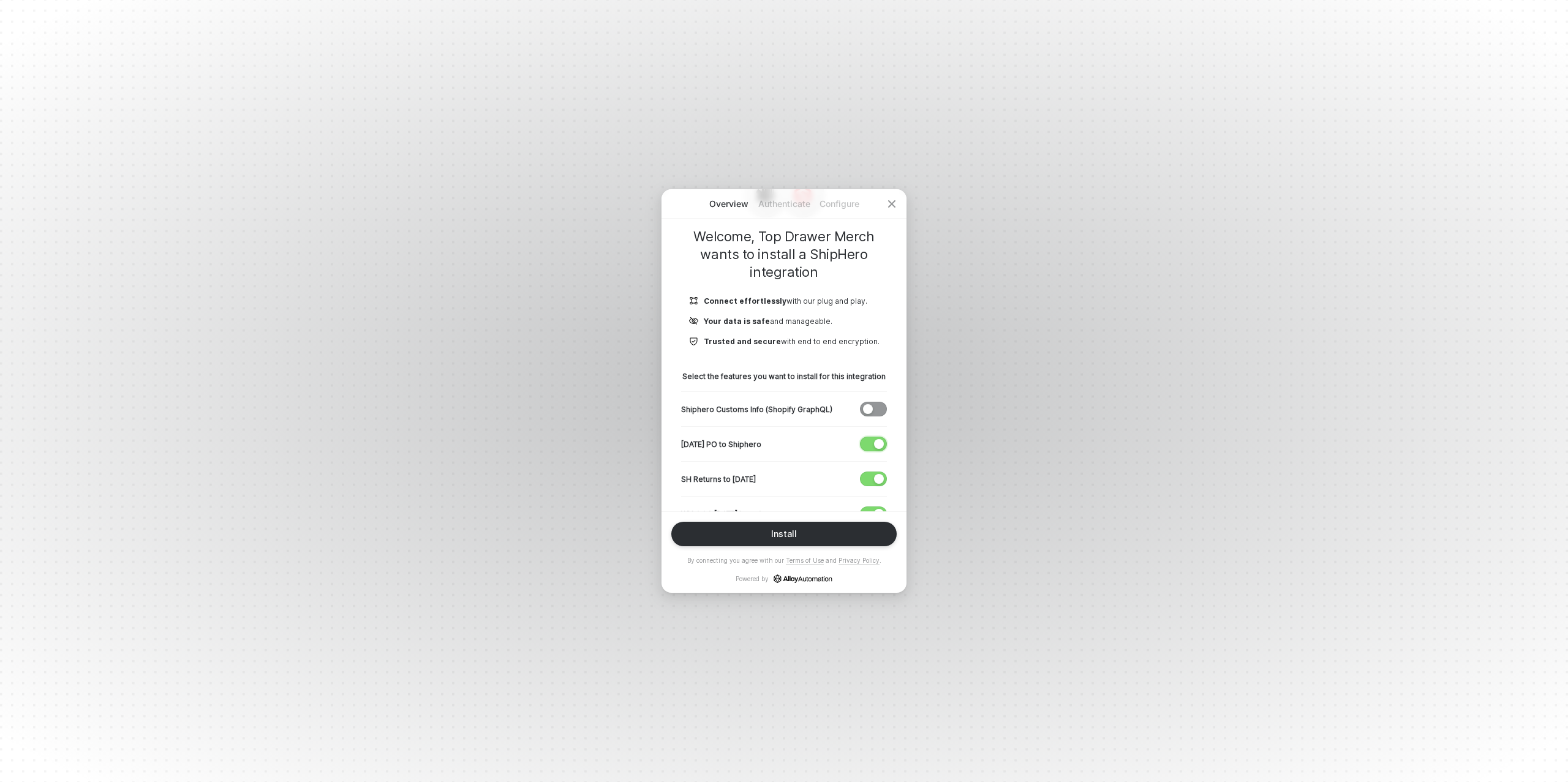
click at [871, 441] on span "button" at bounding box center [871, 443] width 21 height 13
click at [869, 472] on span "button" at bounding box center [871, 479] width 21 height 13
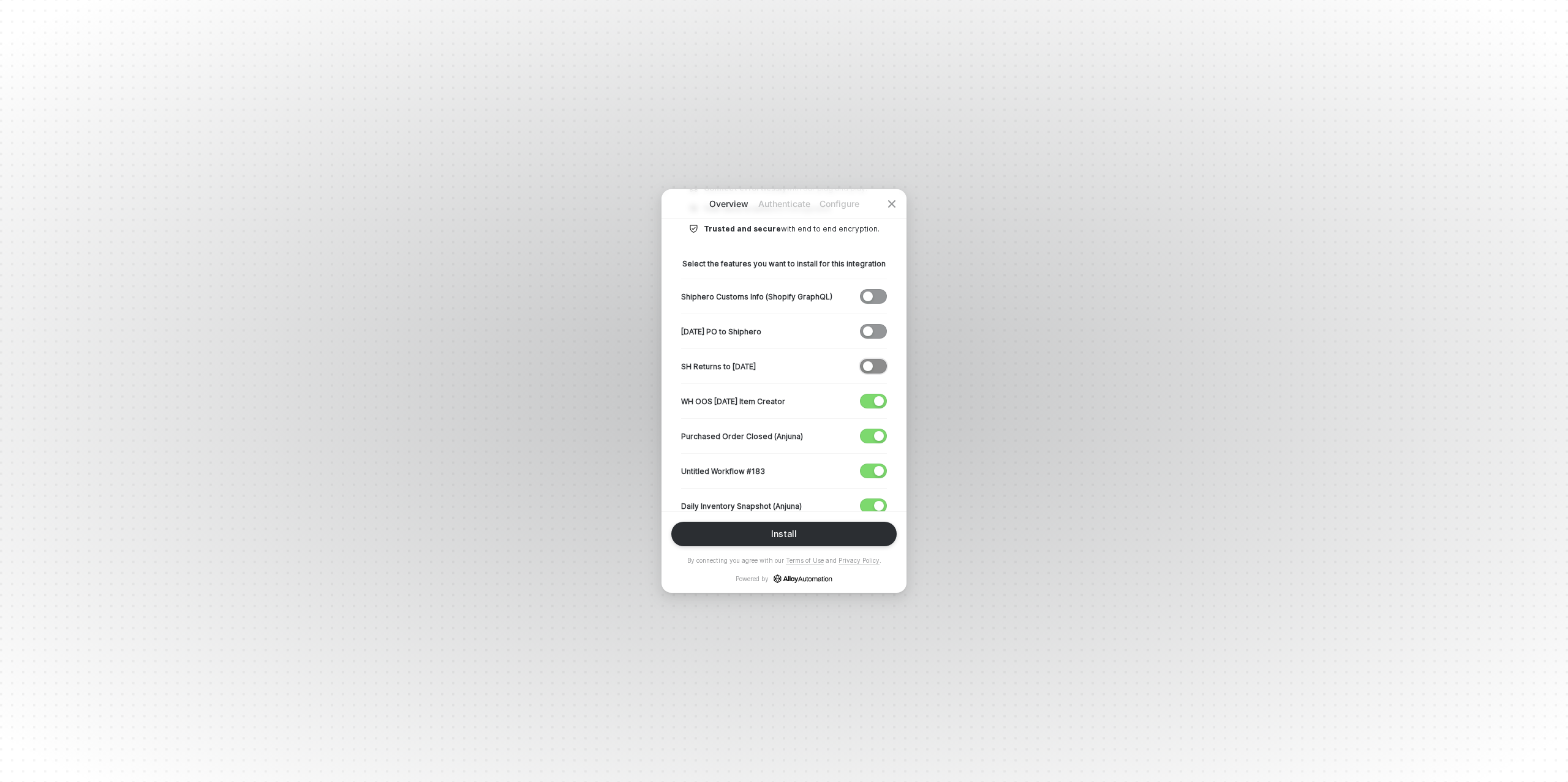
scroll to position [209, 0]
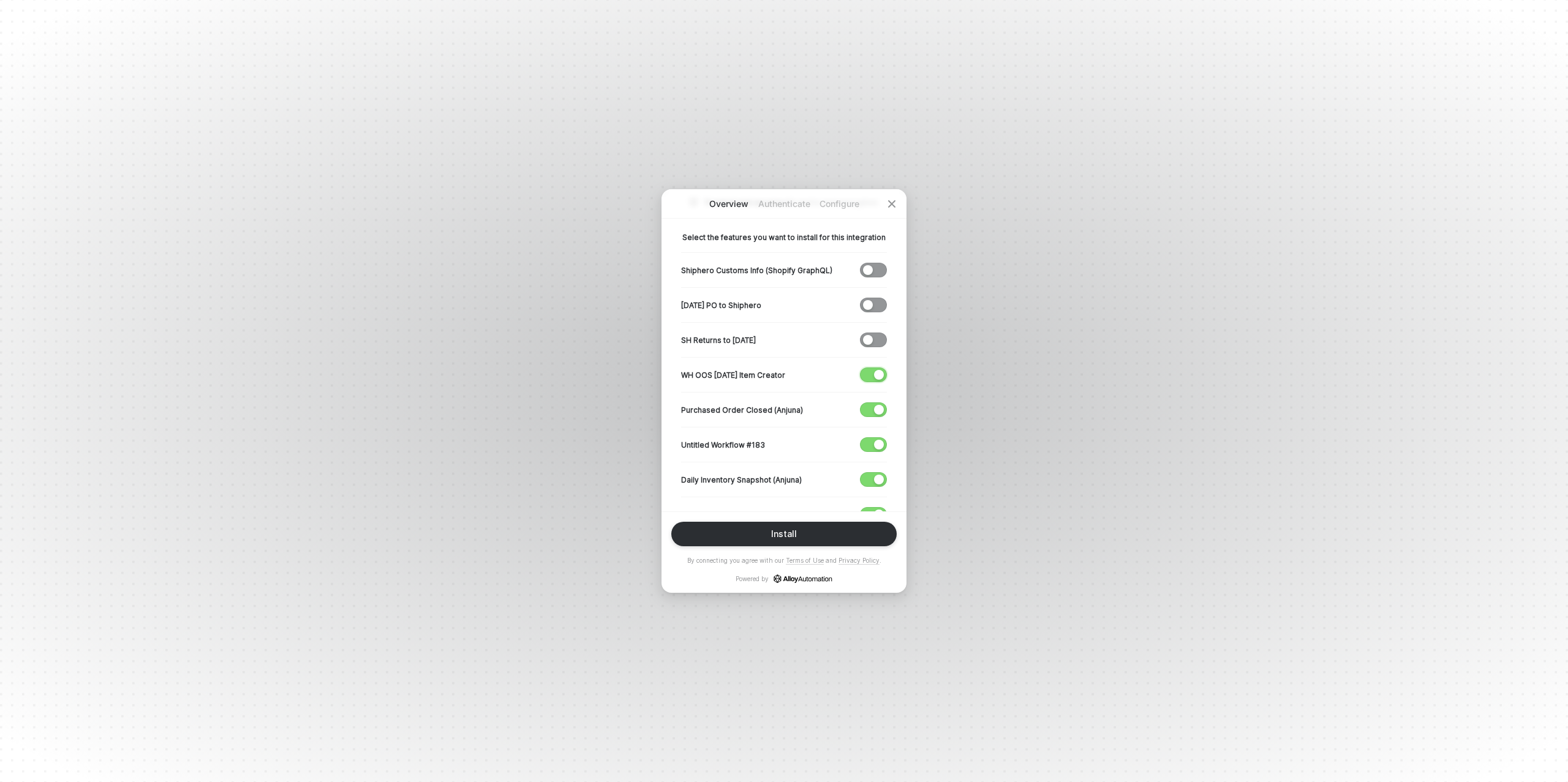
click at [870, 379] on span "button" at bounding box center [871, 375] width 21 height 13
click at [871, 406] on span "button" at bounding box center [871, 410] width 21 height 13
click at [871, 447] on span "button" at bounding box center [871, 444] width 21 height 13
drag, startPoint x: 870, startPoint y: 478, endPoint x: 841, endPoint y: 461, distance: 33.6
click at [869, 478] on span "button" at bounding box center [871, 480] width 21 height 13
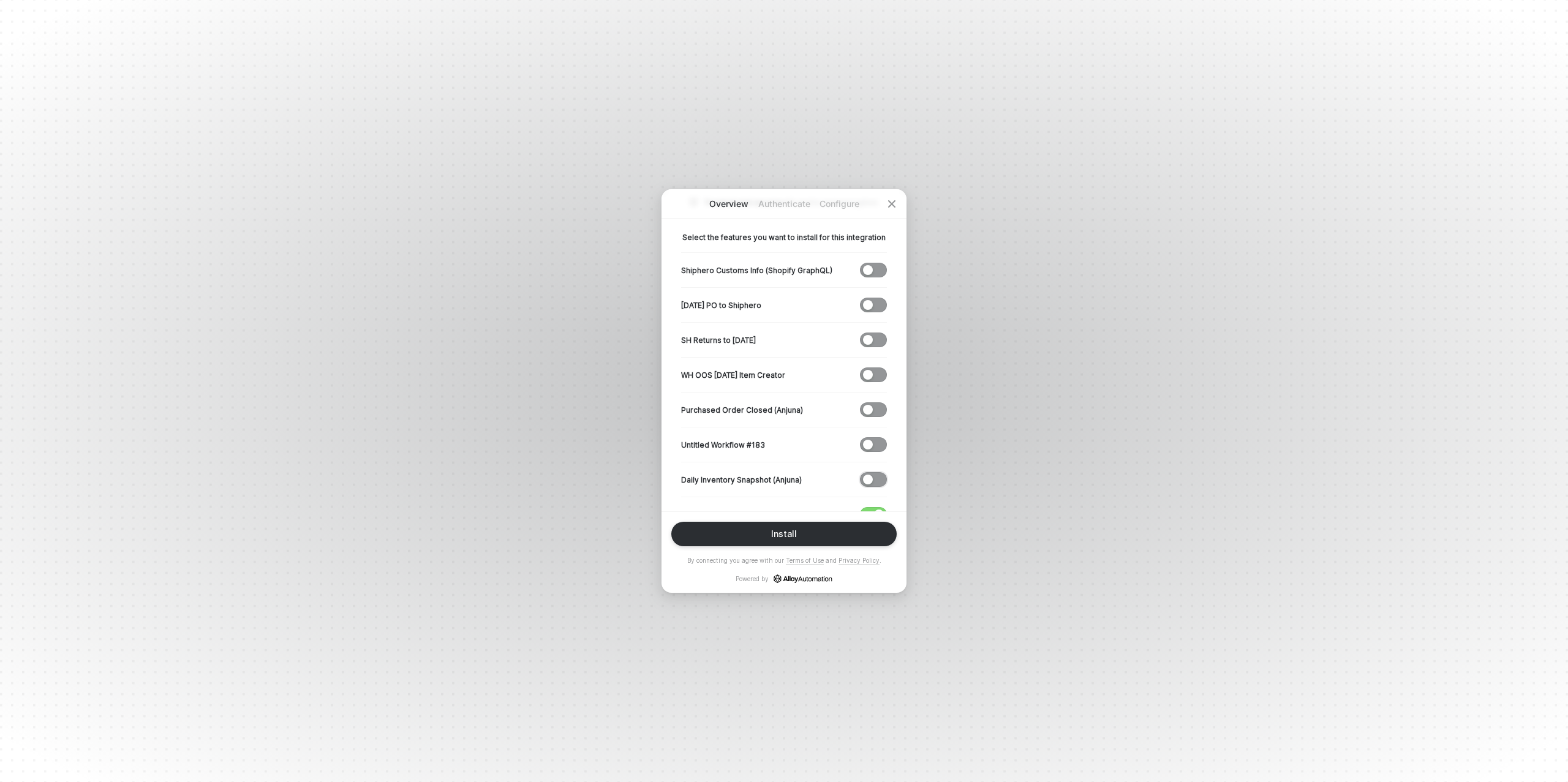
scroll to position [241, 0]
click at [780, 525] on button "Install" at bounding box center [784, 534] width 226 height 25
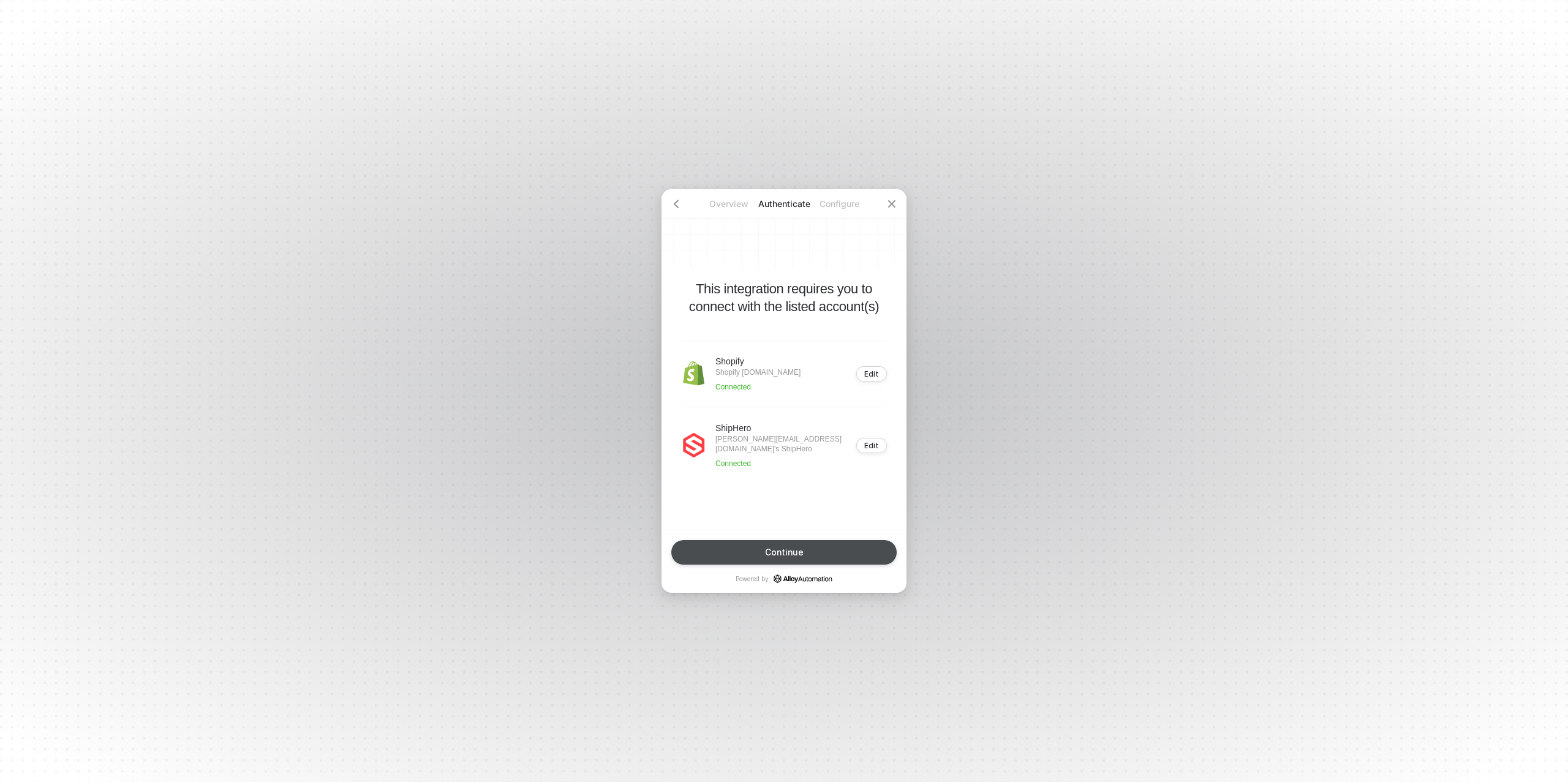
click at [780, 548] on div "Continue" at bounding box center [784, 552] width 39 height 10
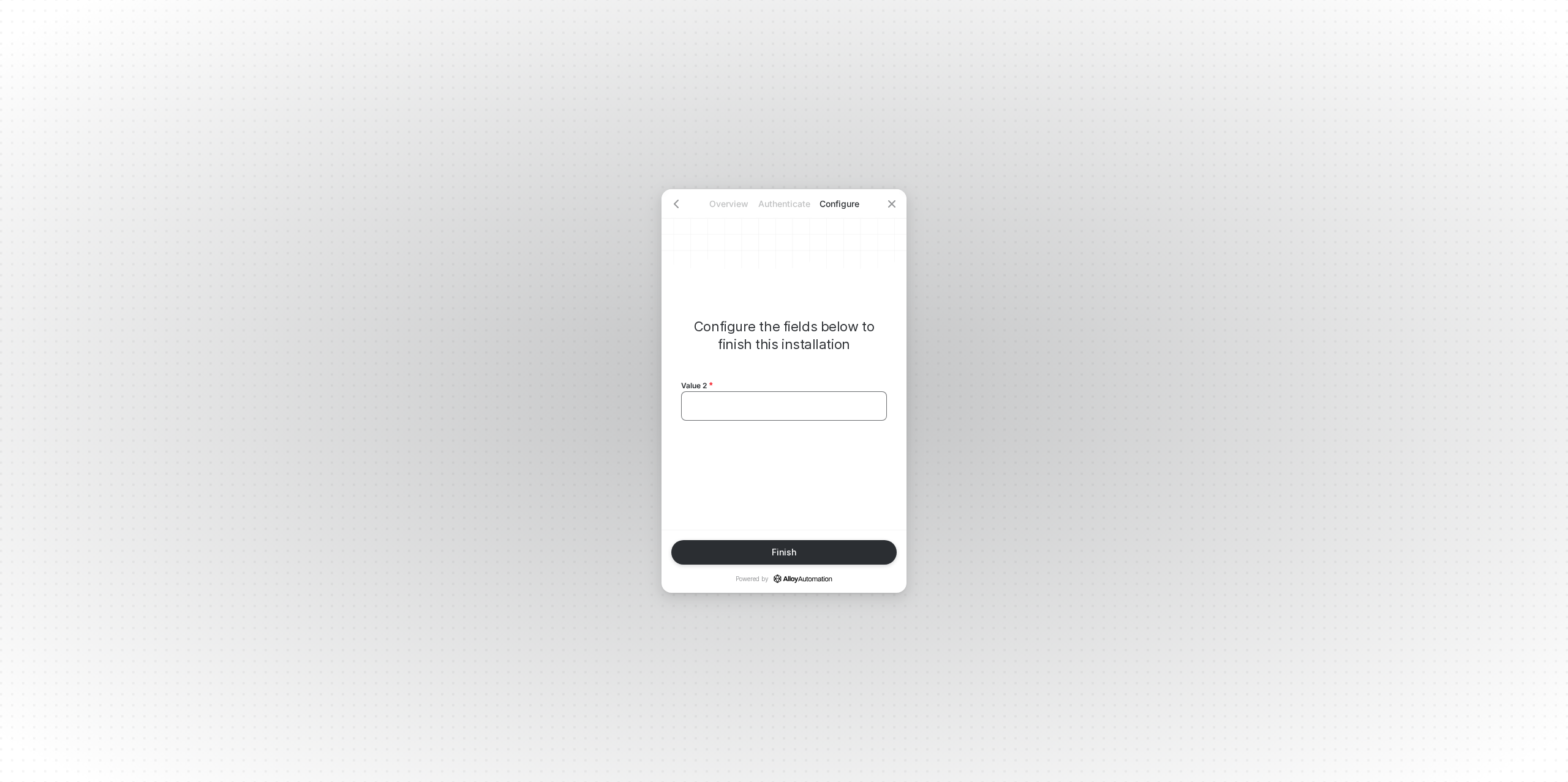
click at [745, 393] on div "﻿" at bounding box center [784, 406] width 206 height 30
click at [765, 553] on button "Finish" at bounding box center [784, 552] width 226 height 25
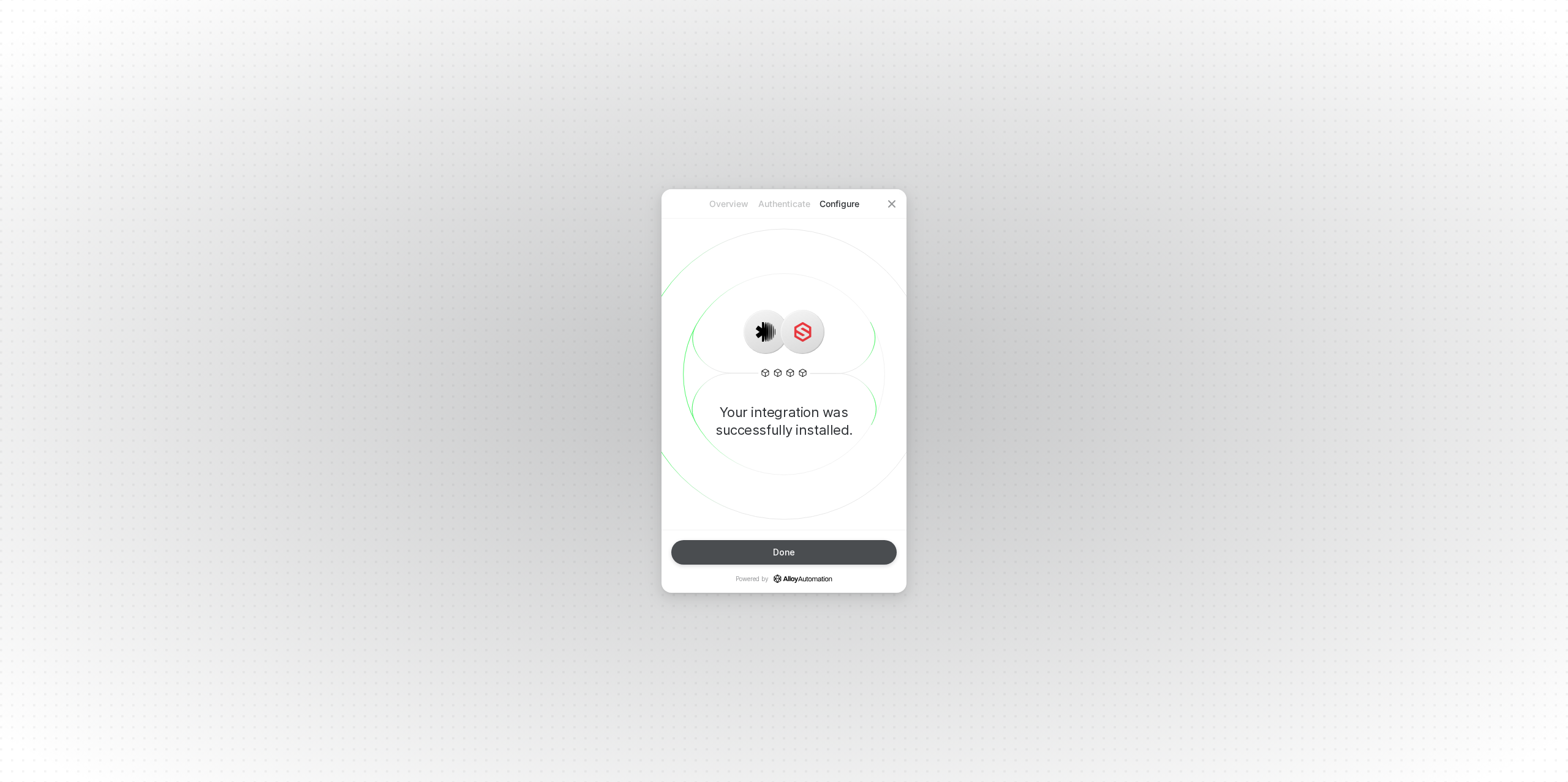
click at [786, 557] on div "Done" at bounding box center [784, 552] width 22 height 10
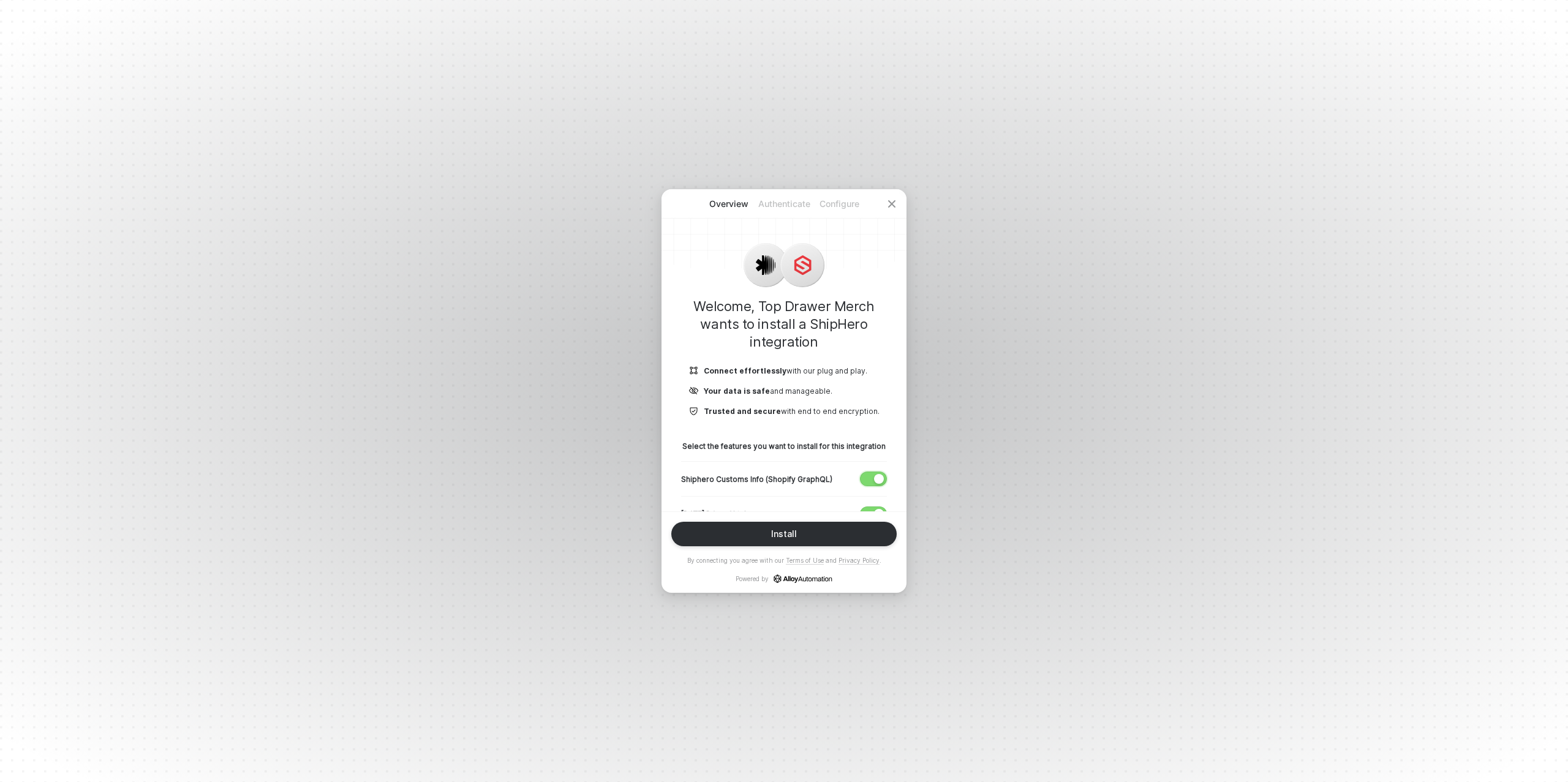
click at [873, 478] on button "button" at bounding box center [873, 479] width 27 height 15
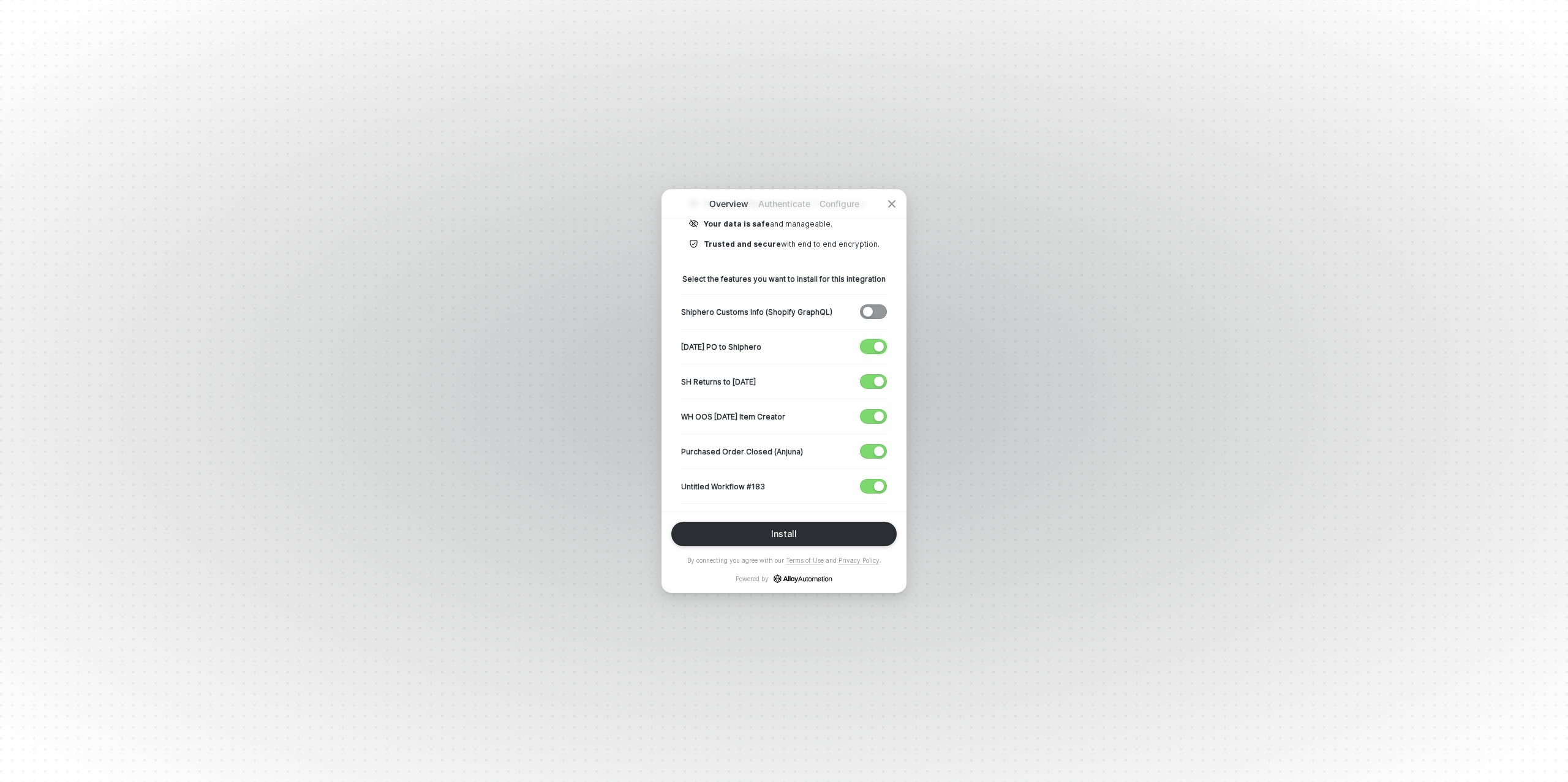
click at [875, 345] on div "button" at bounding box center [879, 347] width 10 height 10
click at [878, 379] on div "button" at bounding box center [879, 381] width 10 height 10
click at [875, 412] on div "button" at bounding box center [879, 416] width 10 height 10
click at [872, 452] on span "button" at bounding box center [871, 451] width 21 height 13
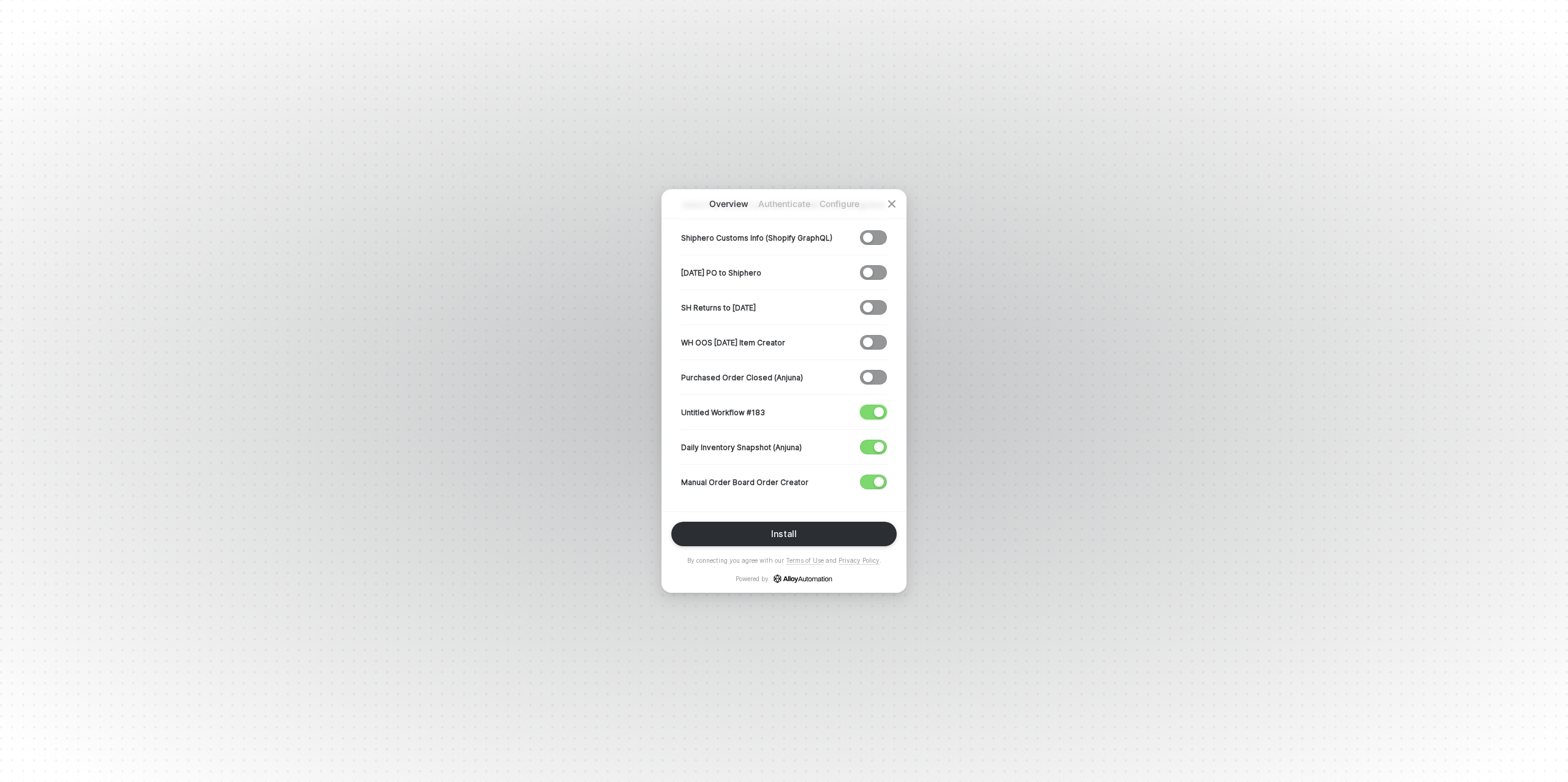
click at [868, 407] on span "button" at bounding box center [871, 412] width 21 height 13
click at [869, 443] on span "button" at bounding box center [871, 447] width 21 height 13
click at [791, 538] on div "Install" at bounding box center [783, 534] width 25 height 10
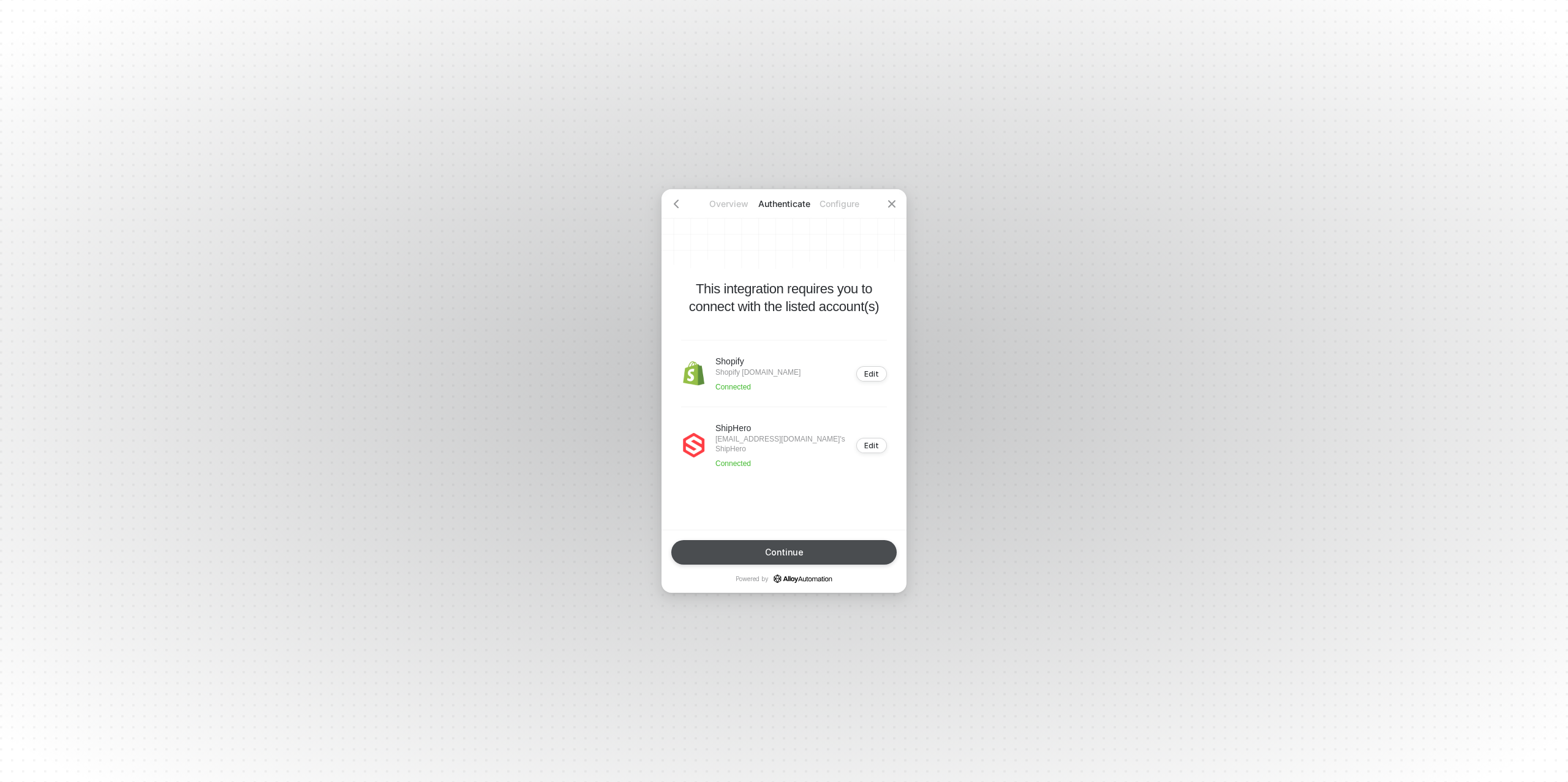
click at [783, 546] on button "Continue" at bounding box center [784, 552] width 226 height 25
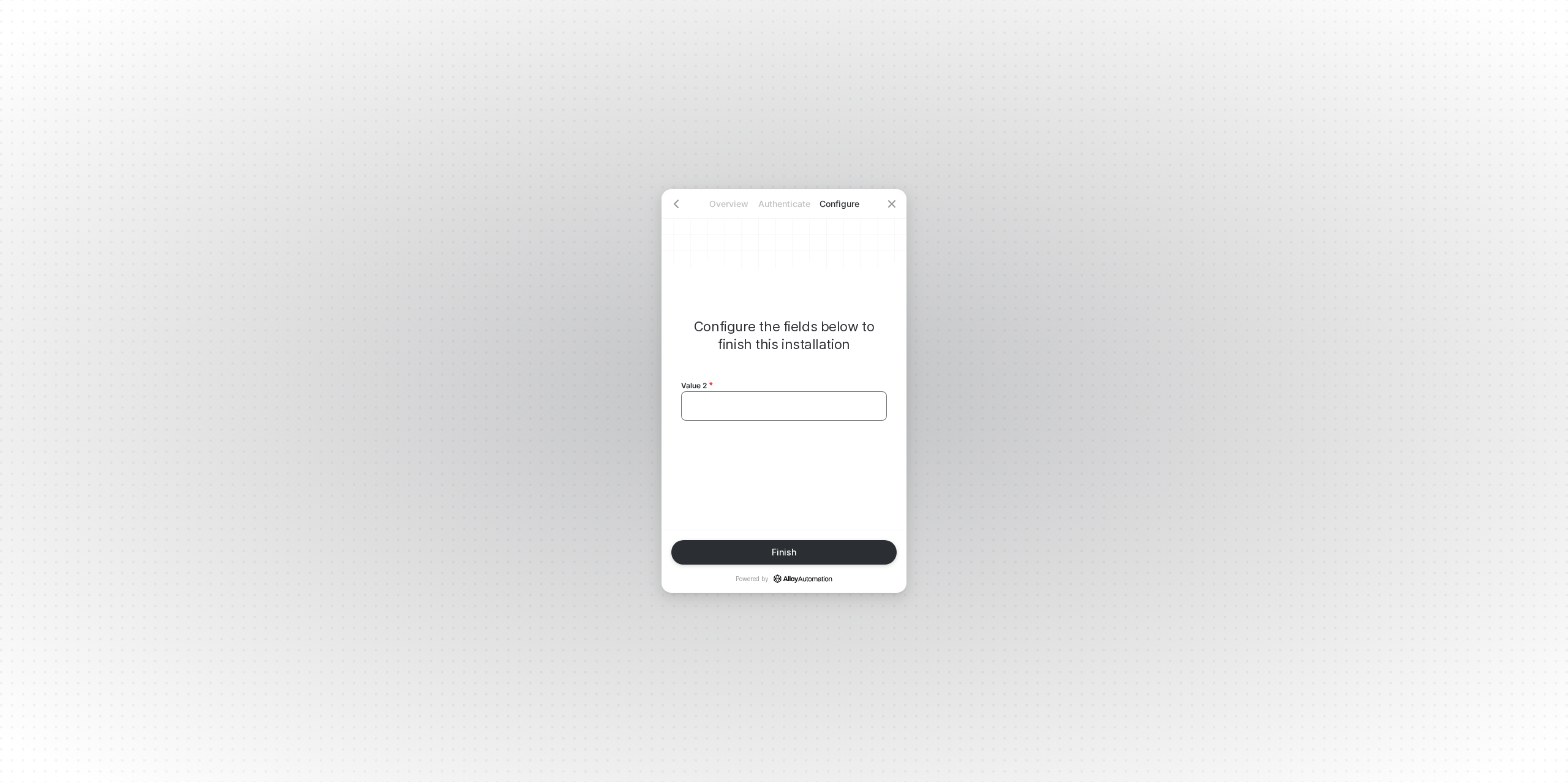
click at [776, 415] on div "﻿" at bounding box center [784, 406] width 206 height 30
click at [782, 559] on button "Finish" at bounding box center [784, 552] width 226 height 25
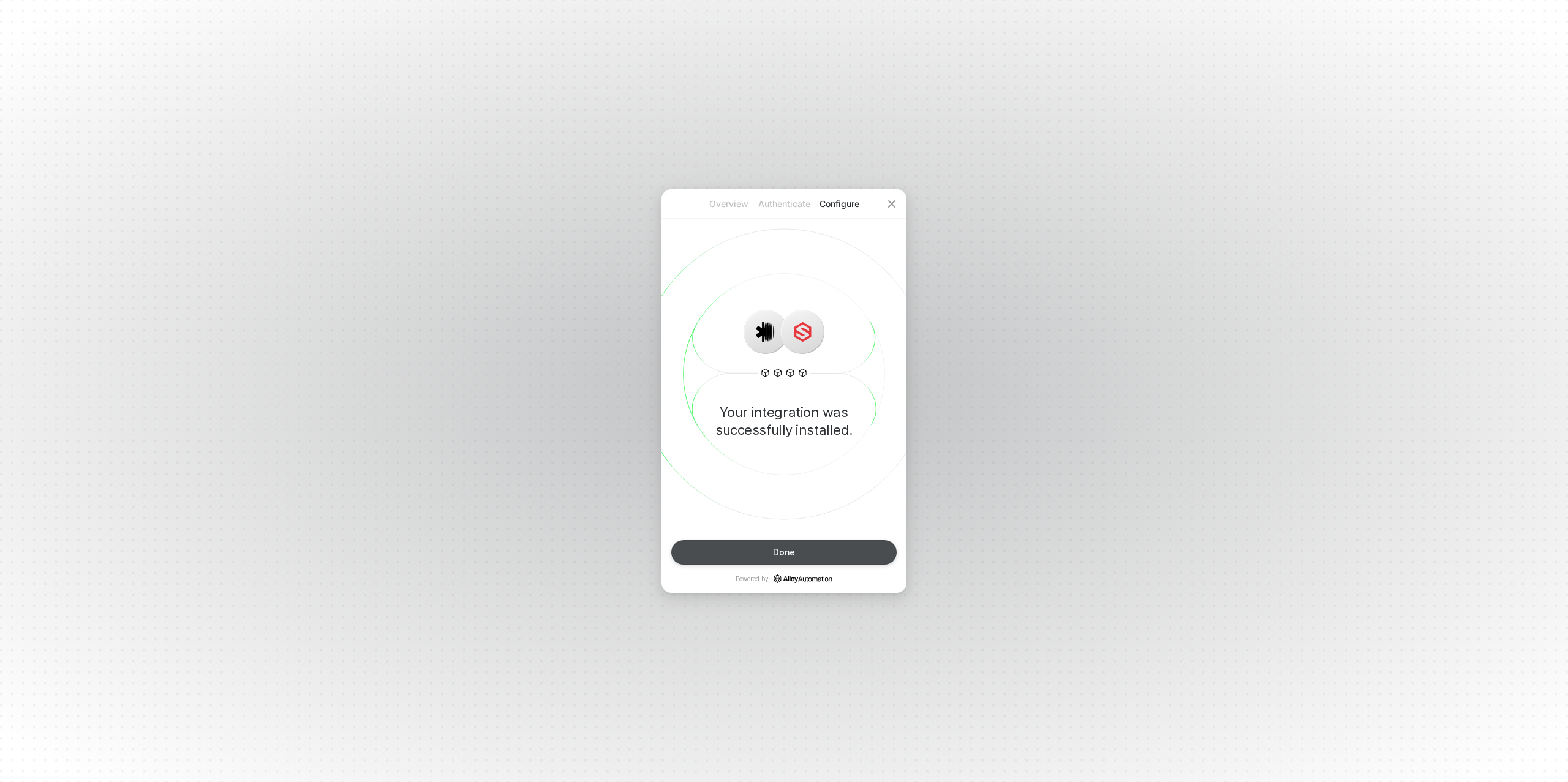
click at [815, 556] on button "Done" at bounding box center [784, 552] width 226 height 25
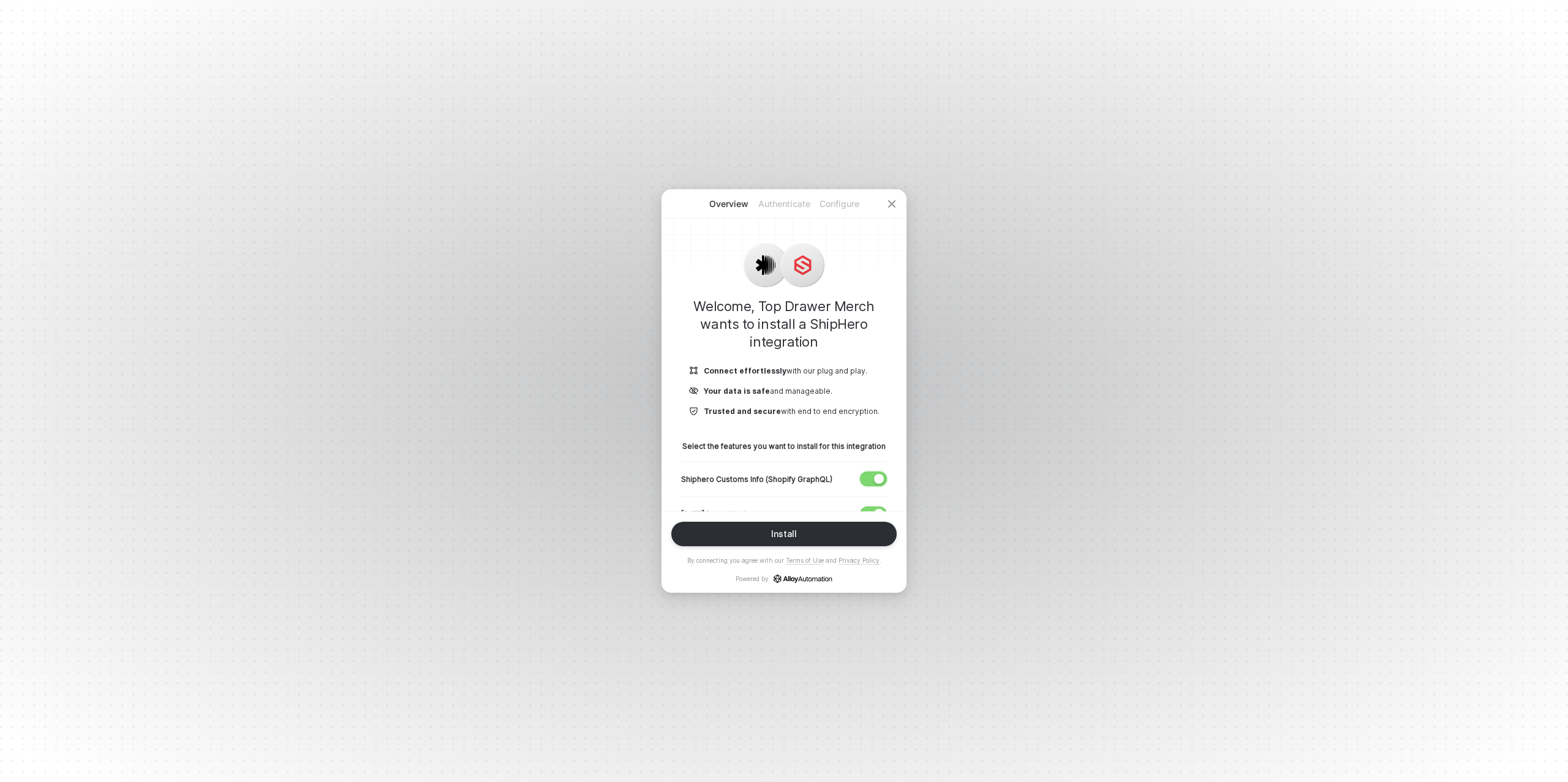
click at [881, 479] on div "button" at bounding box center [879, 479] width 10 height 10
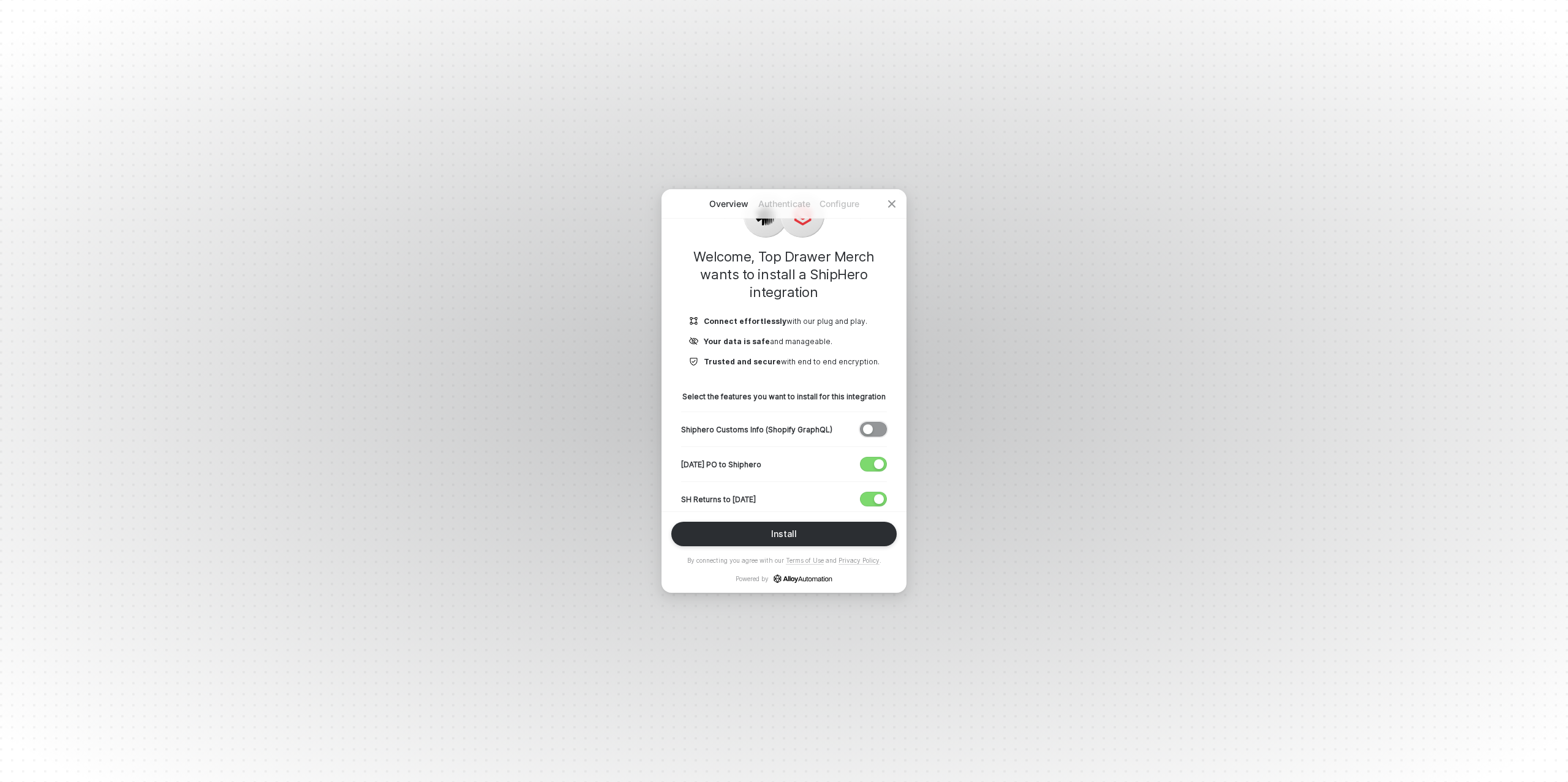
scroll to position [139, 0]
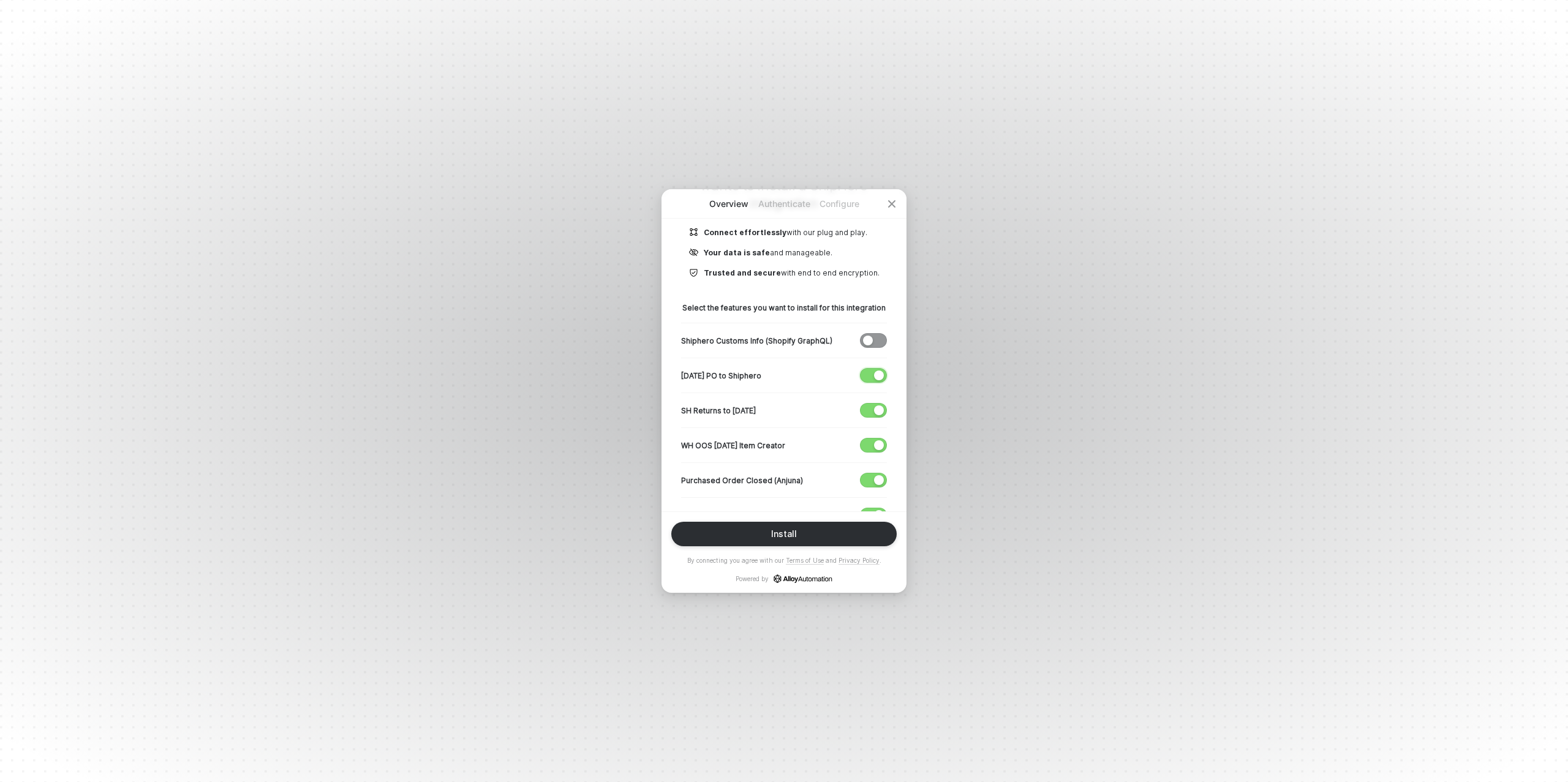
click at [877, 375] on div "button" at bounding box center [879, 375] width 10 height 10
click at [873, 405] on span "button" at bounding box center [871, 410] width 21 height 13
click at [870, 442] on span "button" at bounding box center [871, 445] width 21 height 13
click at [872, 475] on span "button" at bounding box center [871, 480] width 21 height 13
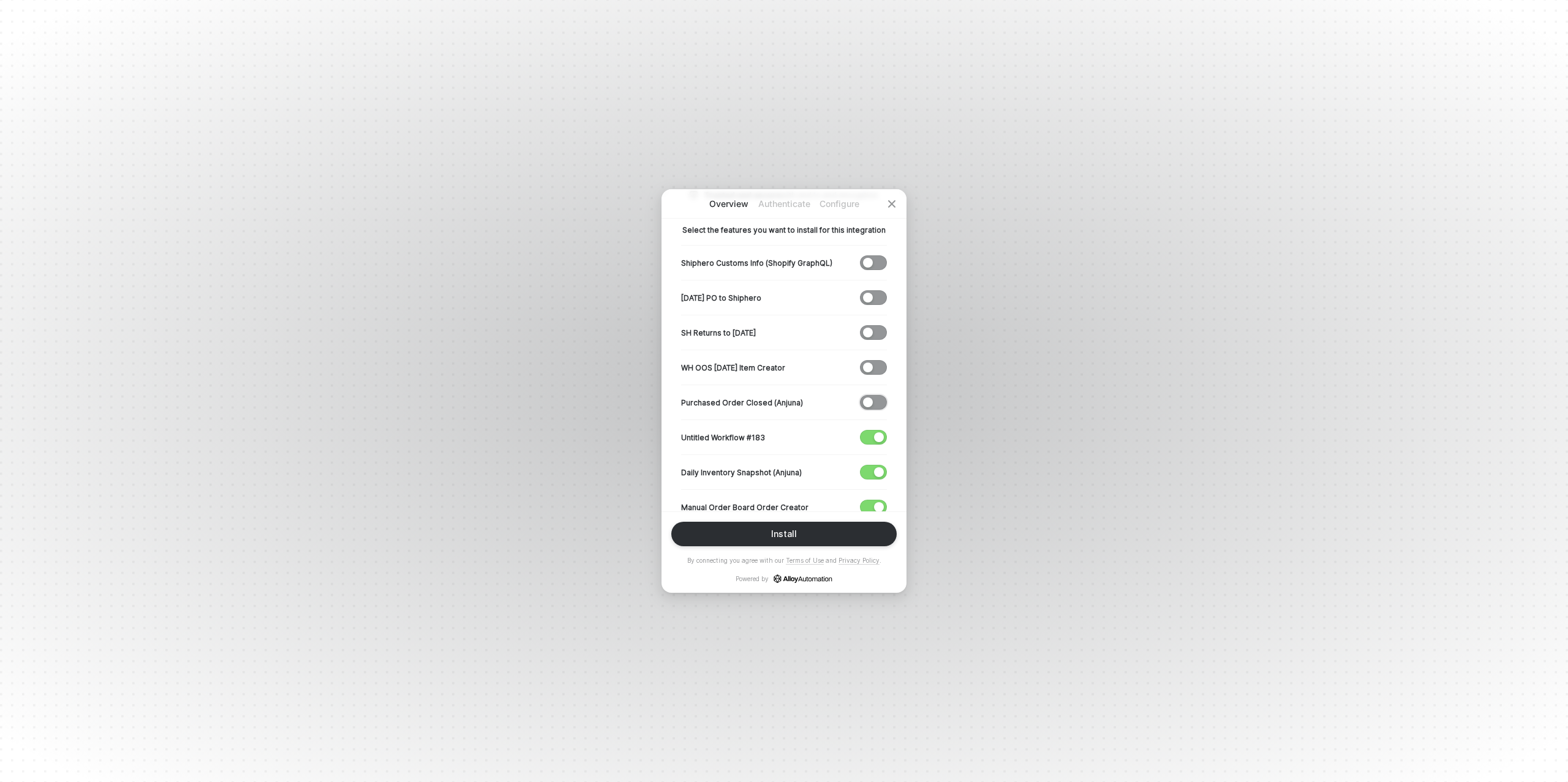
scroll to position [241, 0]
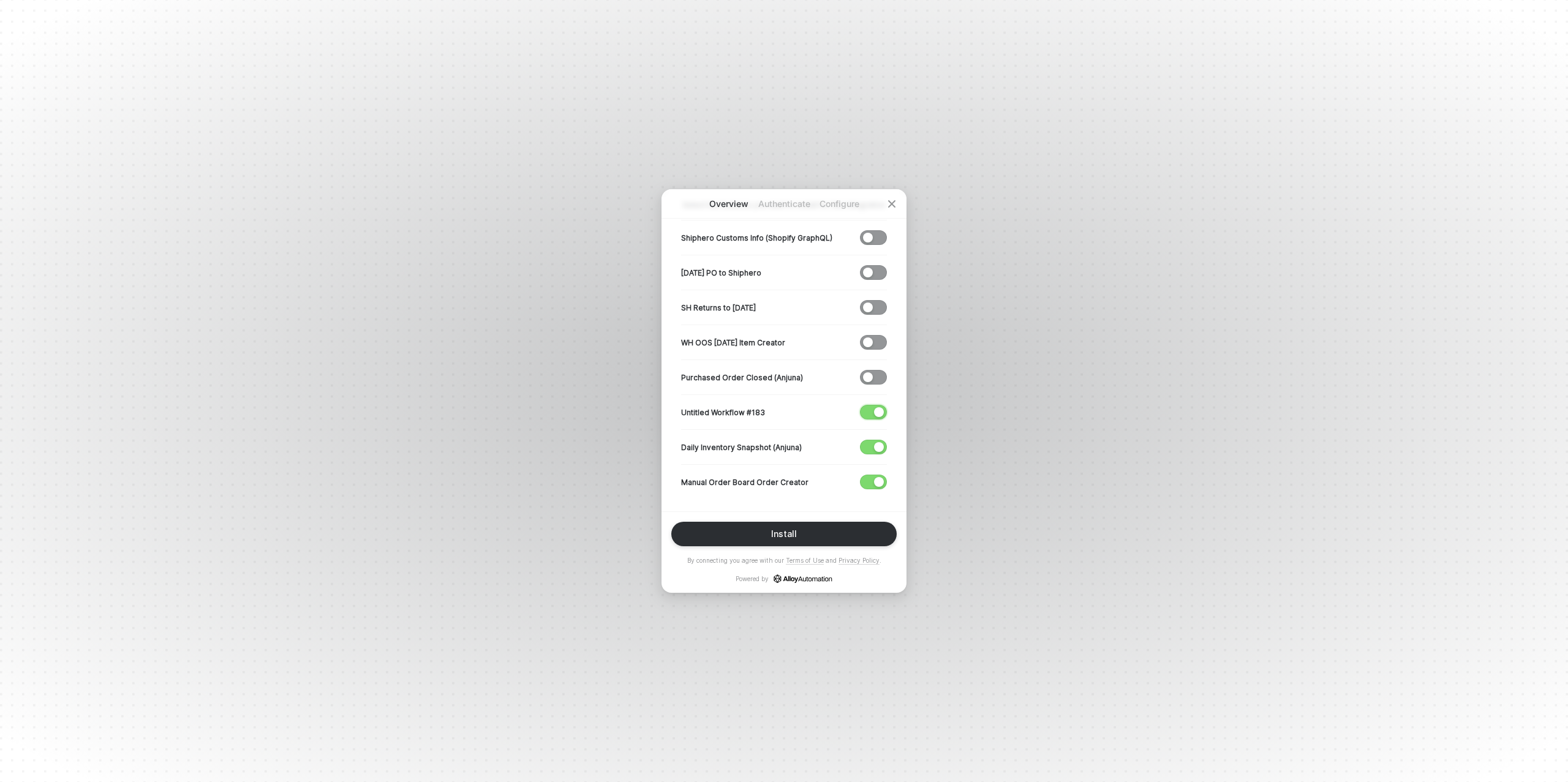
click at [871, 406] on span "button" at bounding box center [871, 412] width 21 height 13
click at [868, 446] on span "button" at bounding box center [871, 447] width 21 height 13
click at [786, 536] on div "Install" at bounding box center [783, 534] width 25 height 10
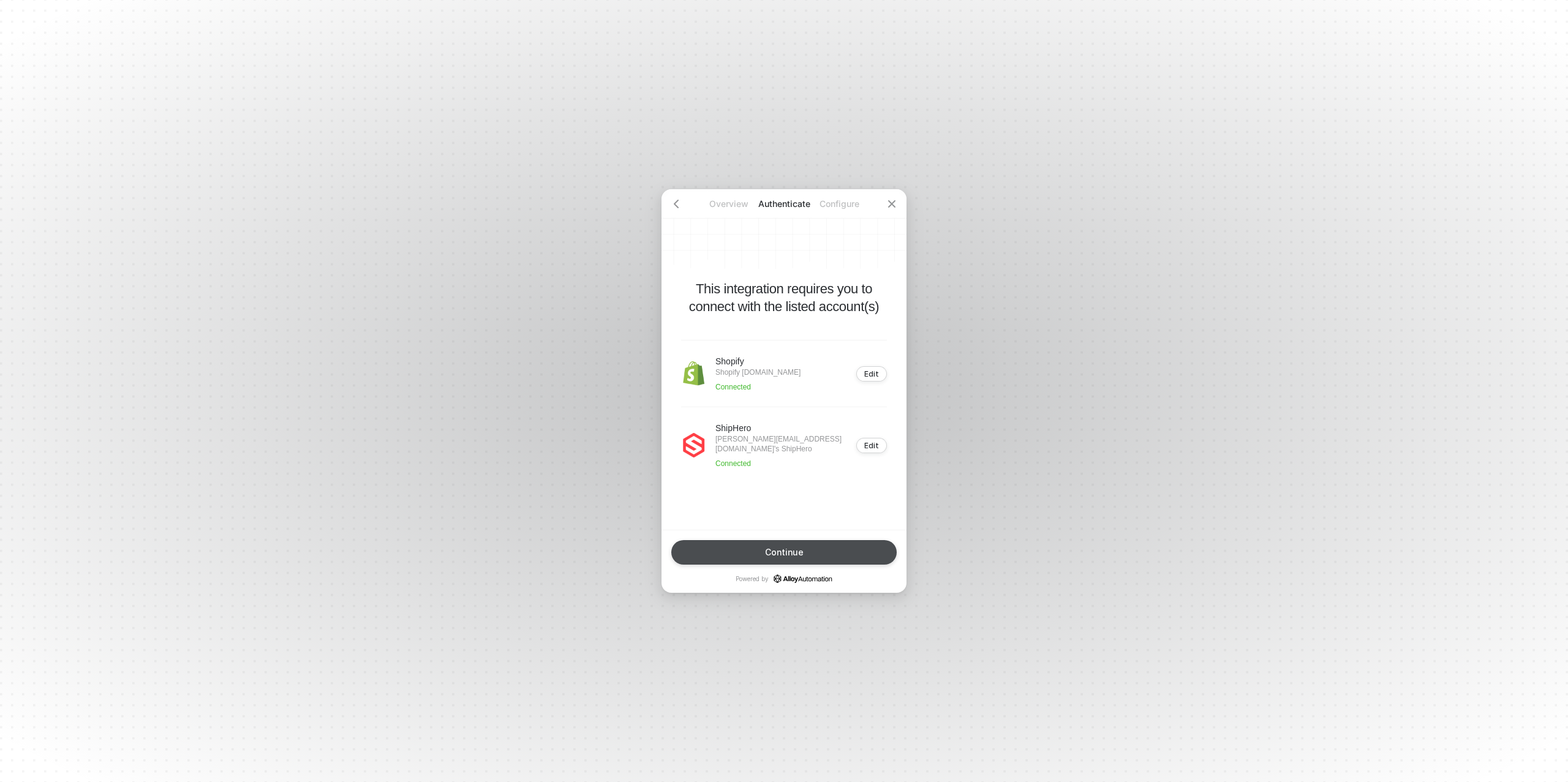
click at [786, 548] on div "Continue" at bounding box center [784, 552] width 39 height 10
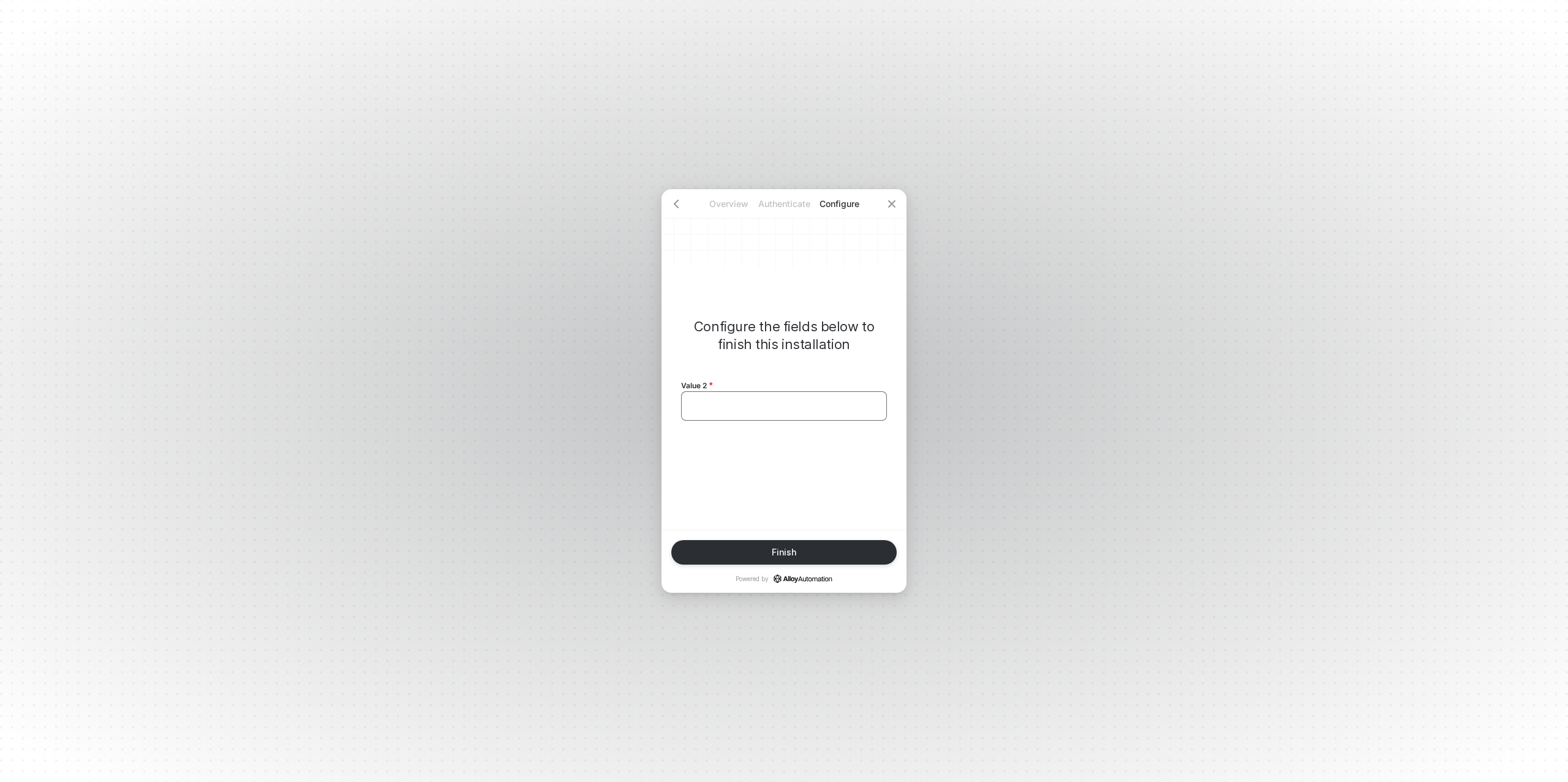
click at [756, 411] on div "﻿" at bounding box center [784, 406] width 206 height 30
click at [772, 548] on div "Finish" at bounding box center [784, 552] width 25 height 10
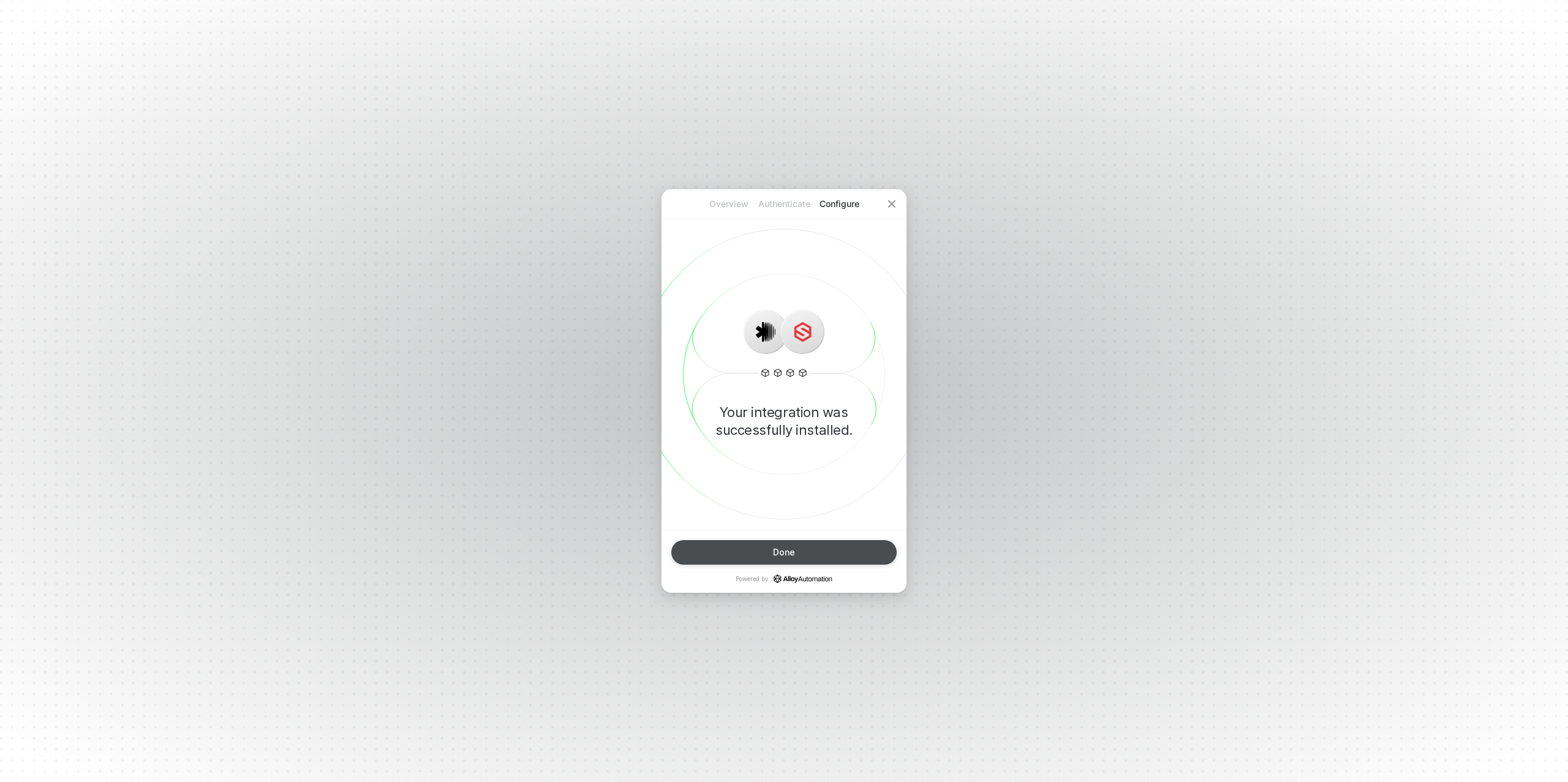
click at [775, 551] on div "Done" at bounding box center [784, 552] width 22 height 10
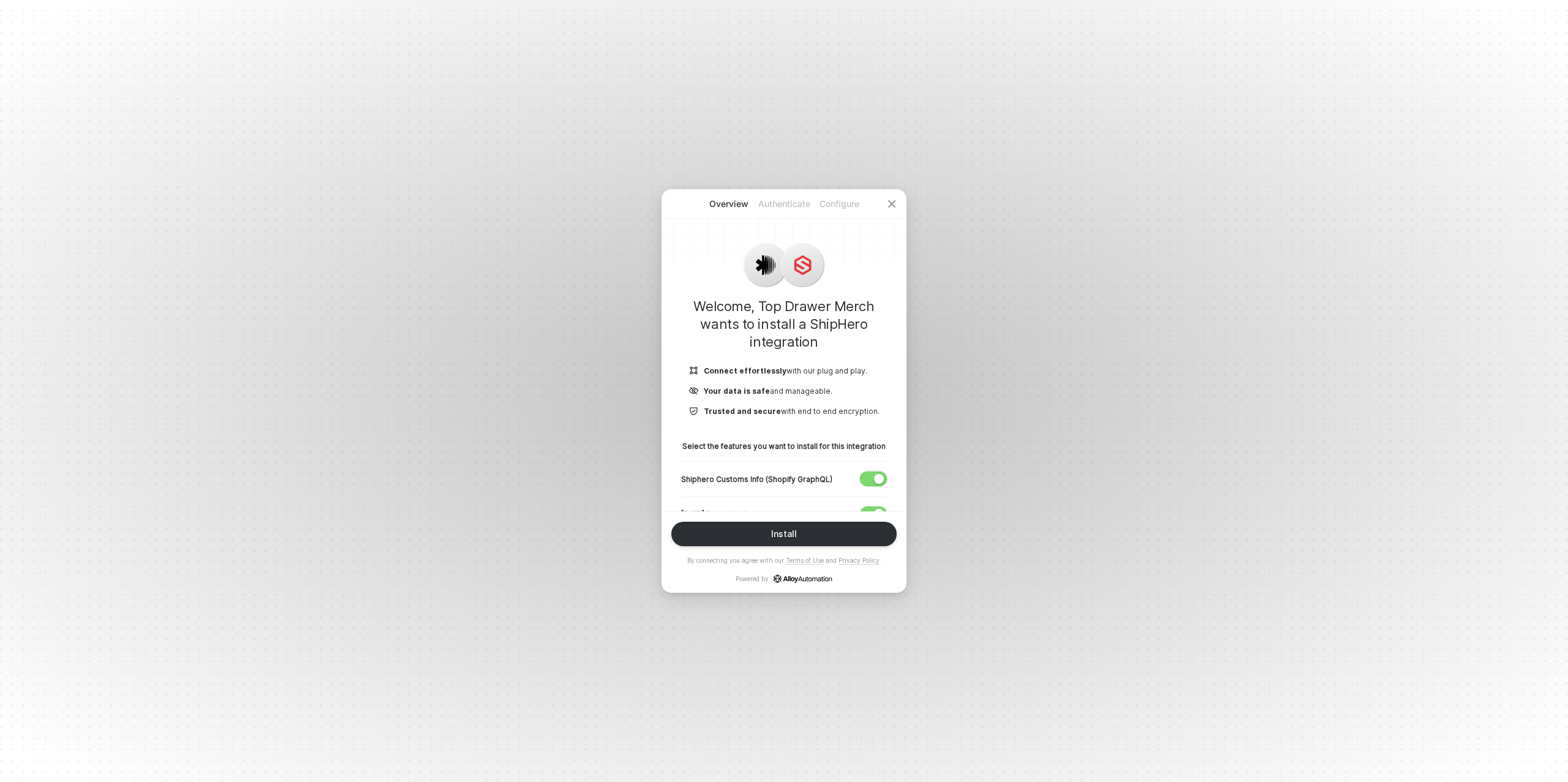
click at [873, 475] on span "button" at bounding box center [871, 479] width 21 height 13
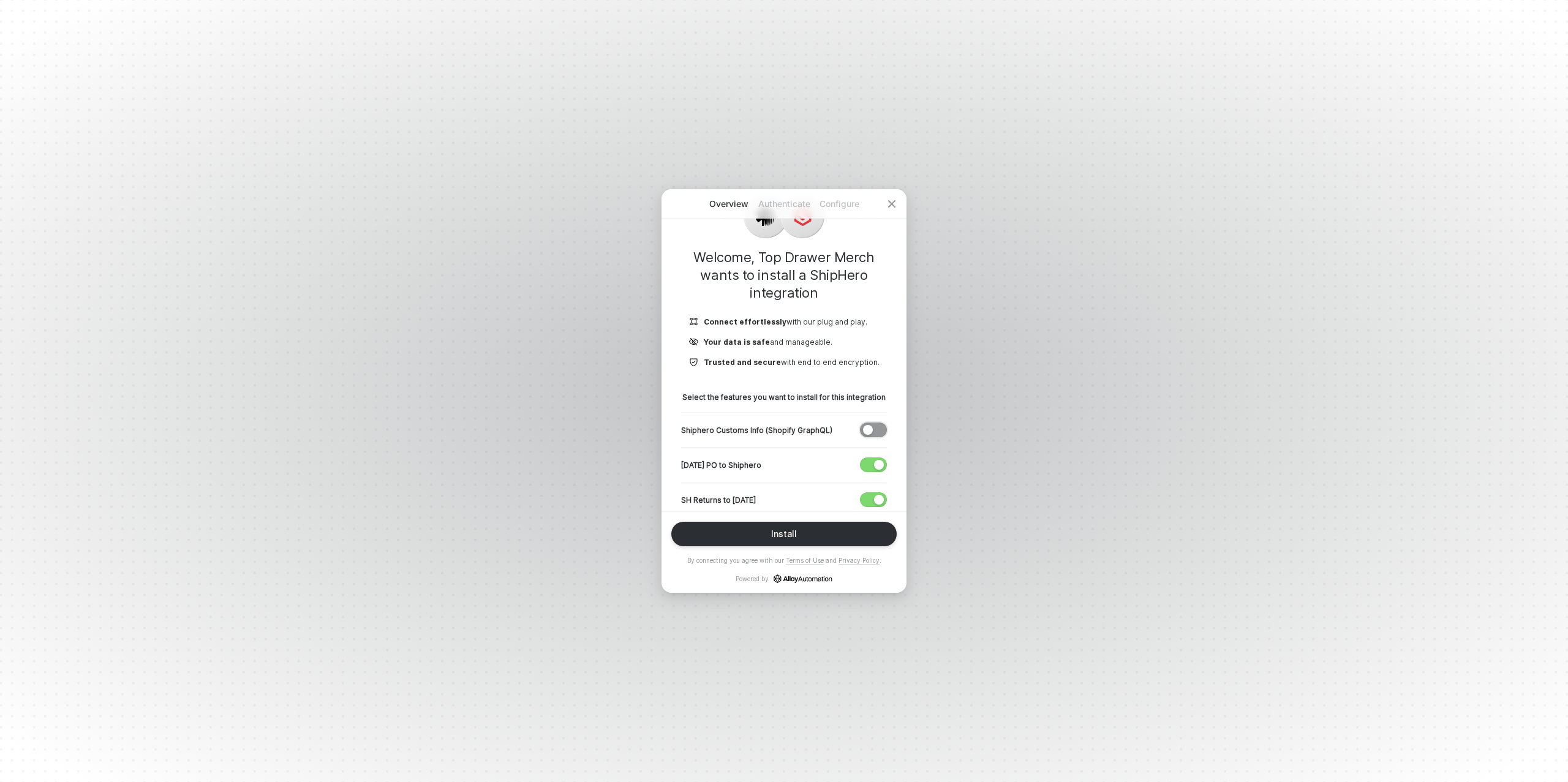
scroll to position [93, 0]
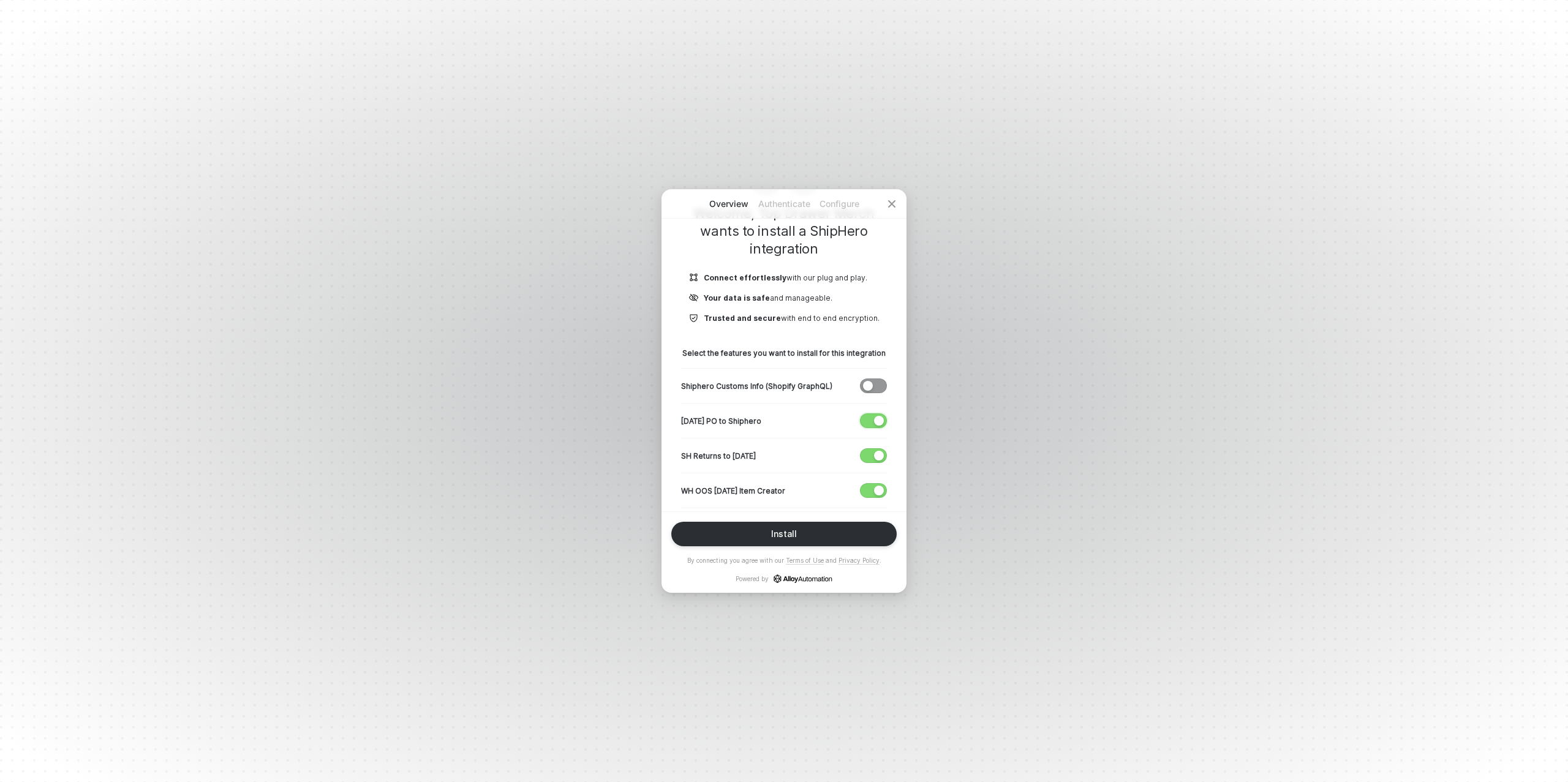
click at [869, 416] on span "button" at bounding box center [871, 421] width 21 height 13
click at [875, 455] on div "button" at bounding box center [879, 456] width 10 height 10
drag, startPoint x: 875, startPoint y: 487, endPoint x: 804, endPoint y: 442, distance: 84.1
click at [875, 487] on div "button" at bounding box center [879, 490] width 10 height 10
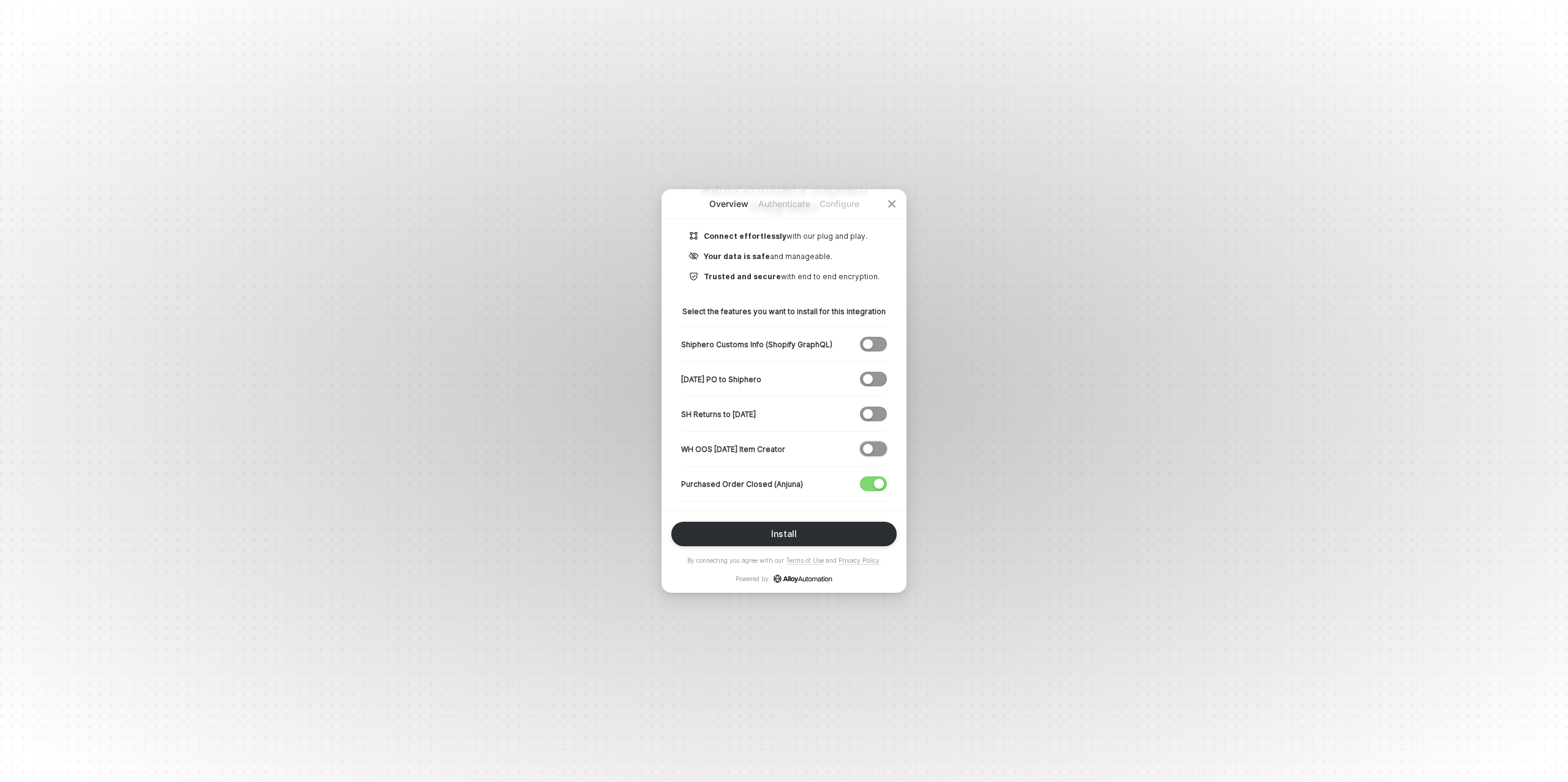
scroll to position [170, 0]
click at [868, 443] on span "button" at bounding box center [871, 448] width 21 height 13
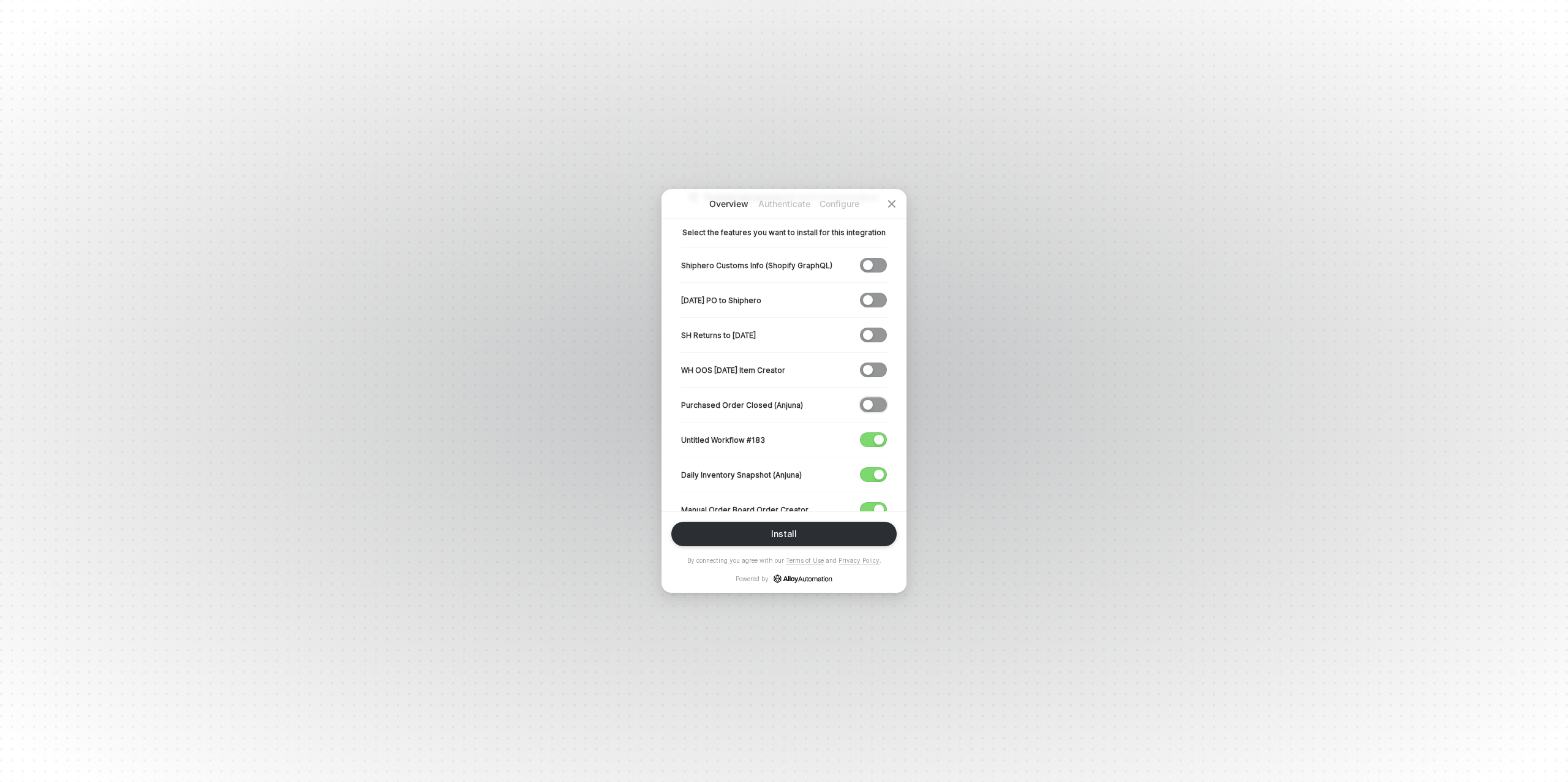
scroll to position [241, 0]
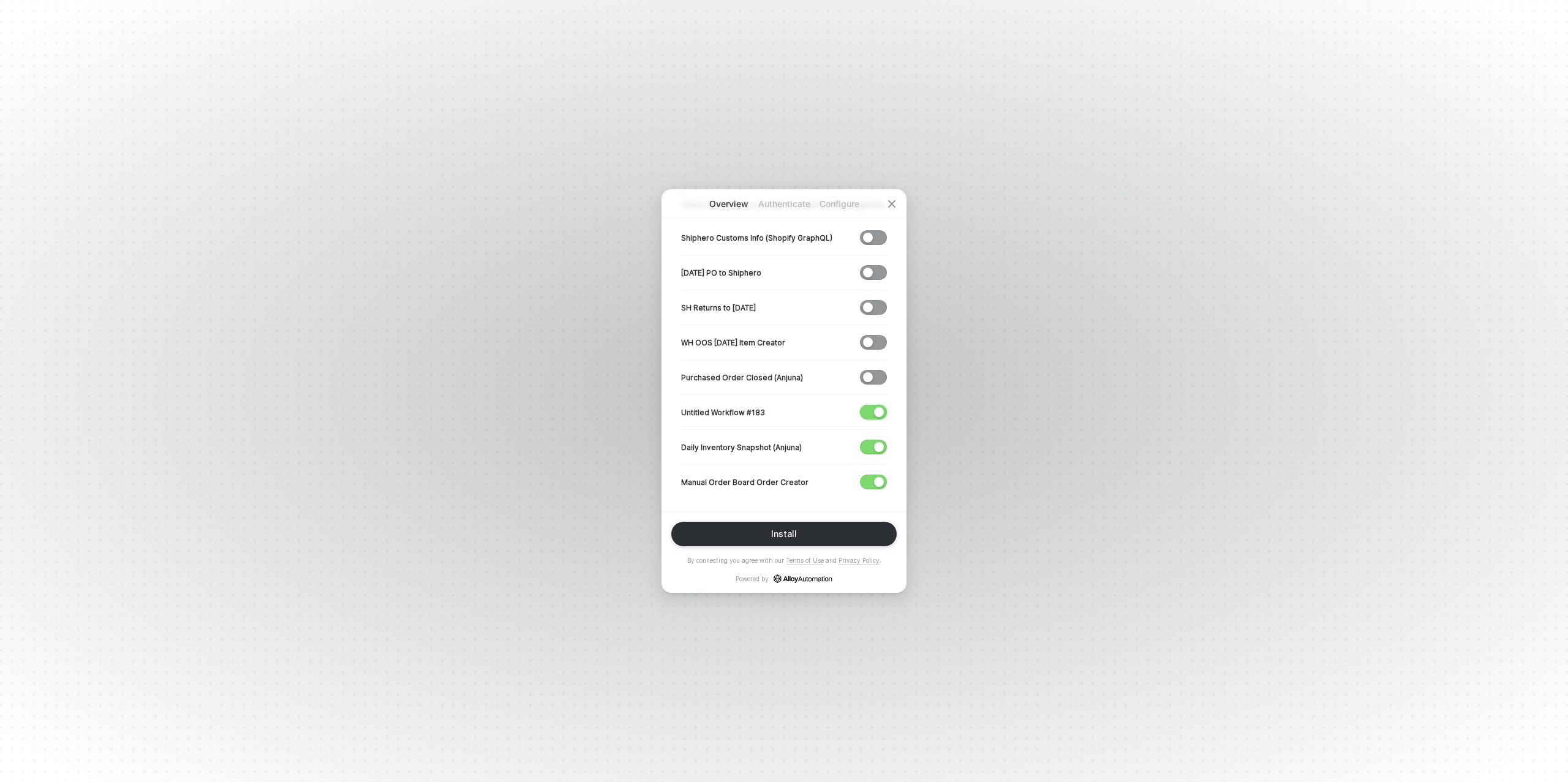
click at [877, 408] on div "button" at bounding box center [879, 412] width 10 height 10
click at [872, 447] on span "button" at bounding box center [871, 447] width 21 height 13
click at [785, 536] on div "Install" at bounding box center [783, 534] width 25 height 10
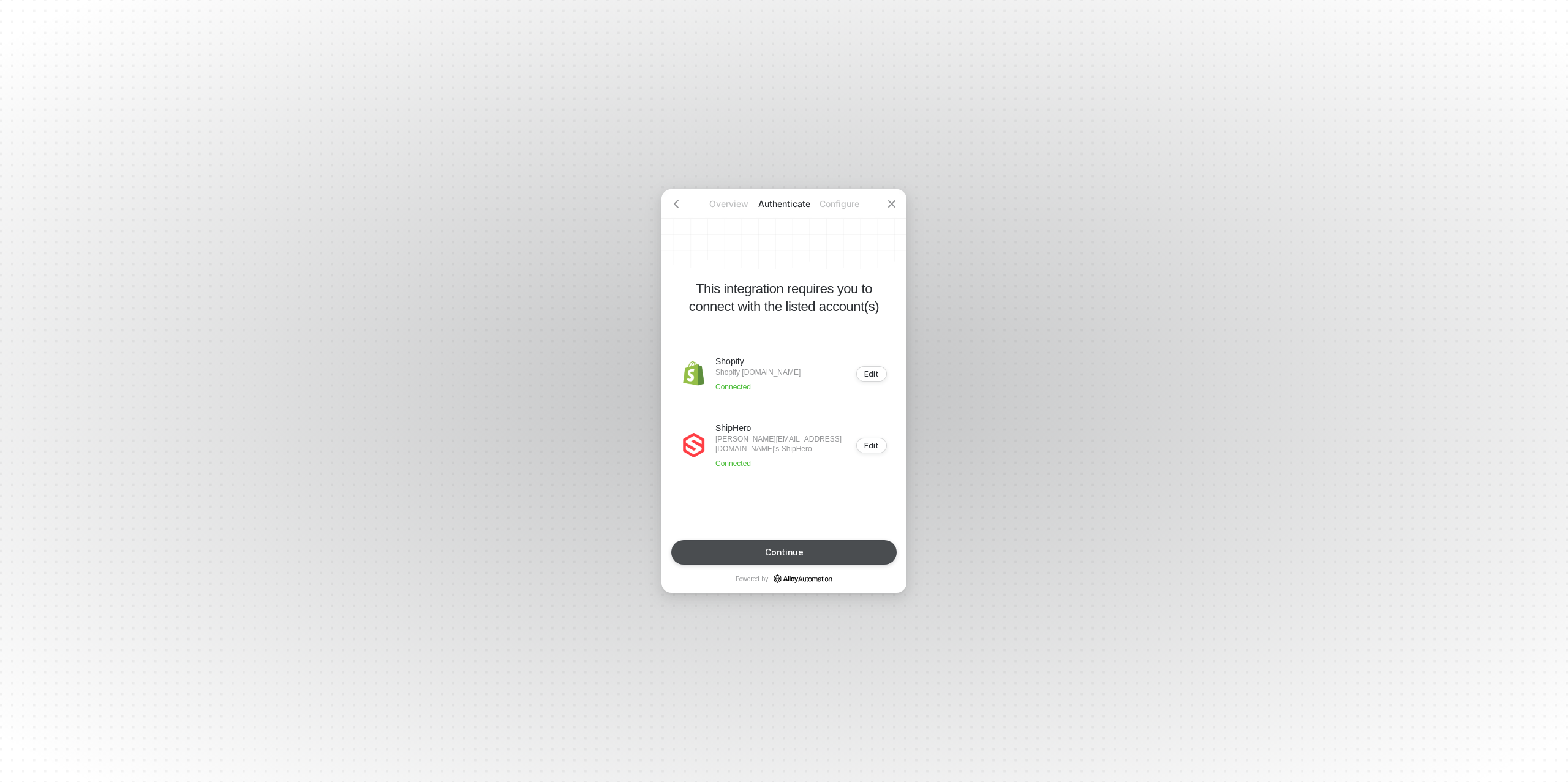
click at [798, 551] on div "Continue" at bounding box center [784, 552] width 39 height 10
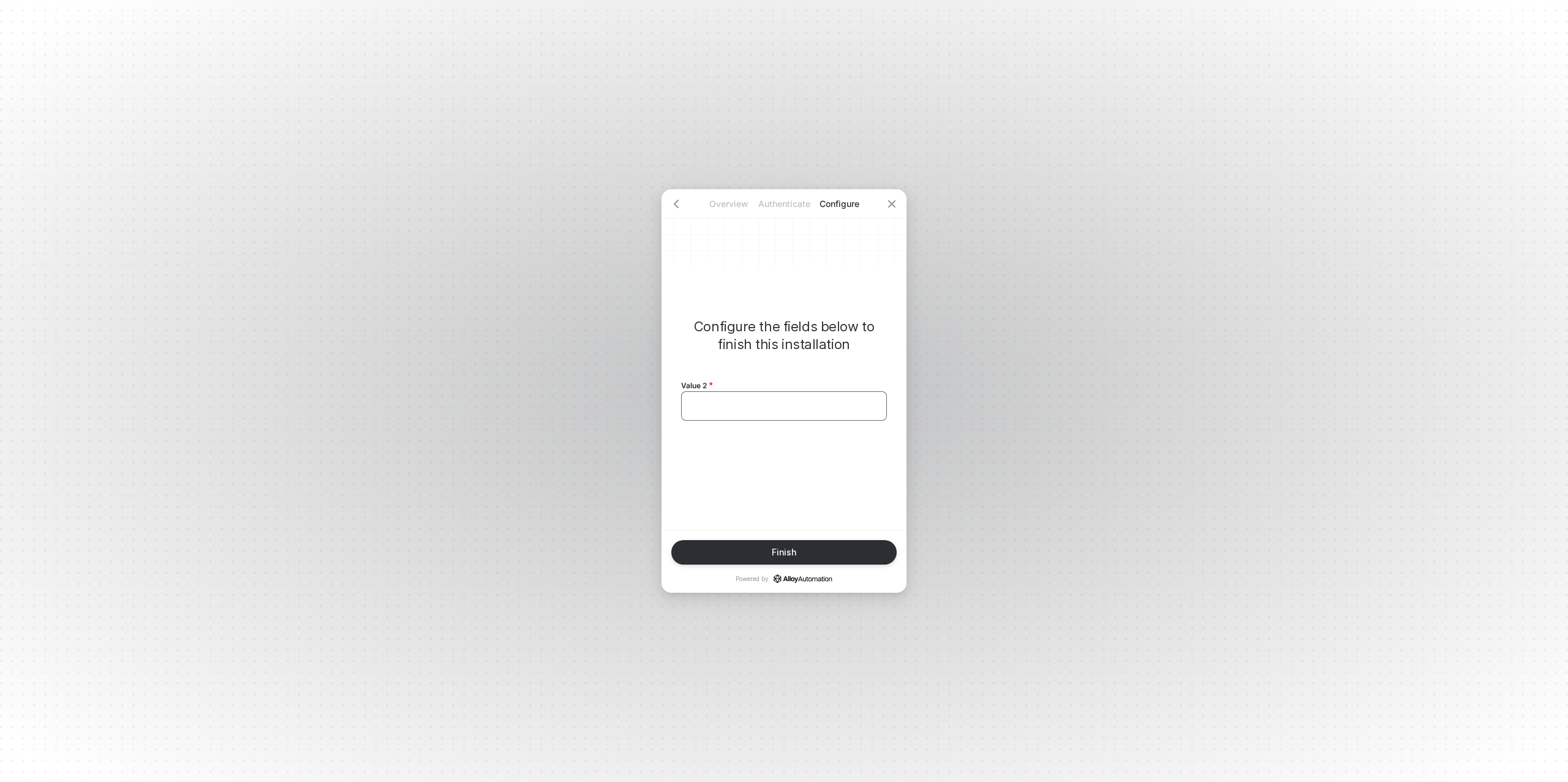
click at [750, 408] on div "﻿" at bounding box center [784, 406] width 185 height 11
click at [787, 549] on div "Finish" at bounding box center [784, 552] width 25 height 10
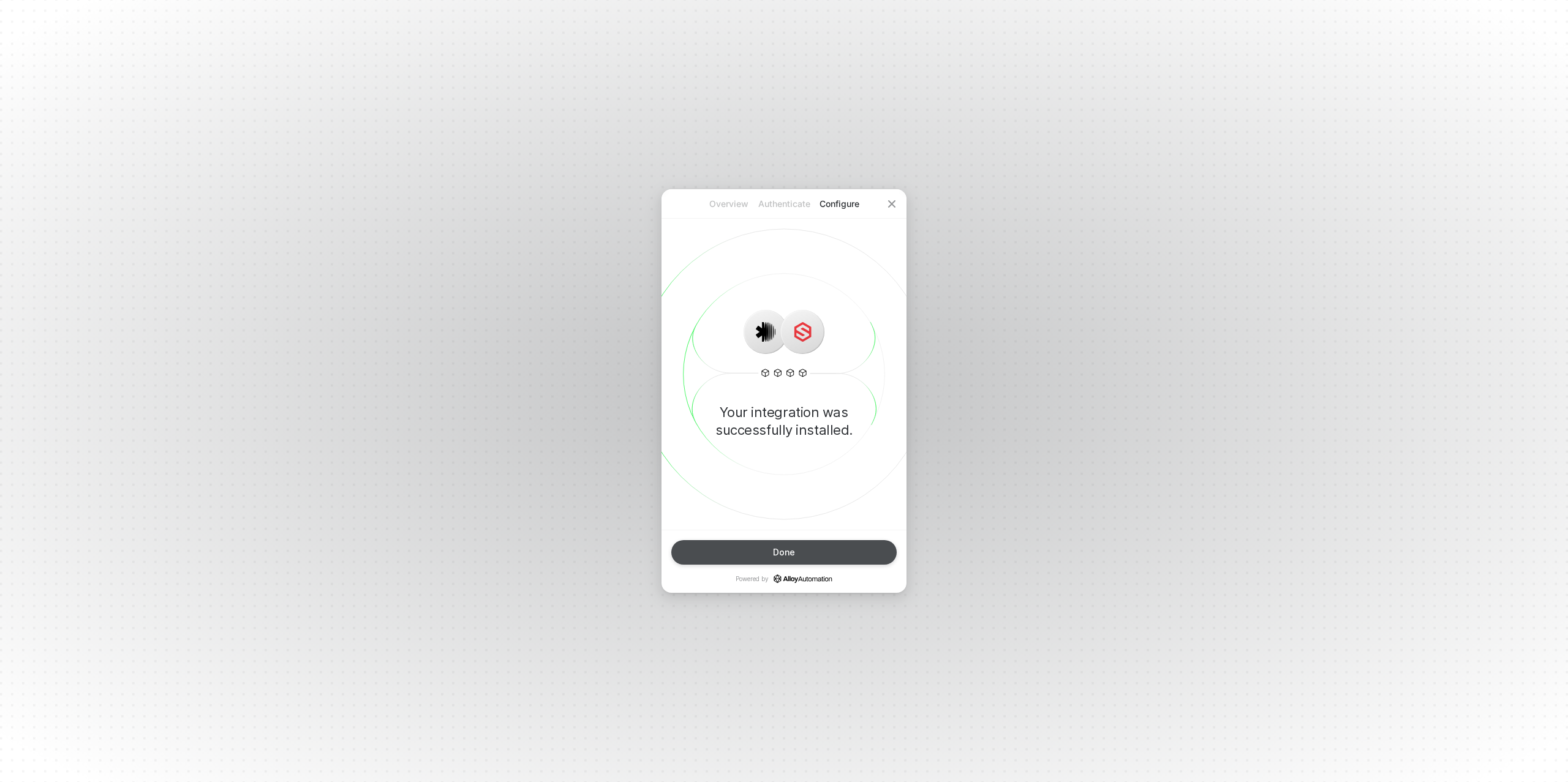
click at [800, 548] on button "Done" at bounding box center [784, 552] width 226 height 25
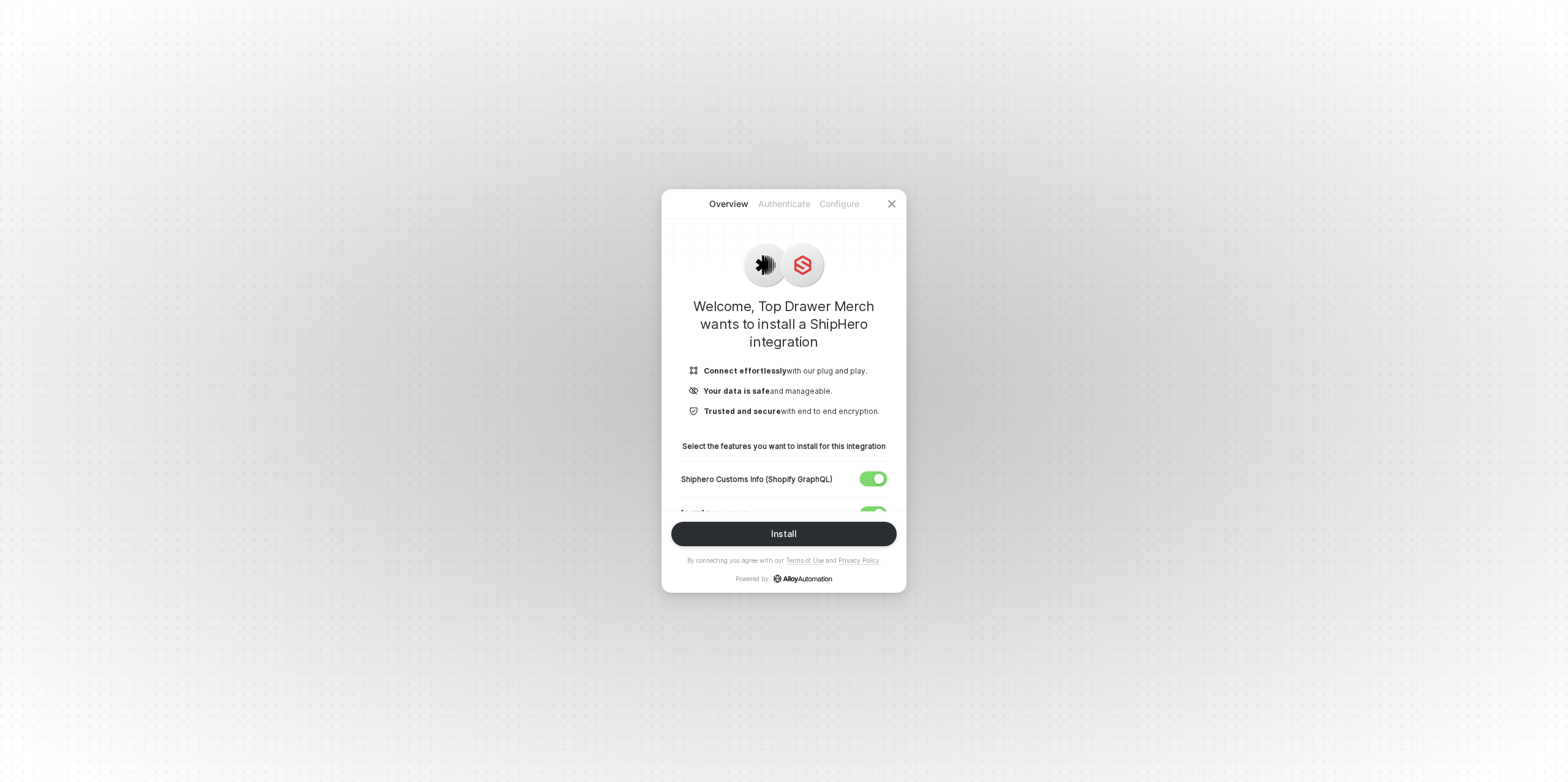
drag, startPoint x: 883, startPoint y: 480, endPoint x: 876, endPoint y: 473, distance: 9.9
click at [883, 480] on div "button" at bounding box center [879, 479] width 10 height 10
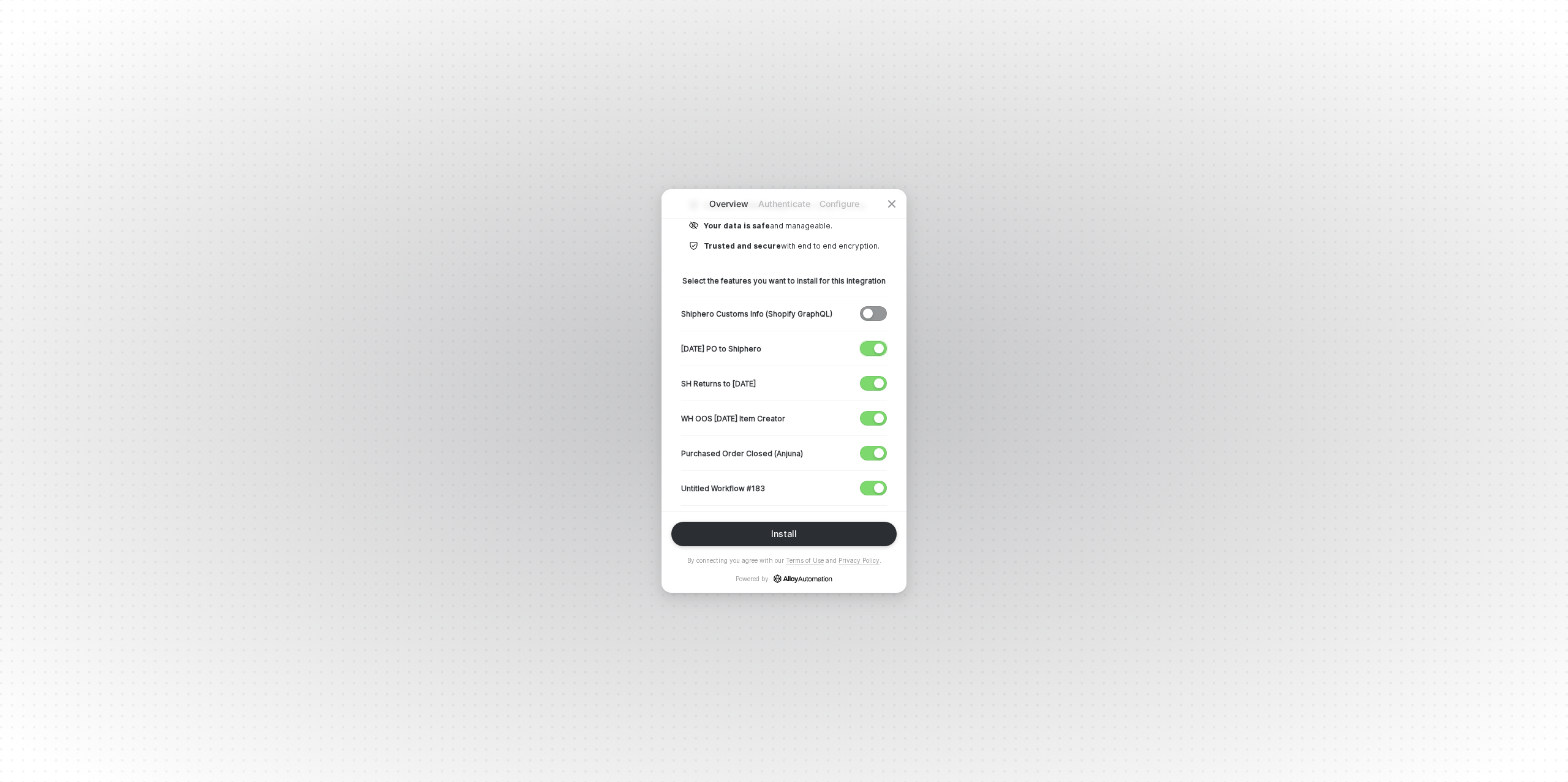
click at [873, 348] on button "button" at bounding box center [873, 348] width 27 height 15
drag, startPoint x: 873, startPoint y: 381, endPoint x: 870, endPoint y: 411, distance: 30.1
click at [873, 381] on span "button" at bounding box center [871, 383] width 21 height 13
drag, startPoint x: 871, startPoint y: 416, endPoint x: 870, endPoint y: 447, distance: 31.0
click at [871, 416] on span "button" at bounding box center [871, 418] width 21 height 13
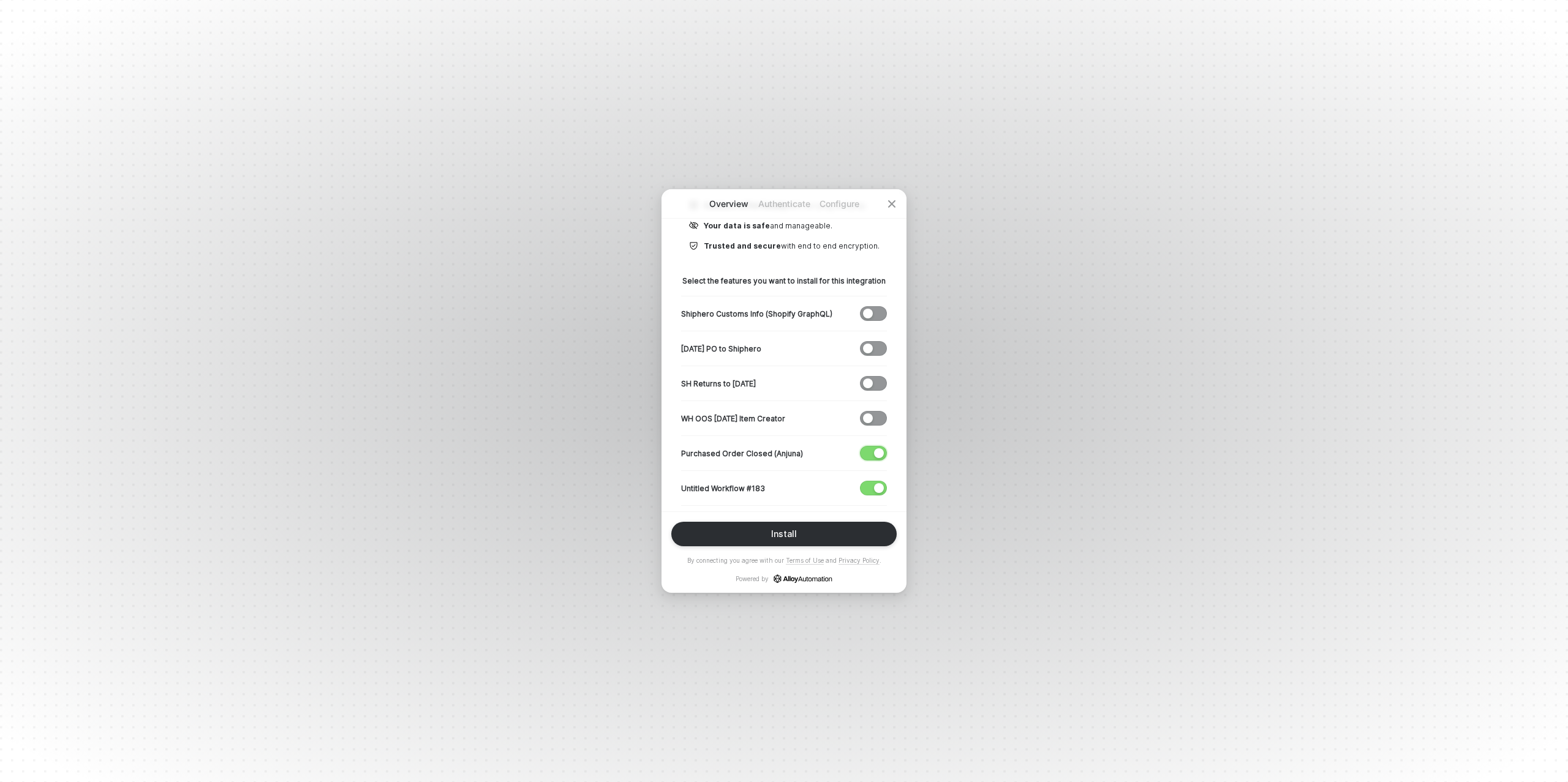
click at [871, 448] on span "button" at bounding box center [871, 453] width 21 height 13
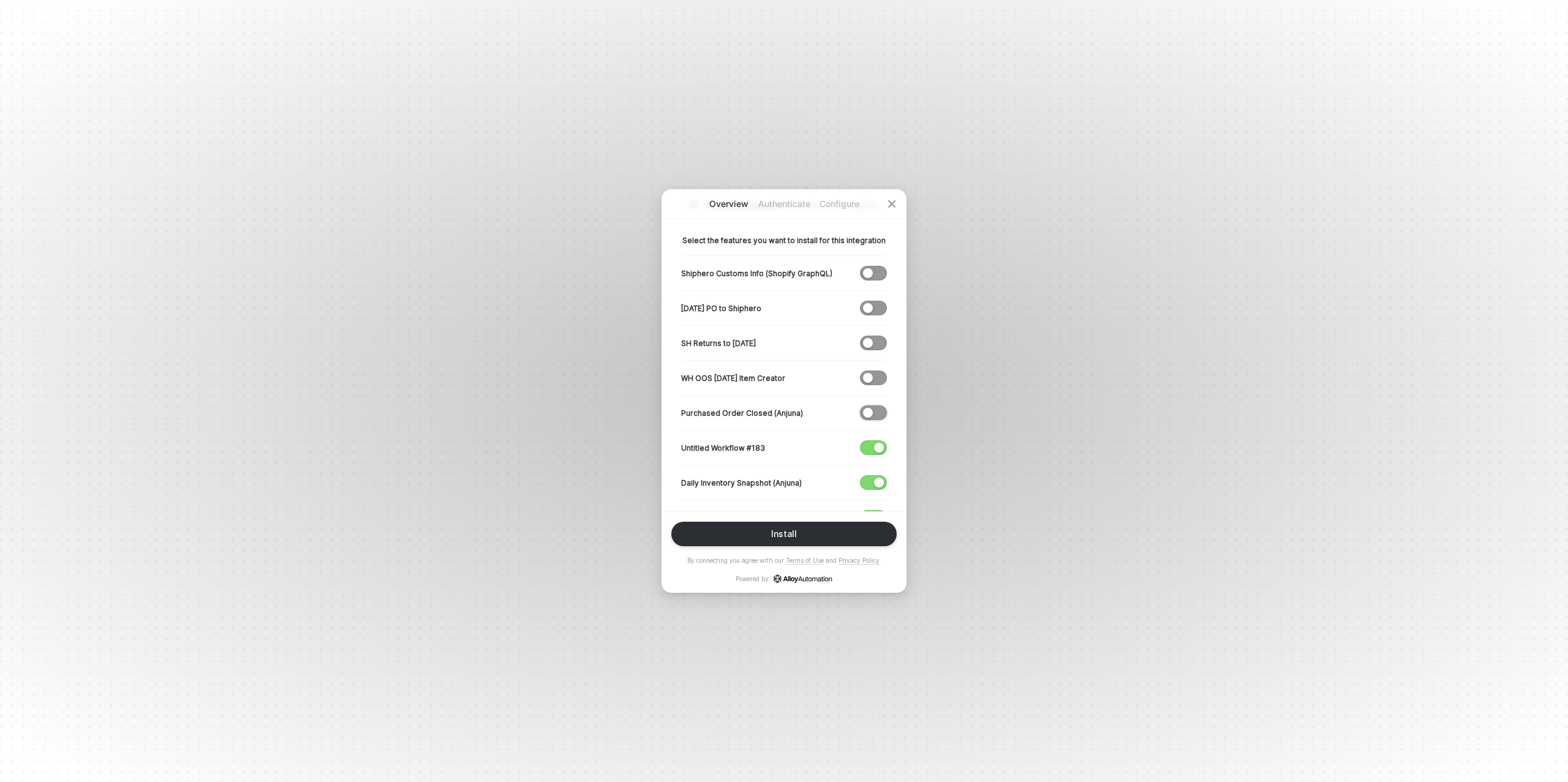
scroll to position [241, 0]
drag, startPoint x: 875, startPoint y: 404, endPoint x: 873, endPoint y: 410, distance: 6.3
click at [875, 406] on span "button" at bounding box center [871, 412] width 21 height 13
click at [870, 441] on span "button" at bounding box center [871, 447] width 21 height 13
click at [788, 537] on div "Install" at bounding box center [783, 534] width 25 height 10
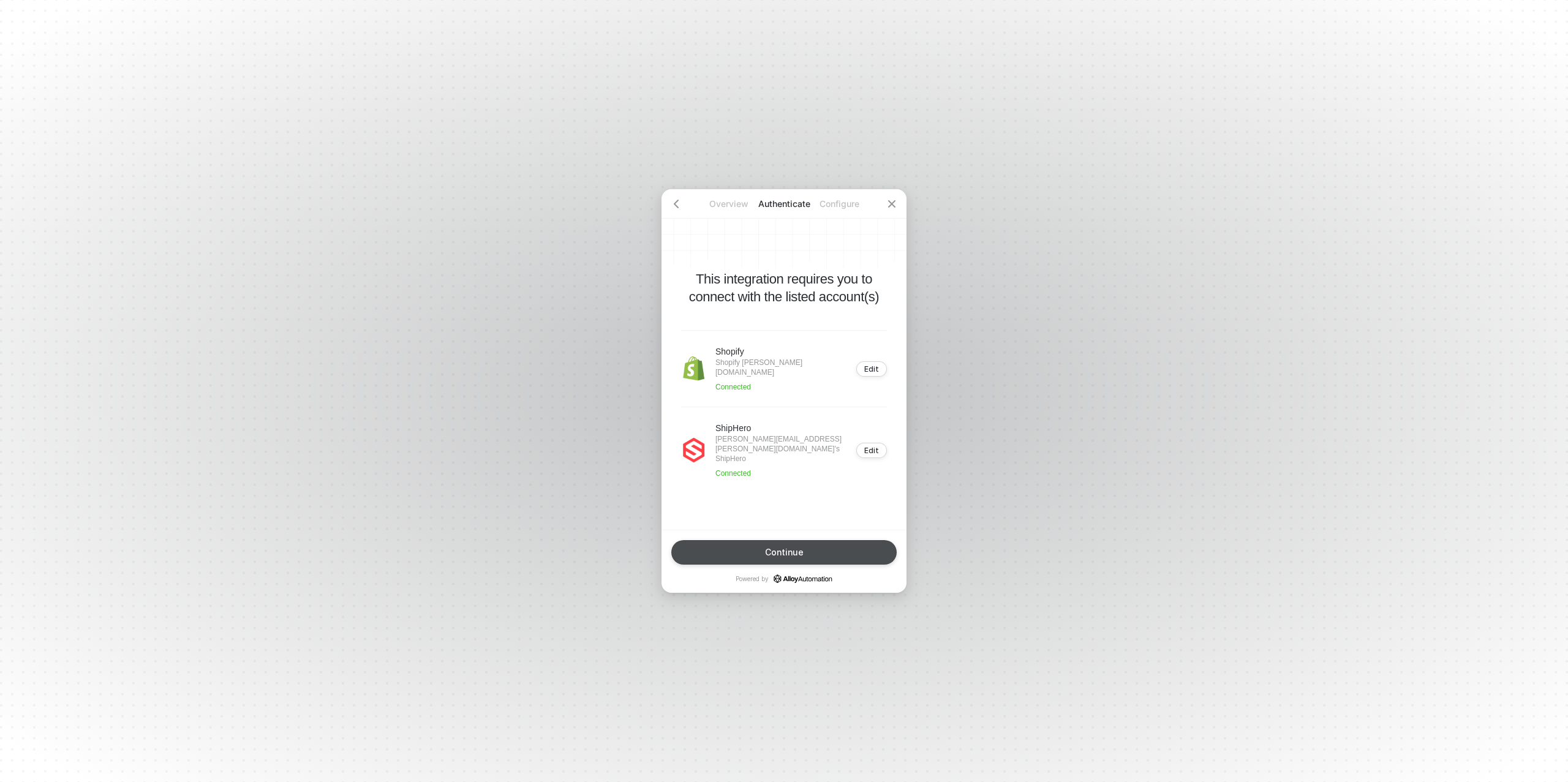
click at [796, 552] on div "Continue" at bounding box center [784, 552] width 39 height 10
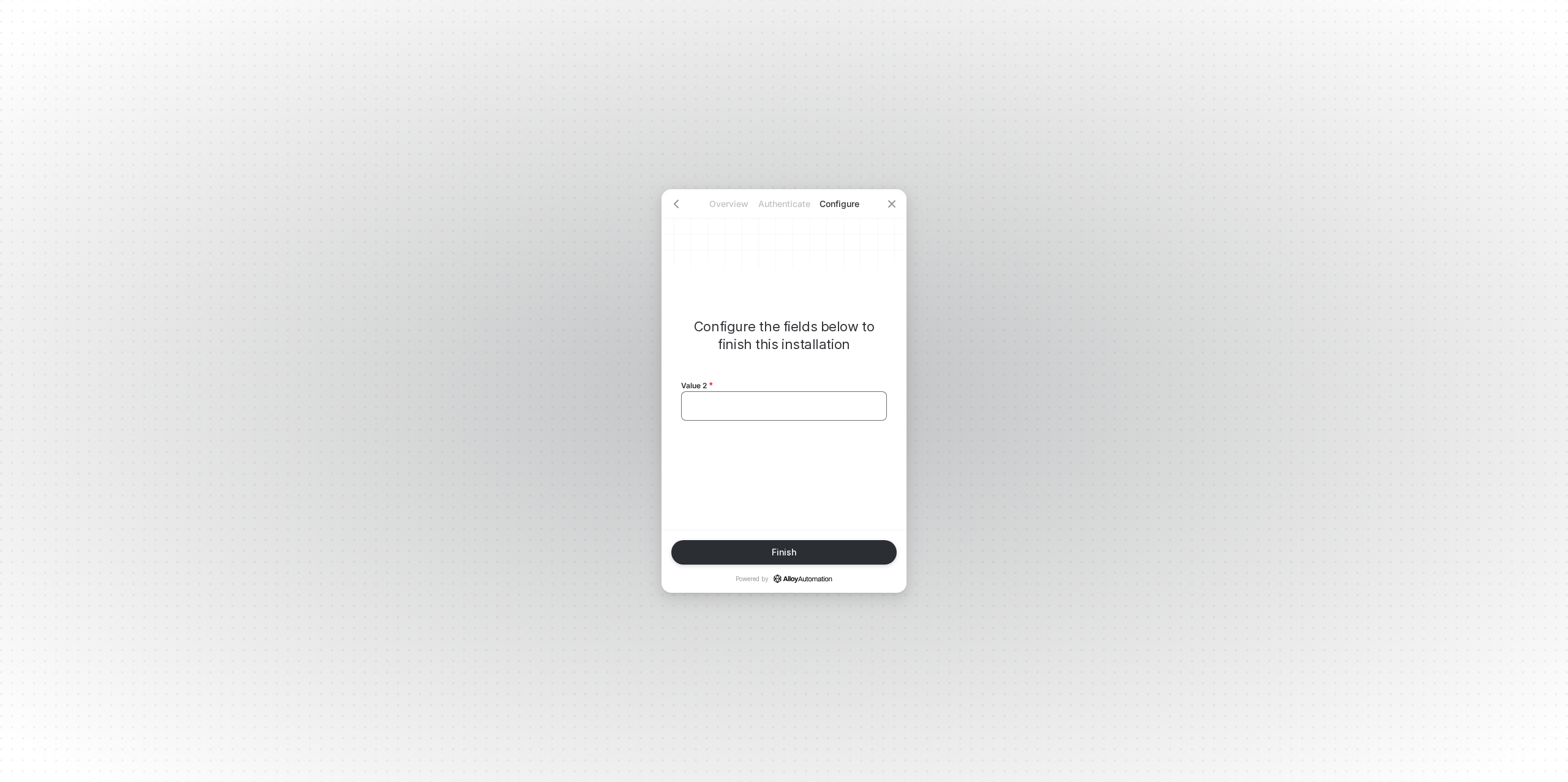
click at [764, 407] on div "﻿" at bounding box center [784, 406] width 185 height 11
click at [797, 557] on button "Finish" at bounding box center [784, 552] width 226 height 25
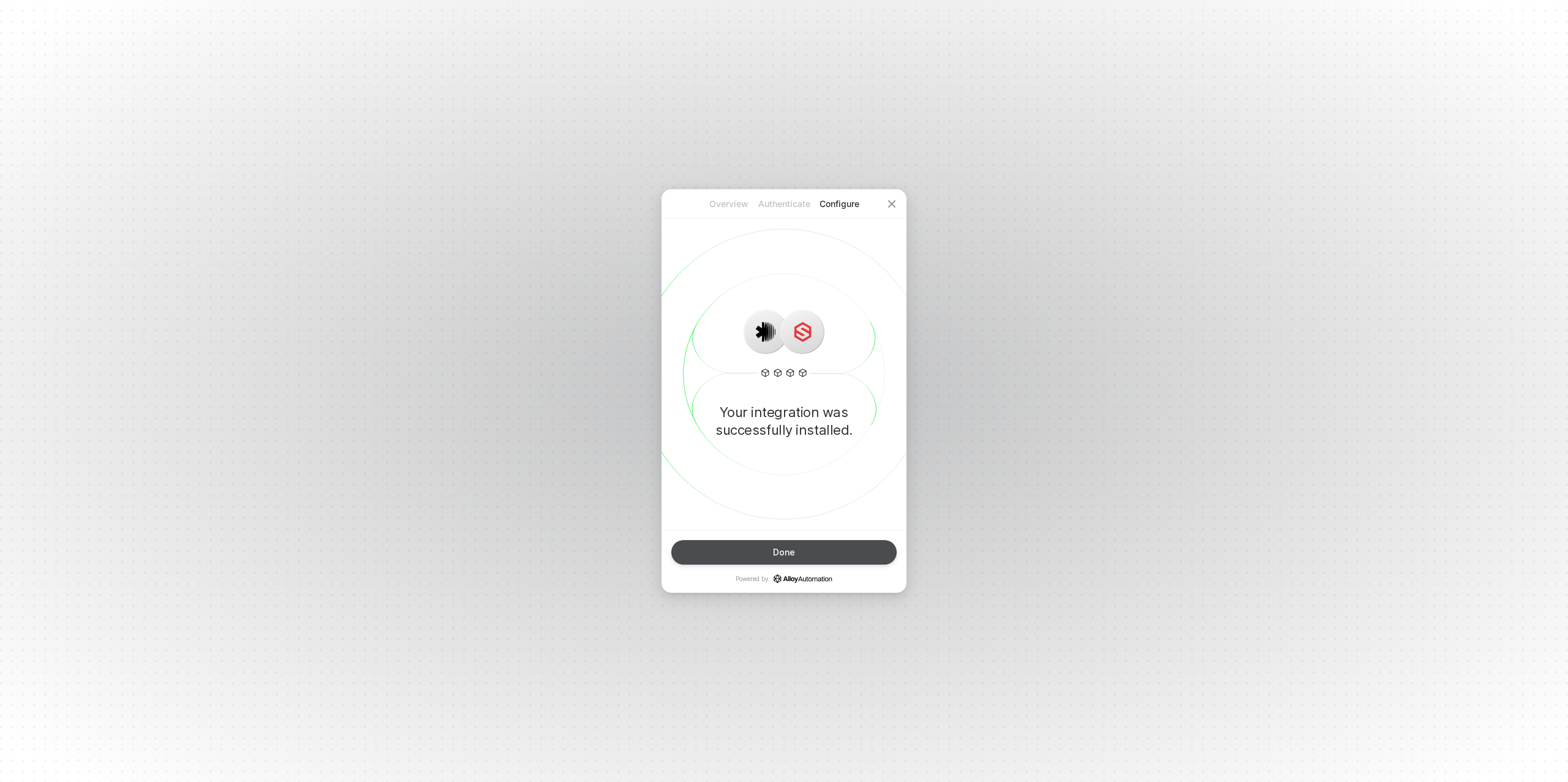
click at [810, 551] on button "Done" at bounding box center [784, 552] width 226 height 25
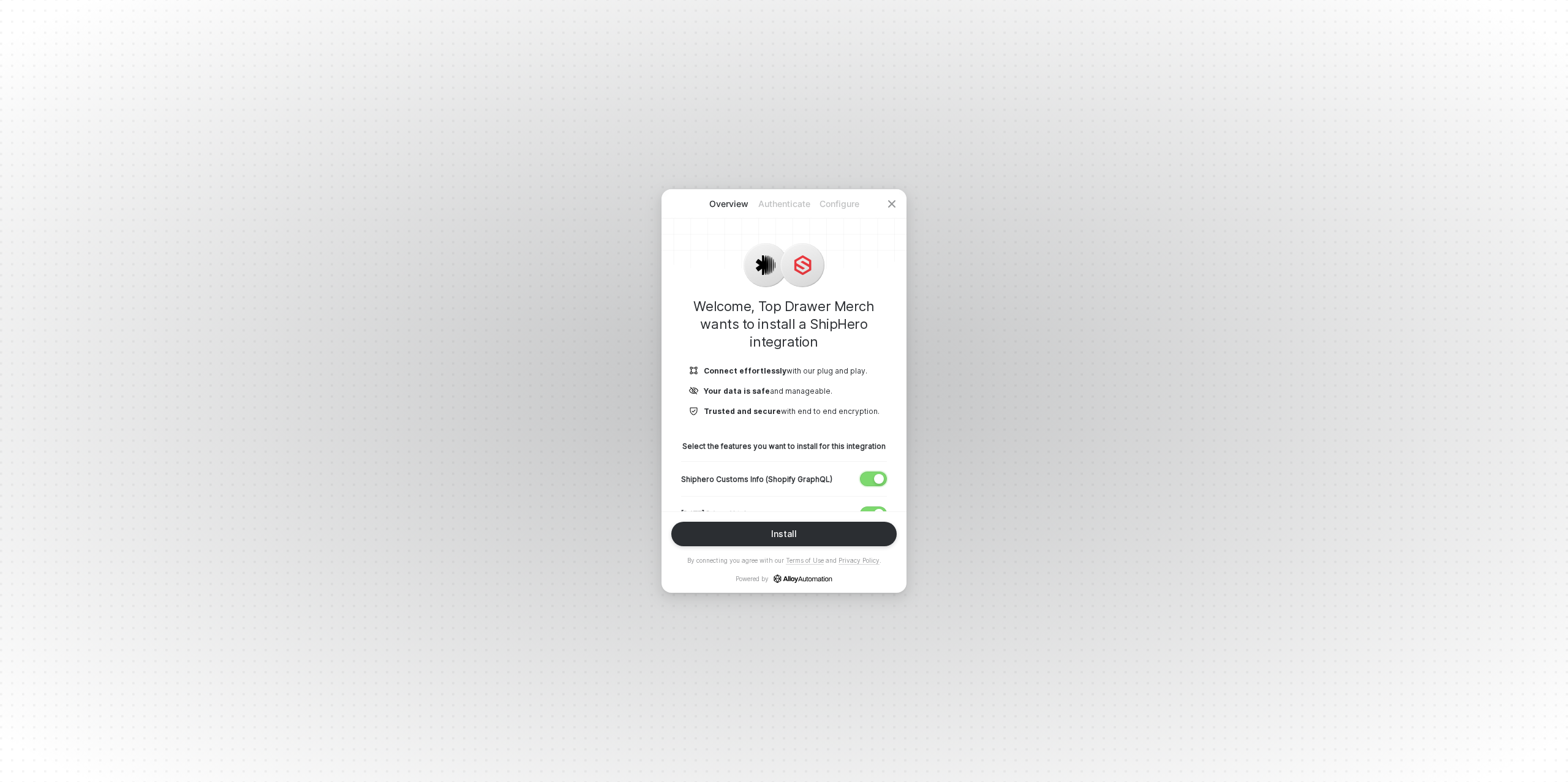
click at [873, 477] on span "button" at bounding box center [871, 479] width 21 height 13
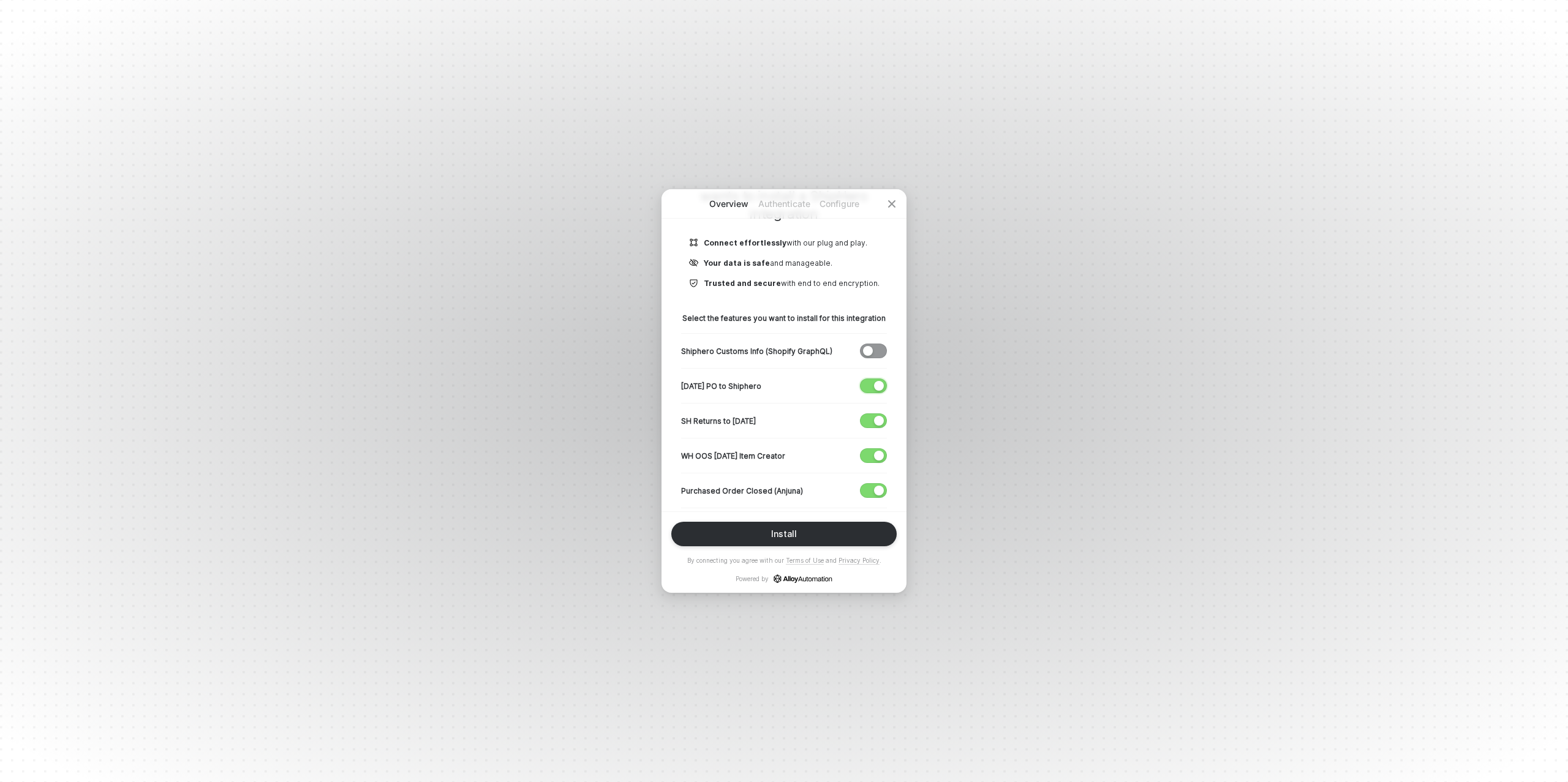
click at [873, 385] on span "button" at bounding box center [871, 385] width 21 height 13
drag, startPoint x: 871, startPoint y: 413, endPoint x: 873, endPoint y: 442, distance: 29.1
click at [871, 416] on span "button" at bounding box center [871, 421] width 21 height 13
click at [874, 451] on div "button" at bounding box center [879, 456] width 10 height 10
click at [871, 493] on span "button" at bounding box center [871, 490] width 21 height 13
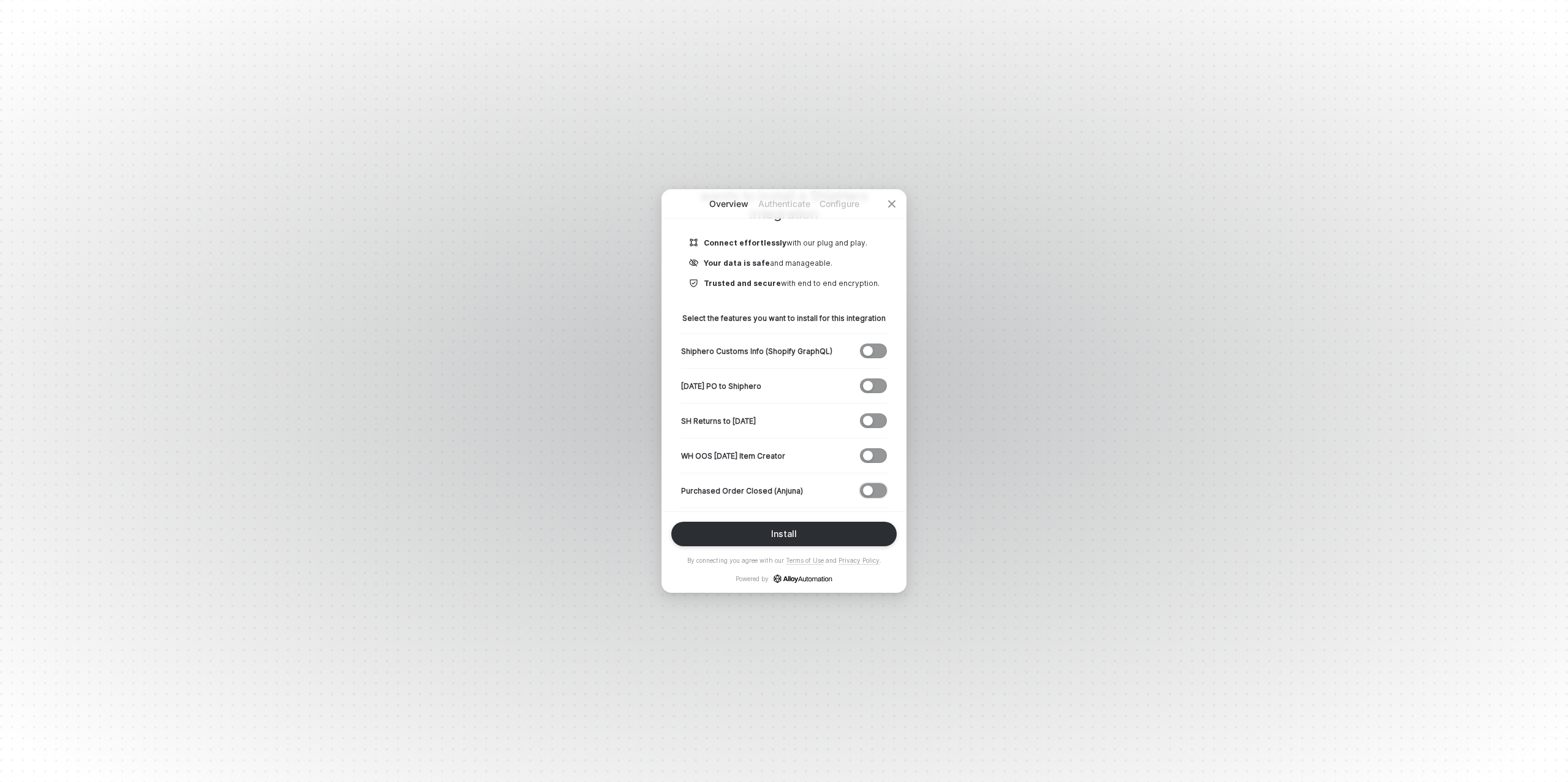
scroll to position [241, 0]
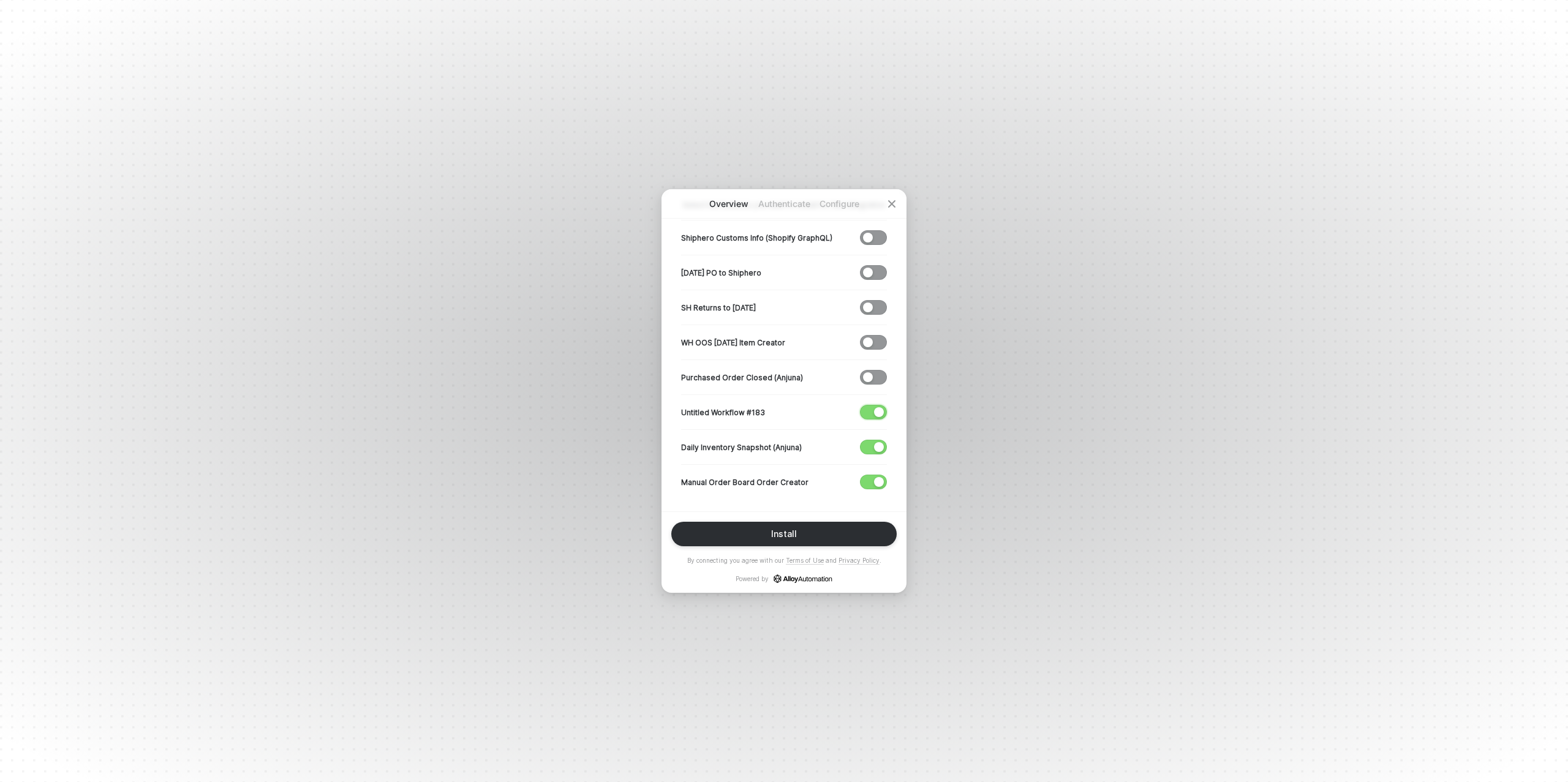
click at [881, 408] on div "button" at bounding box center [879, 412] width 10 height 10
click at [872, 444] on span "button" at bounding box center [871, 447] width 21 height 13
click at [791, 534] on div "Install" at bounding box center [783, 534] width 25 height 10
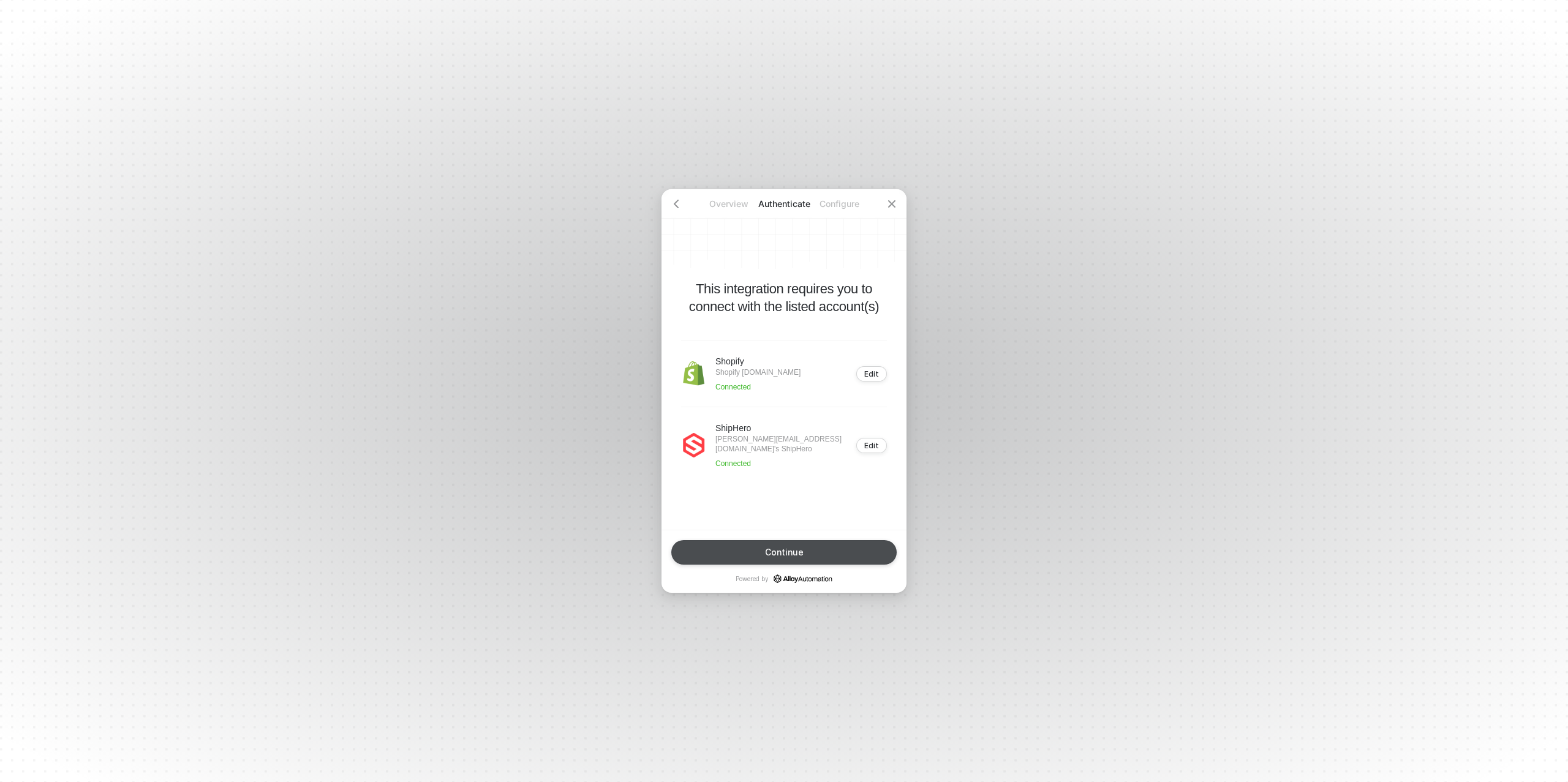
click at [793, 548] on div "Continue" at bounding box center [784, 552] width 39 height 10
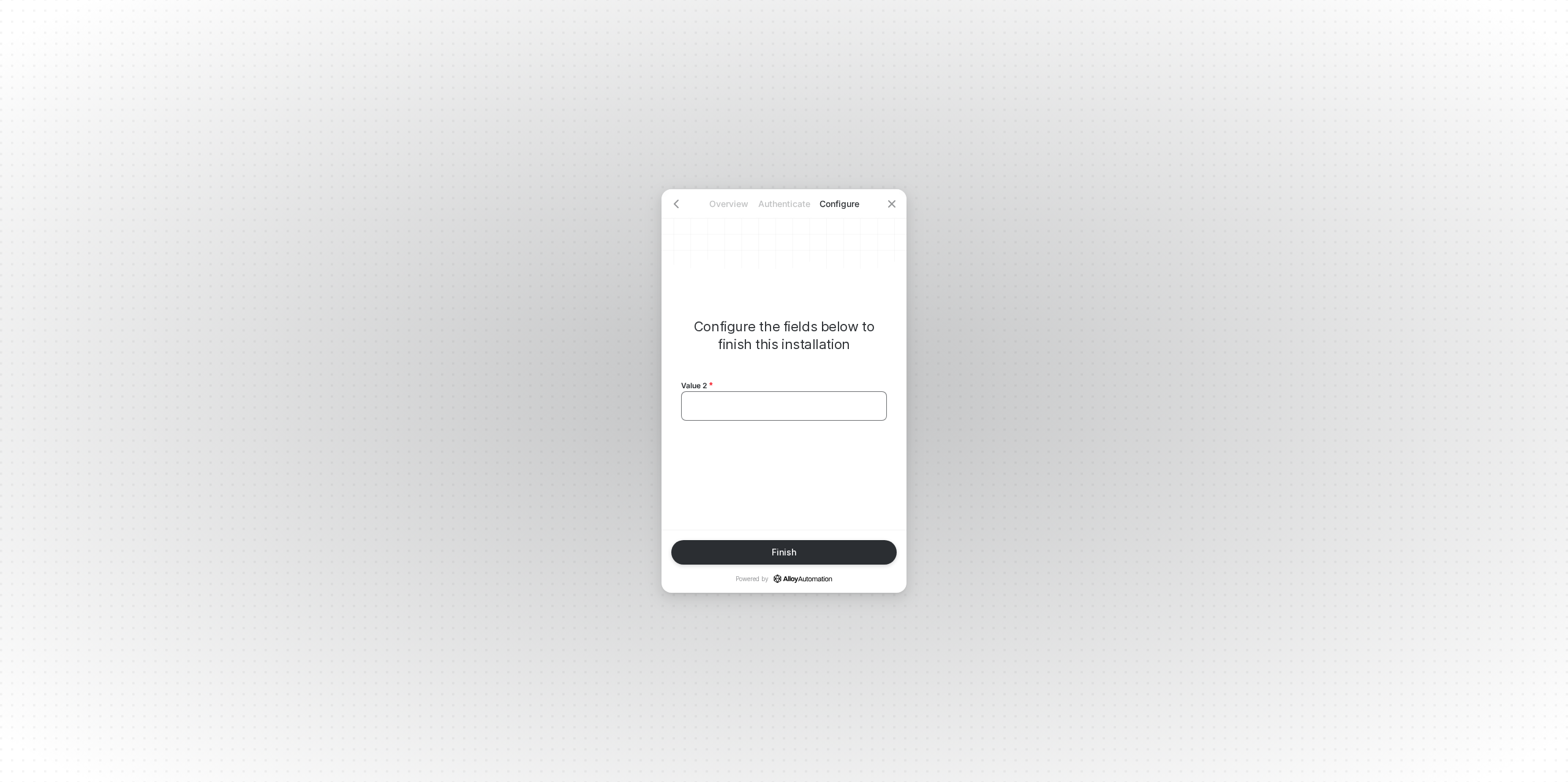
click at [760, 407] on div "﻿" at bounding box center [784, 406] width 185 height 11
click at [783, 548] on div "Finish" at bounding box center [784, 552] width 25 height 10
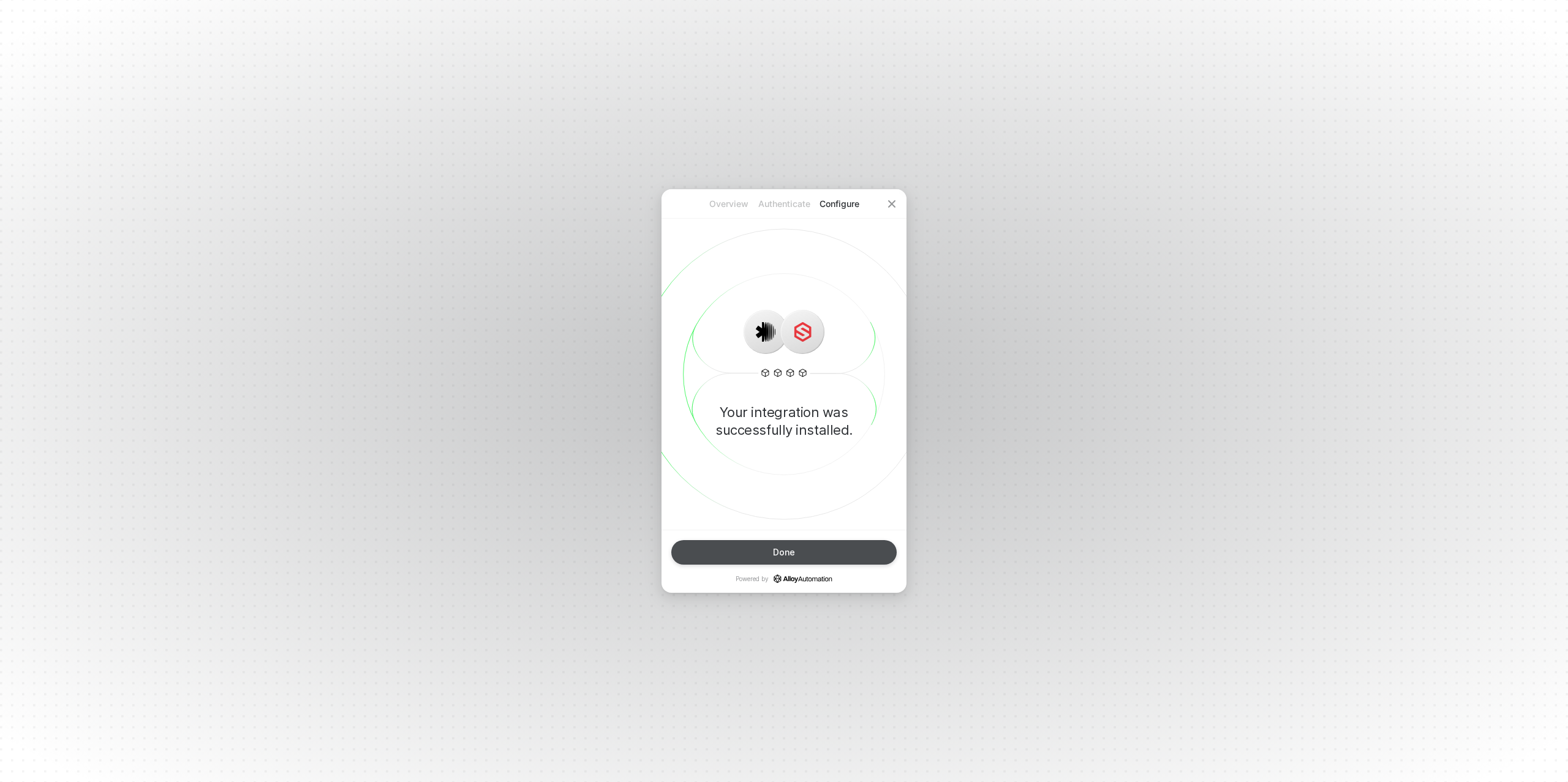
click at [786, 551] on div "Done" at bounding box center [784, 552] width 22 height 10
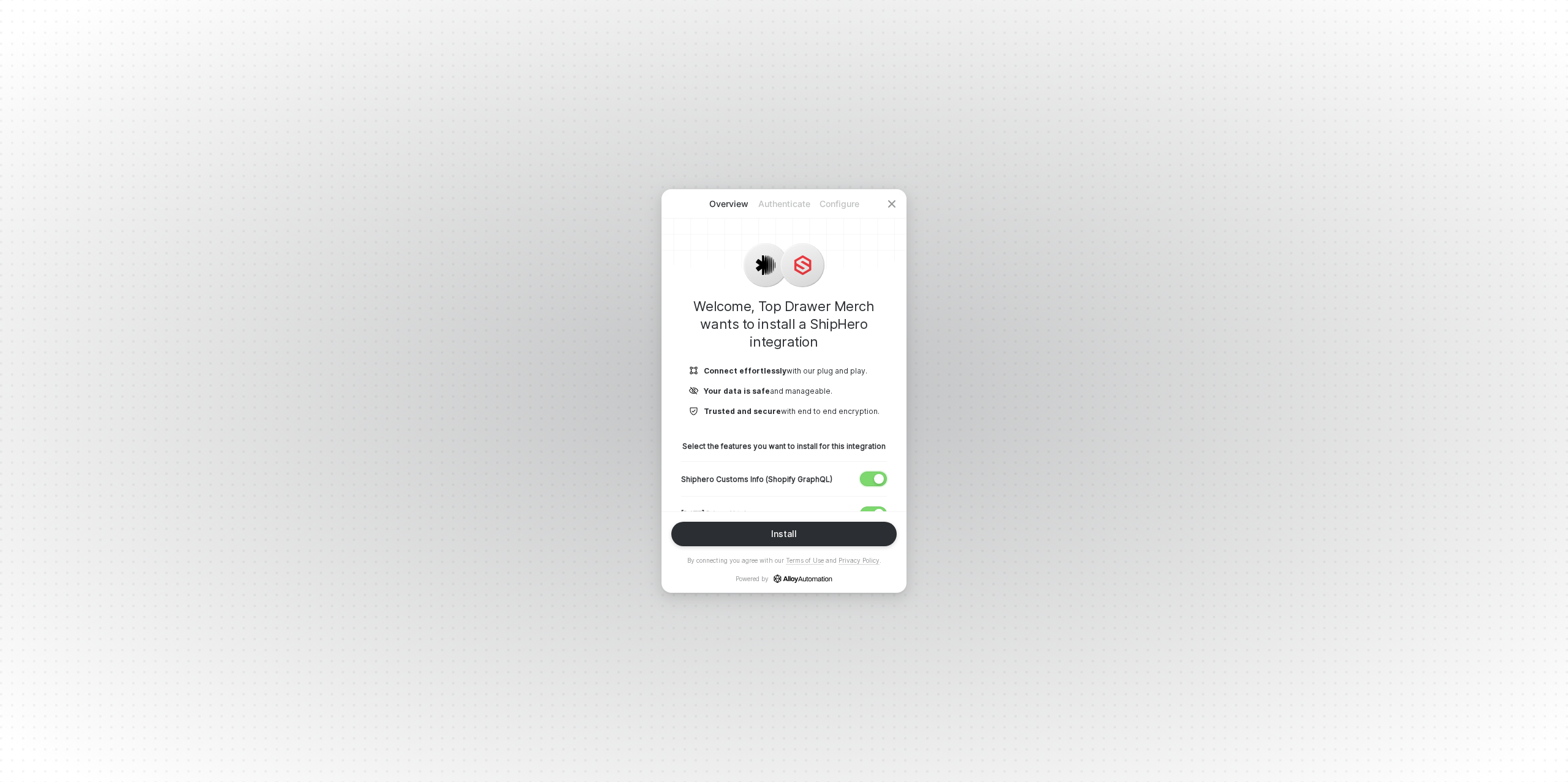
click at [869, 473] on span "button" at bounding box center [871, 479] width 21 height 13
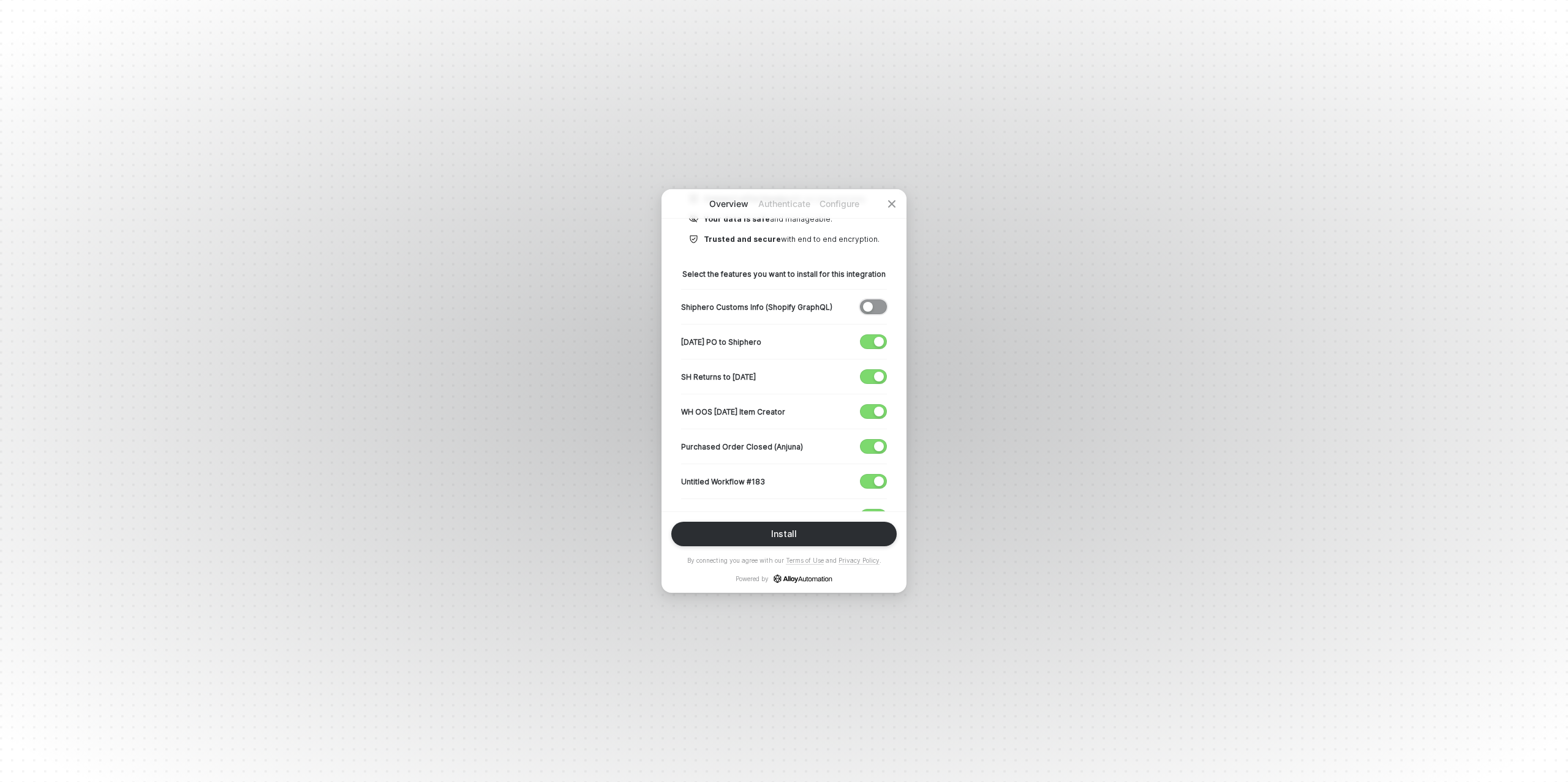
scroll to position [186, 0]
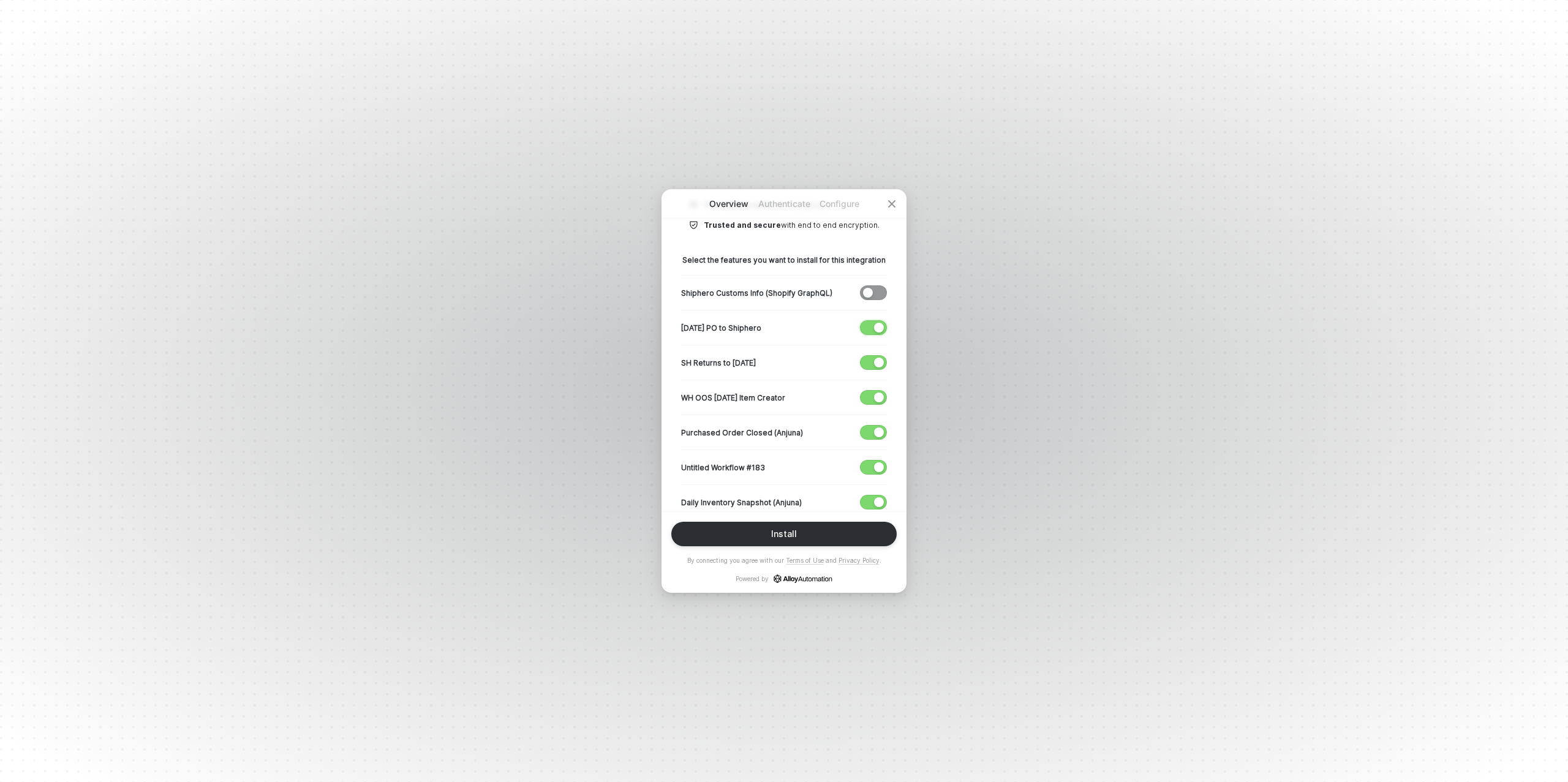
click at [875, 328] on div "button" at bounding box center [879, 328] width 10 height 10
click at [871, 361] on span "button" at bounding box center [871, 362] width 21 height 13
click at [873, 396] on span "button" at bounding box center [871, 398] width 21 height 13
drag, startPoint x: 870, startPoint y: 432, endPoint x: 873, endPoint y: 462, distance: 30.1
click at [870, 432] on span "button" at bounding box center [871, 432] width 21 height 13
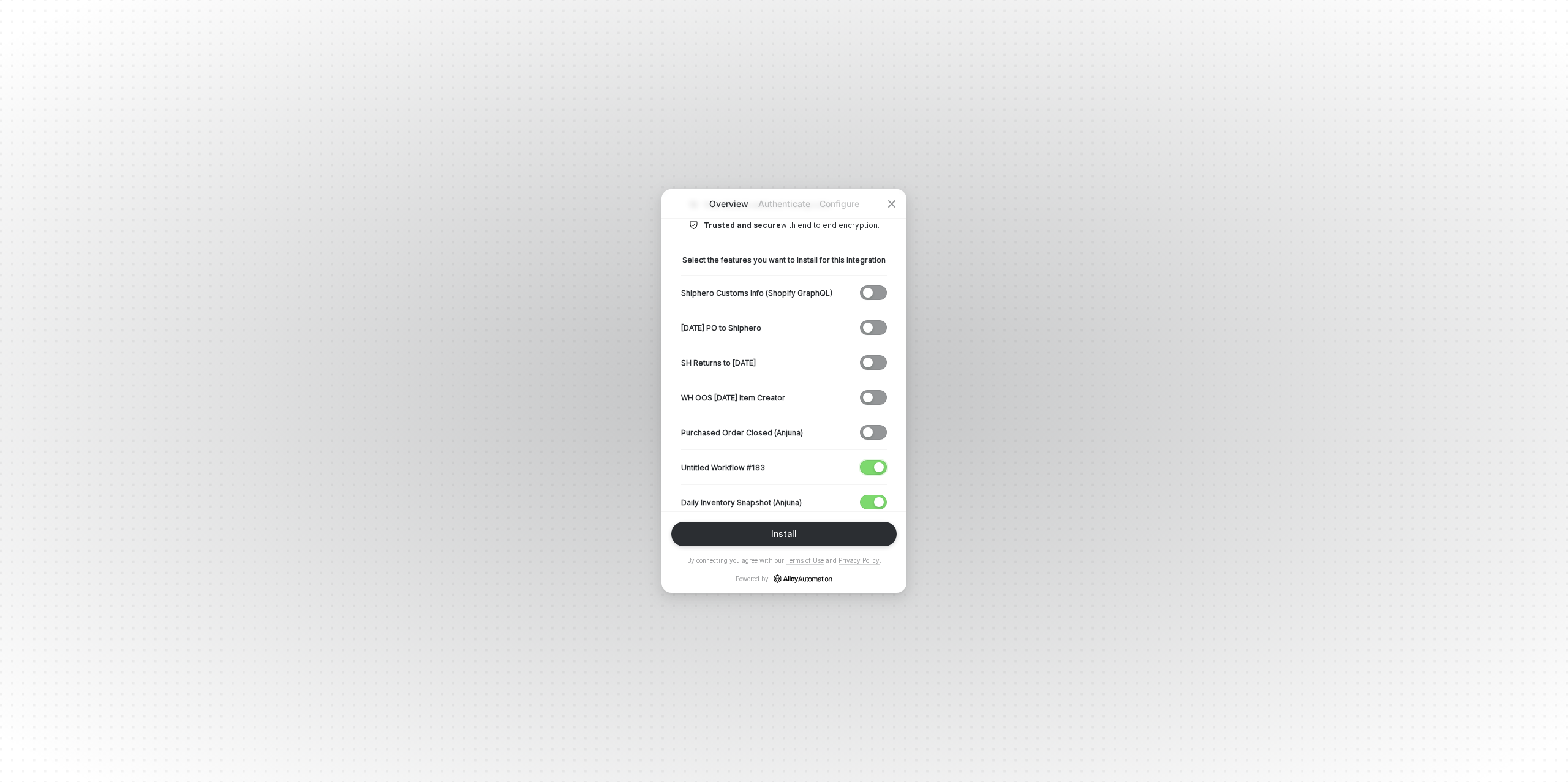
drag, startPoint x: 873, startPoint y: 464, endPoint x: 864, endPoint y: 460, distance: 9.8
click at [873, 464] on button "button" at bounding box center [873, 467] width 27 height 15
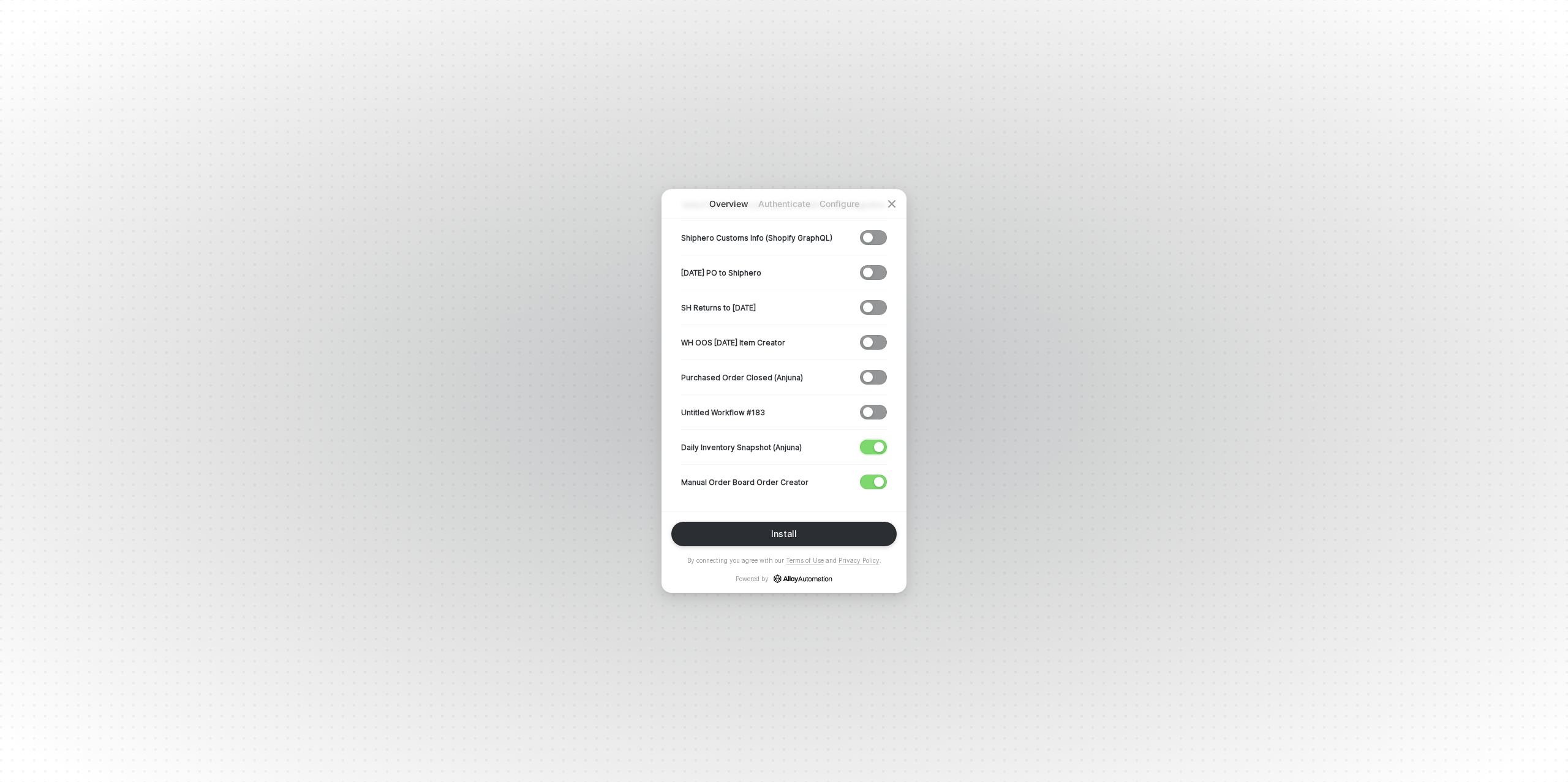
click at [873, 443] on button "button" at bounding box center [873, 447] width 27 height 15
click at [797, 535] on button "Install" at bounding box center [784, 534] width 226 height 25
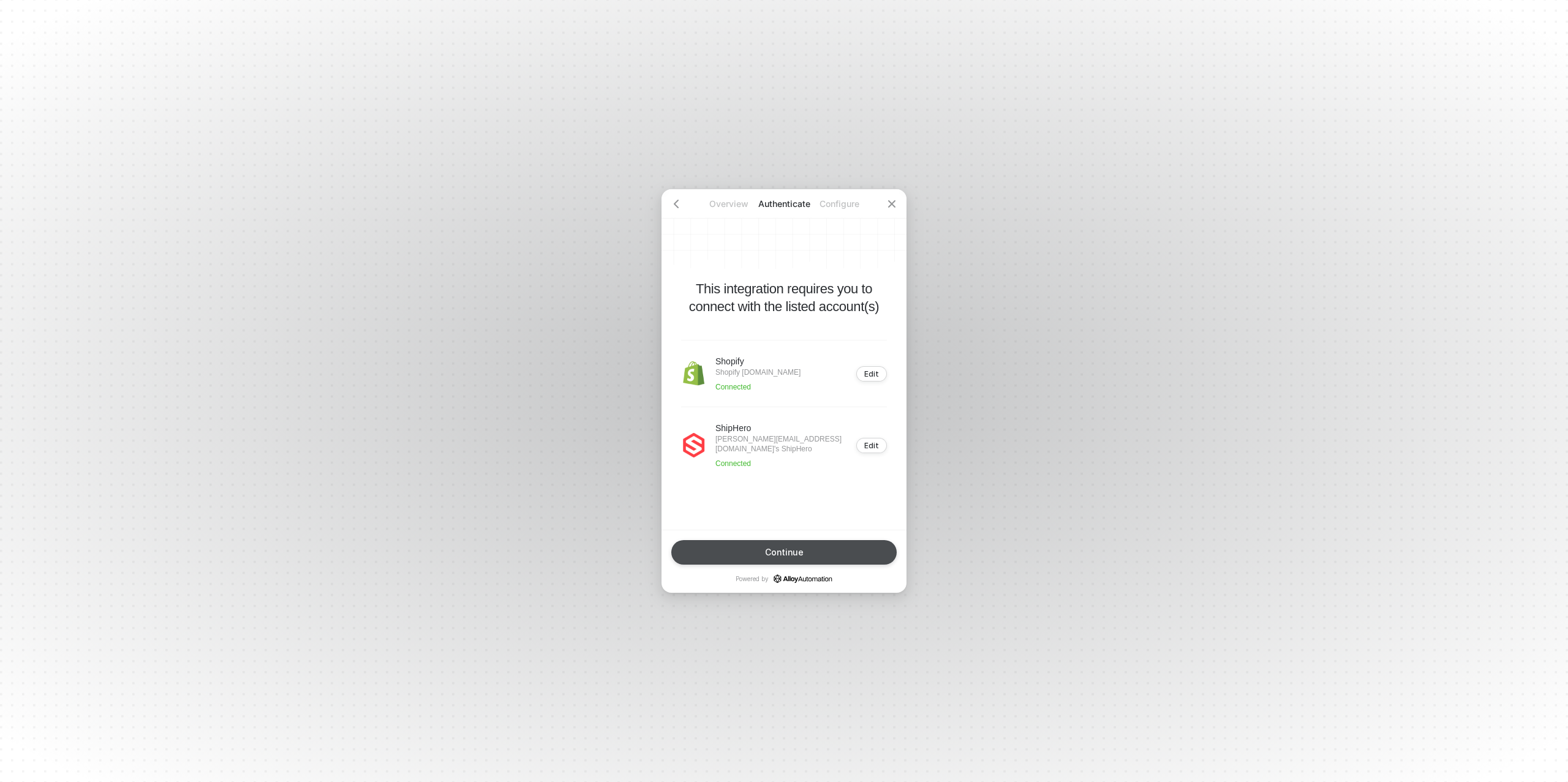
click at [791, 551] on div "Continue" at bounding box center [784, 552] width 39 height 10
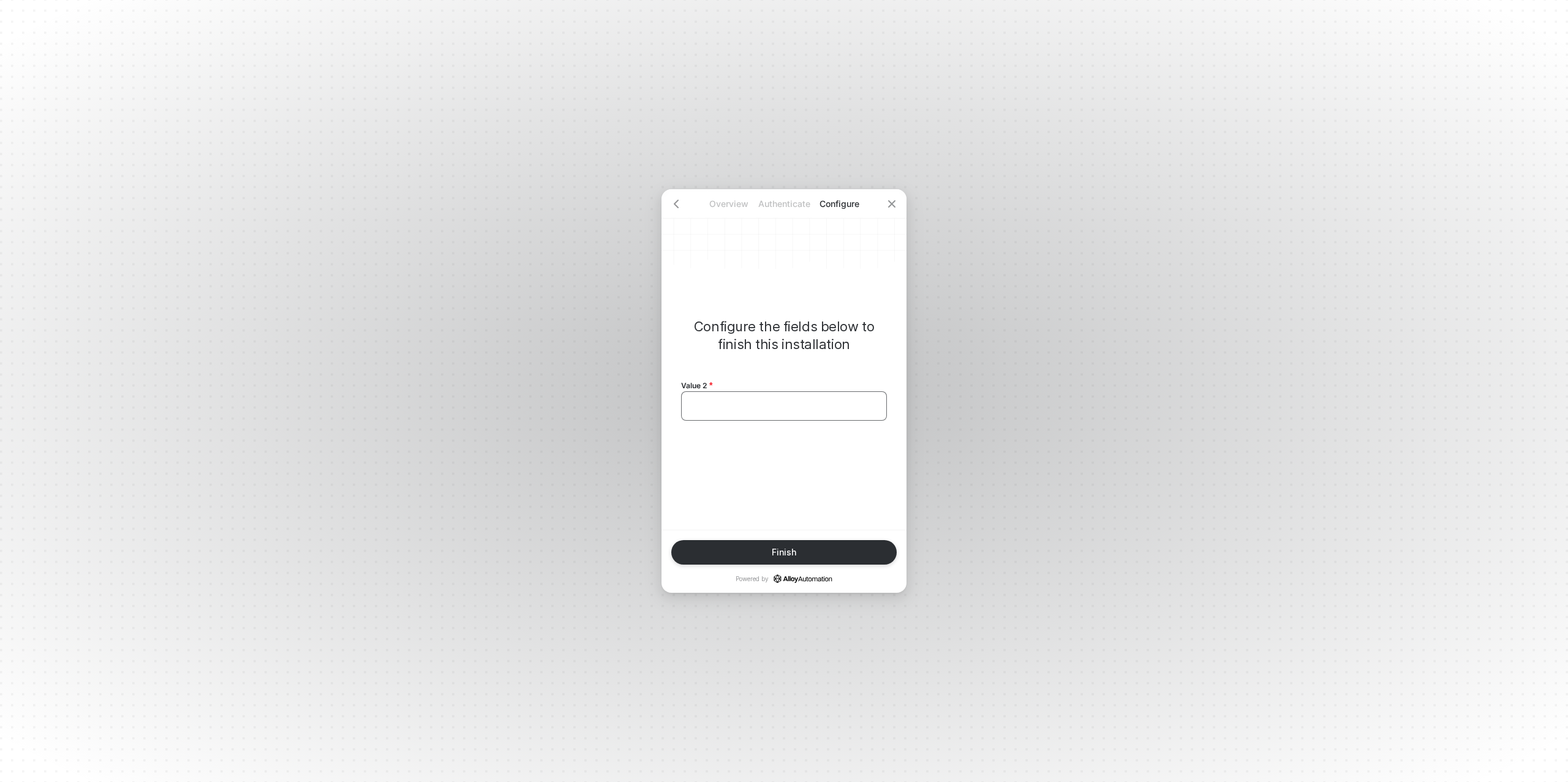
click at [736, 419] on div "﻿" at bounding box center [784, 406] width 206 height 30
click at [784, 549] on div "Finish" at bounding box center [784, 552] width 25 height 10
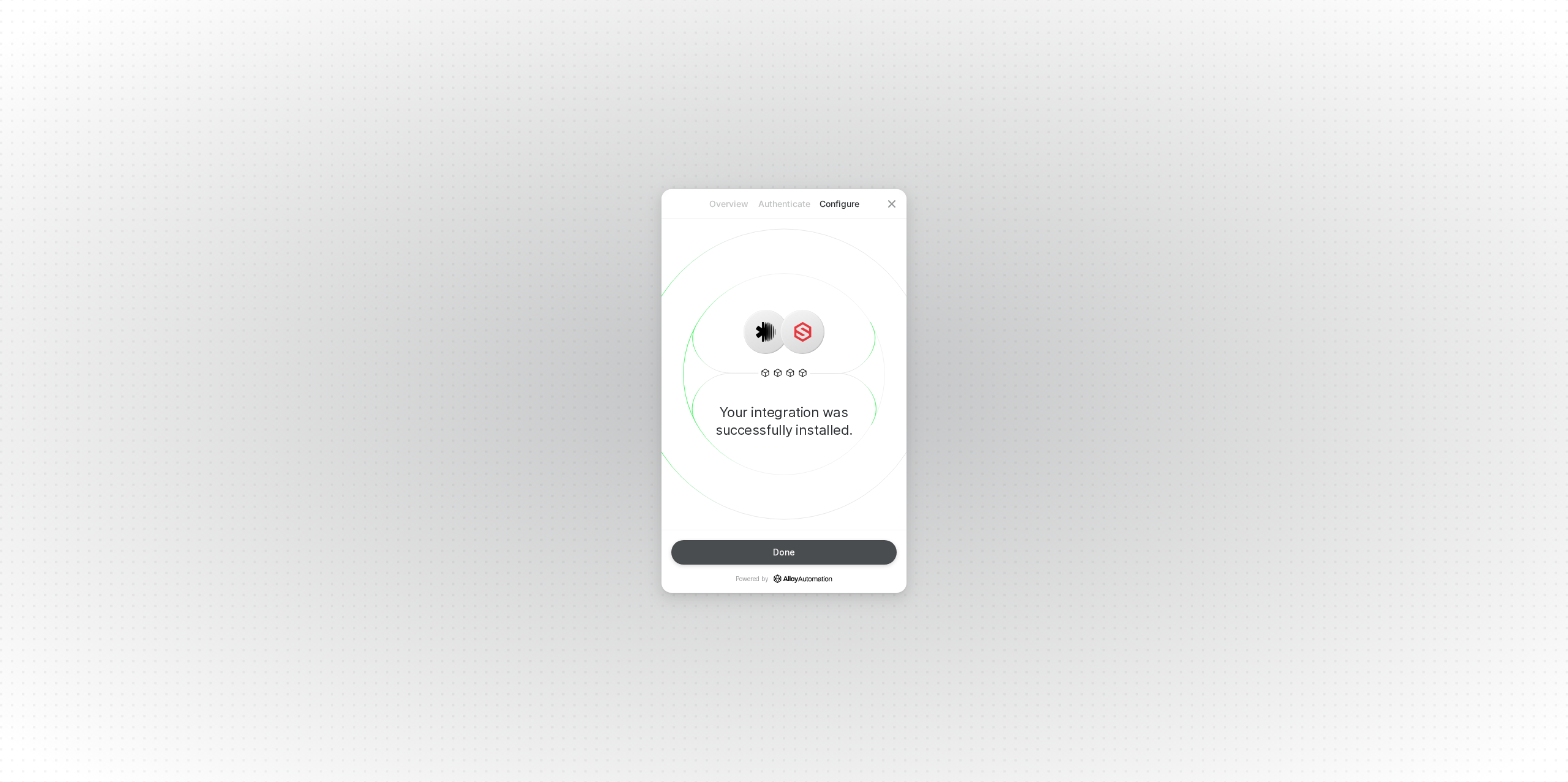
click at [803, 549] on button "Done" at bounding box center [784, 552] width 226 height 25
